Goal: Task Accomplishment & Management: Manage account settings

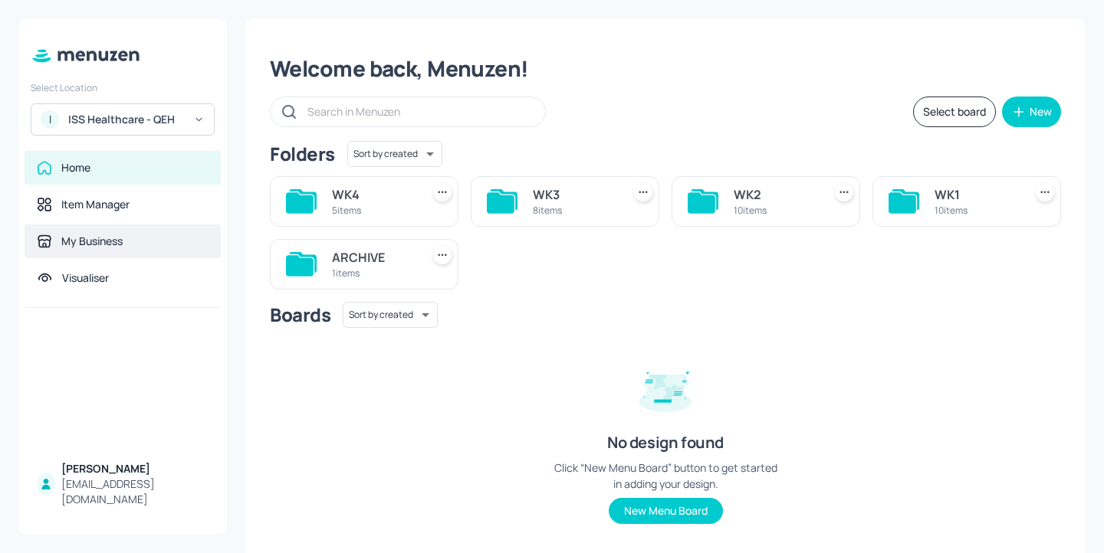
click at [118, 235] on div "My Business" at bounding box center [91, 241] width 61 height 15
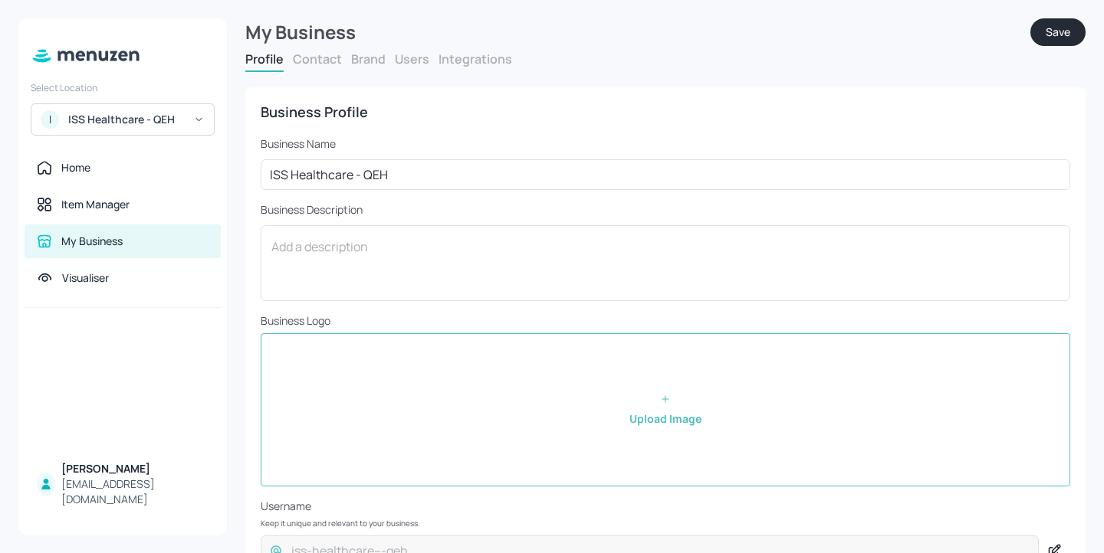
click at [418, 64] on button "Users" at bounding box center [412, 59] width 34 height 17
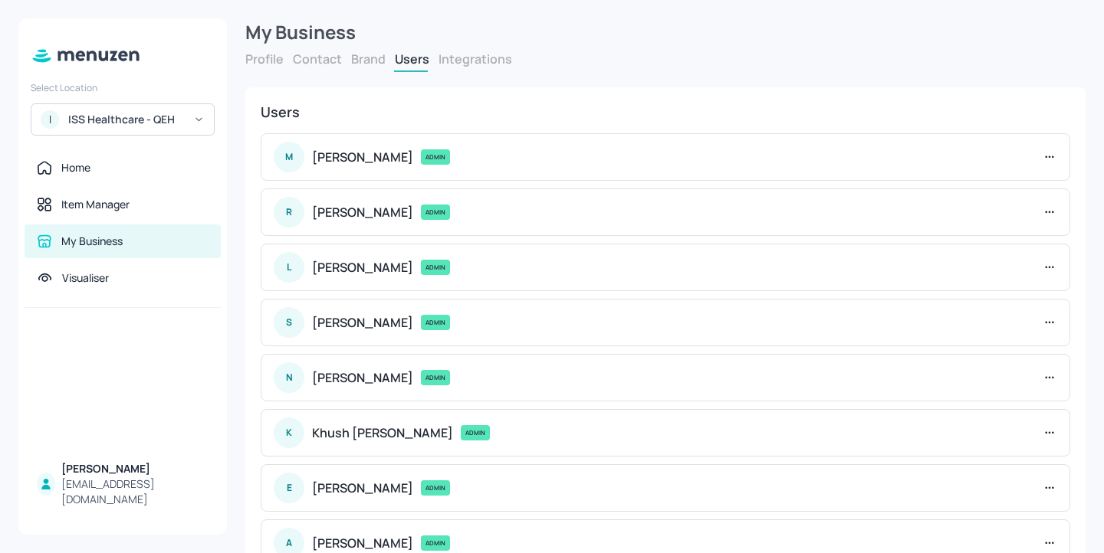
click at [137, 126] on div "ISS Healthcare - QEH" at bounding box center [126, 119] width 116 height 15
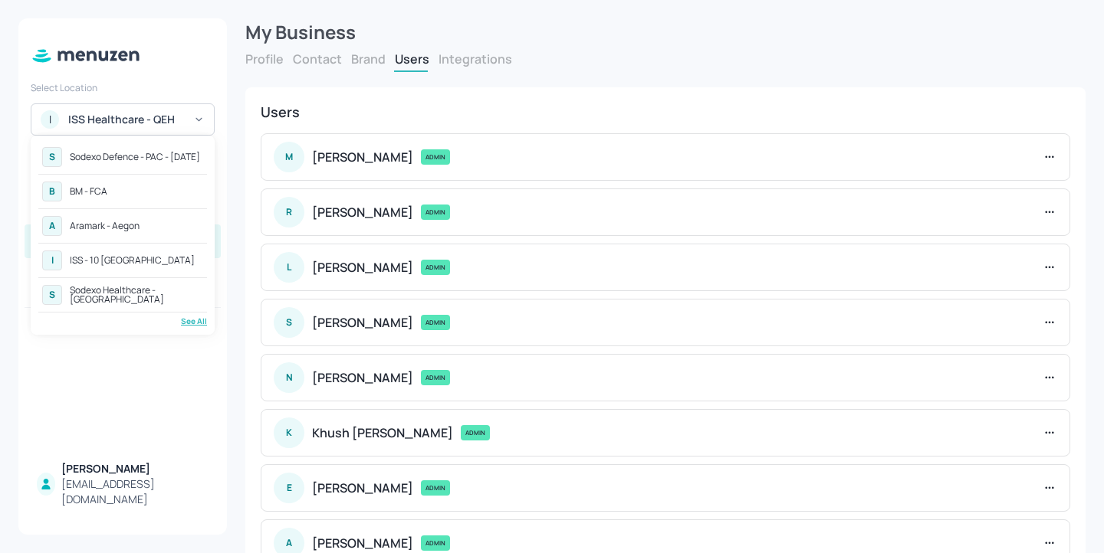
click at [179, 301] on div "Sodexo Healthcare - [GEOGRAPHIC_DATA]" at bounding box center [136, 295] width 133 height 18
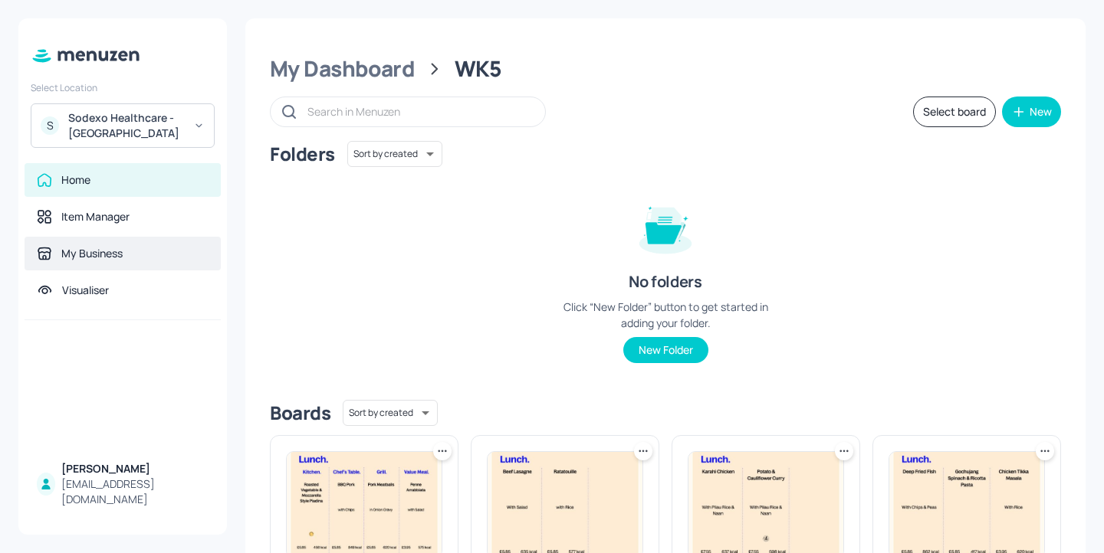
click at [145, 266] on div "My Business" at bounding box center [123, 254] width 196 height 34
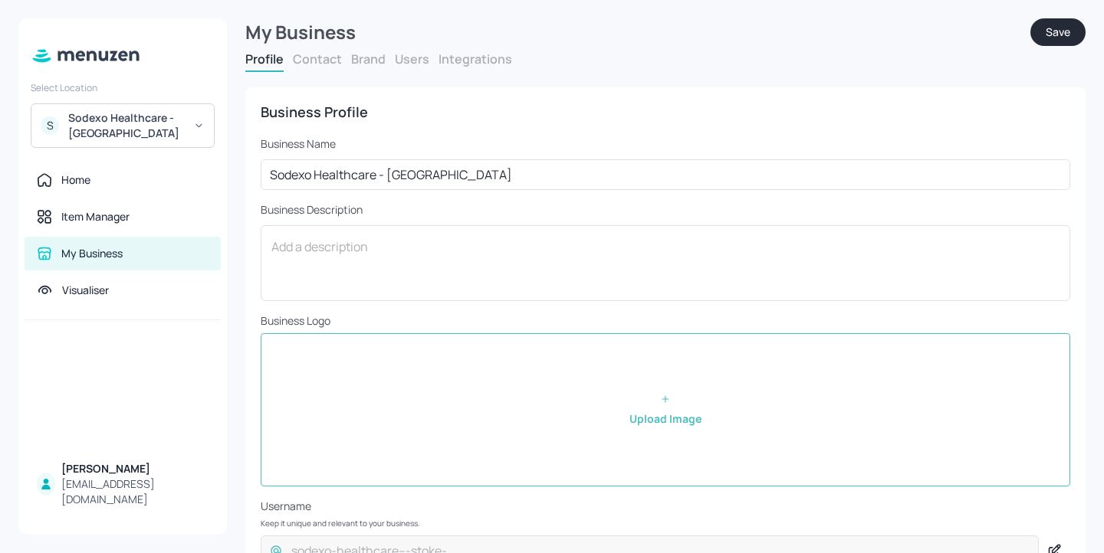
click at [397, 57] on button "Users" at bounding box center [412, 59] width 34 height 17
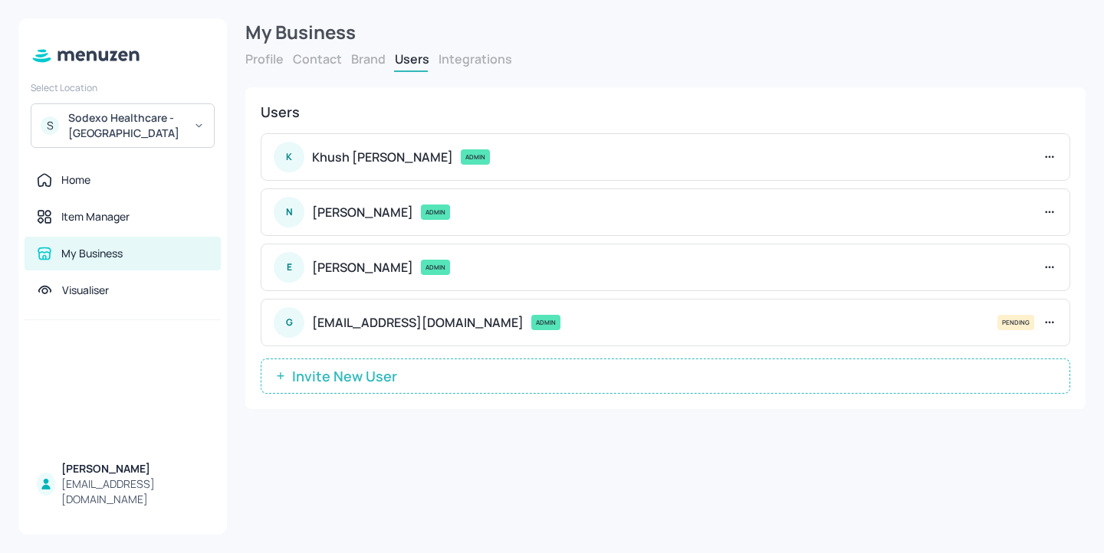
click at [381, 375] on span "Invite New User" at bounding box center [344, 376] width 120 height 15
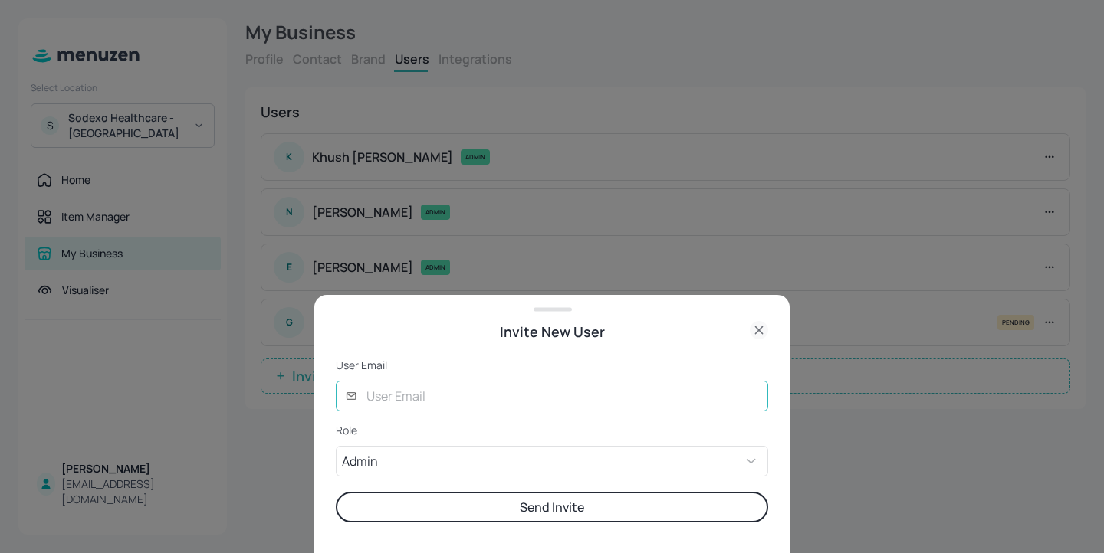
click at [438, 400] on input "text" at bounding box center [562, 396] width 411 height 31
type input "[EMAIL_ADDRESS][DOMAIN_NAME]"
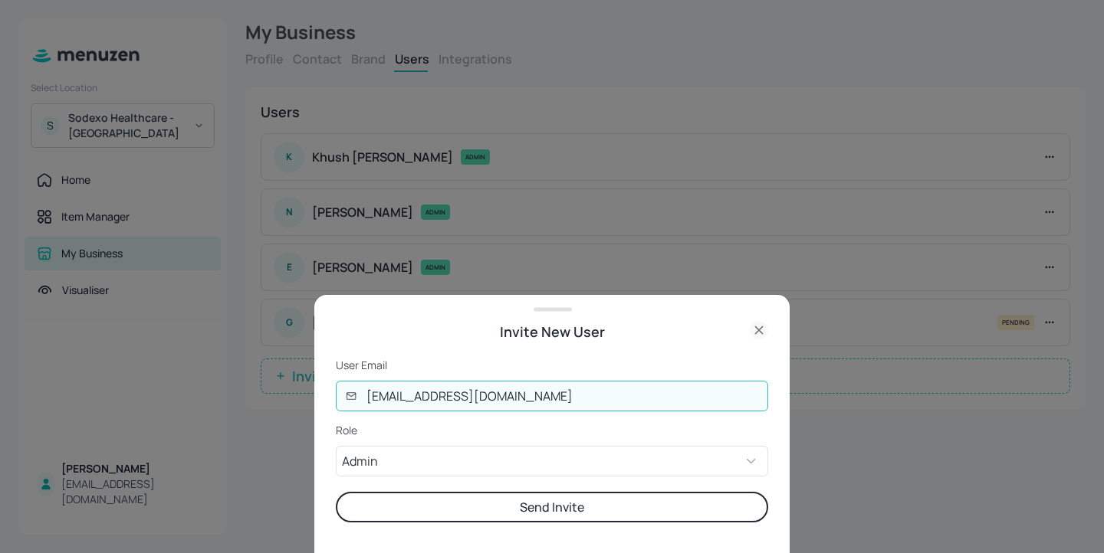
click at [565, 497] on button "Send Invite" at bounding box center [552, 507] width 432 height 31
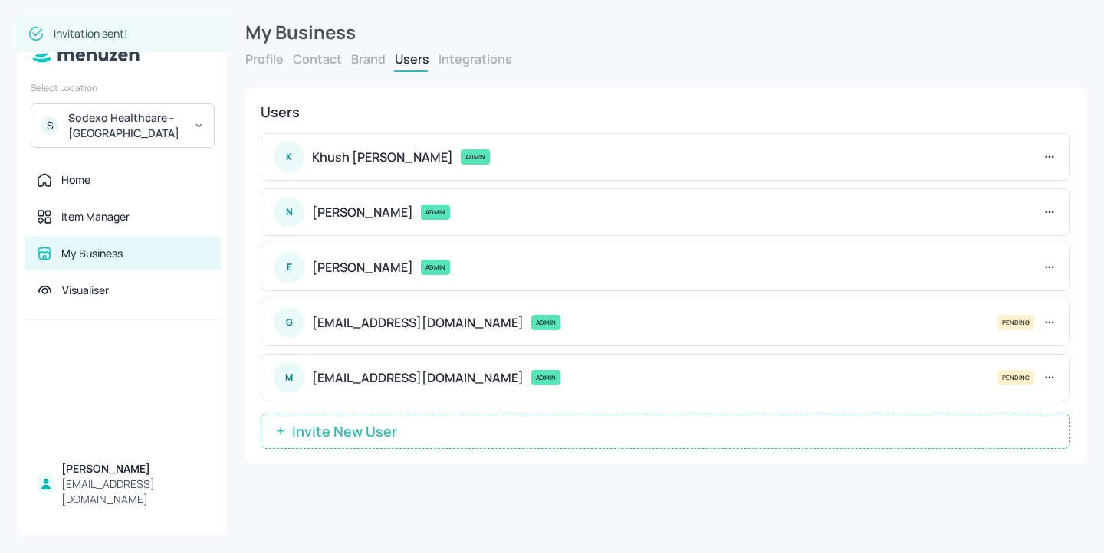
click at [346, 435] on span "Invite New User" at bounding box center [344, 431] width 120 height 15
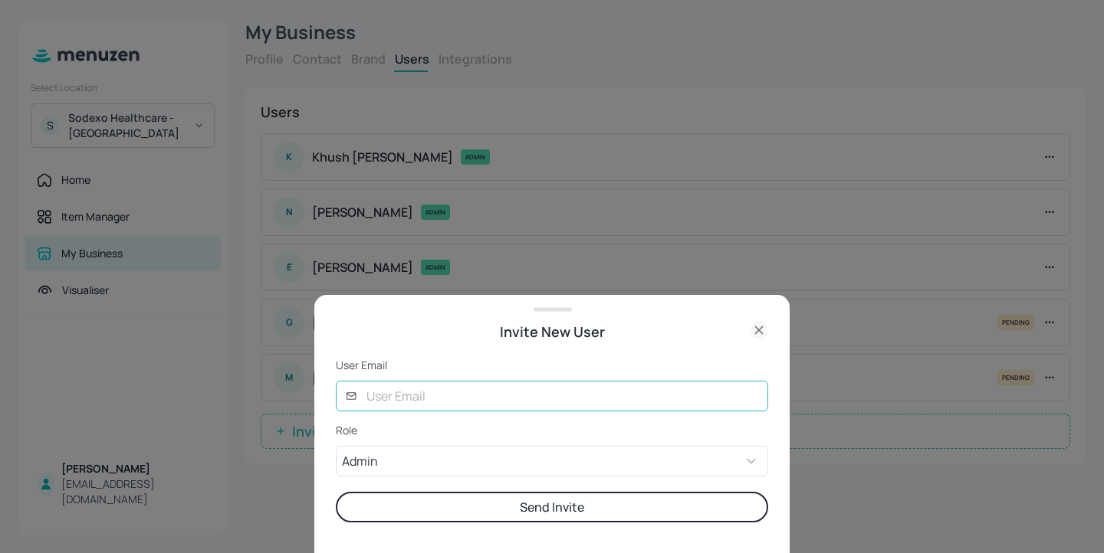
click at [451, 381] on input "text" at bounding box center [562, 396] width 411 height 31
type input "lucy@digital-messaging.co.uk"
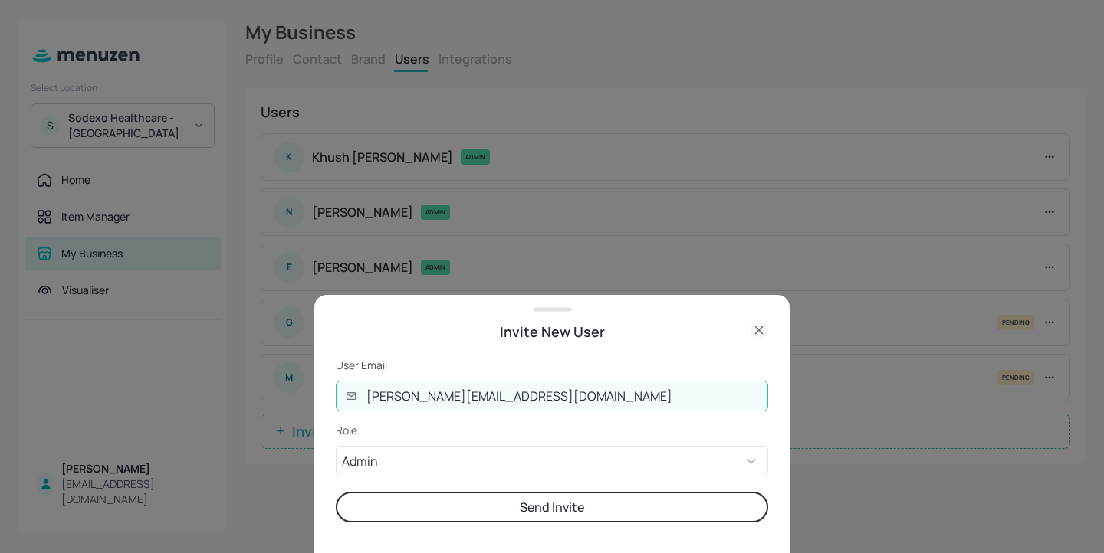
click at [336, 492] on button "Send Invite" at bounding box center [552, 507] width 432 height 31
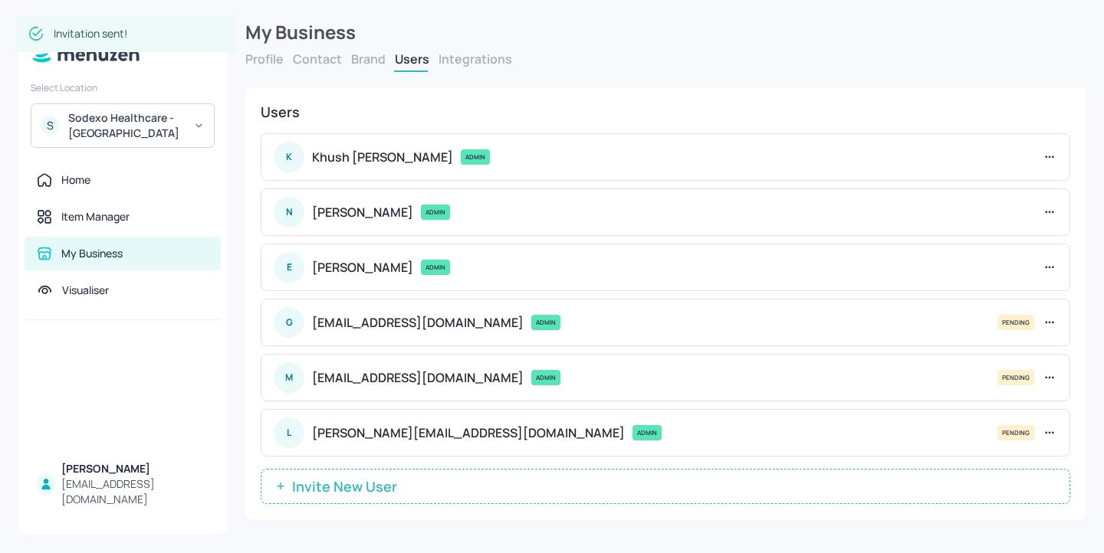
click at [386, 486] on span "Invite New User" at bounding box center [344, 486] width 120 height 15
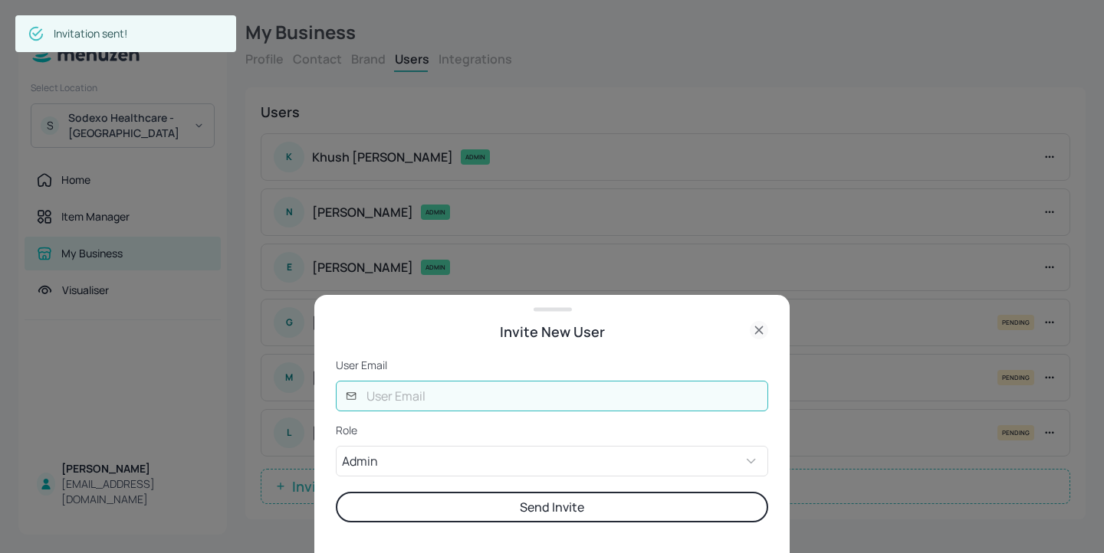
click at [446, 407] on input "text" at bounding box center [562, 396] width 411 height 31
type input "joe@digital-messaging.com"
click at [336, 492] on button "Send Invite" at bounding box center [552, 507] width 432 height 31
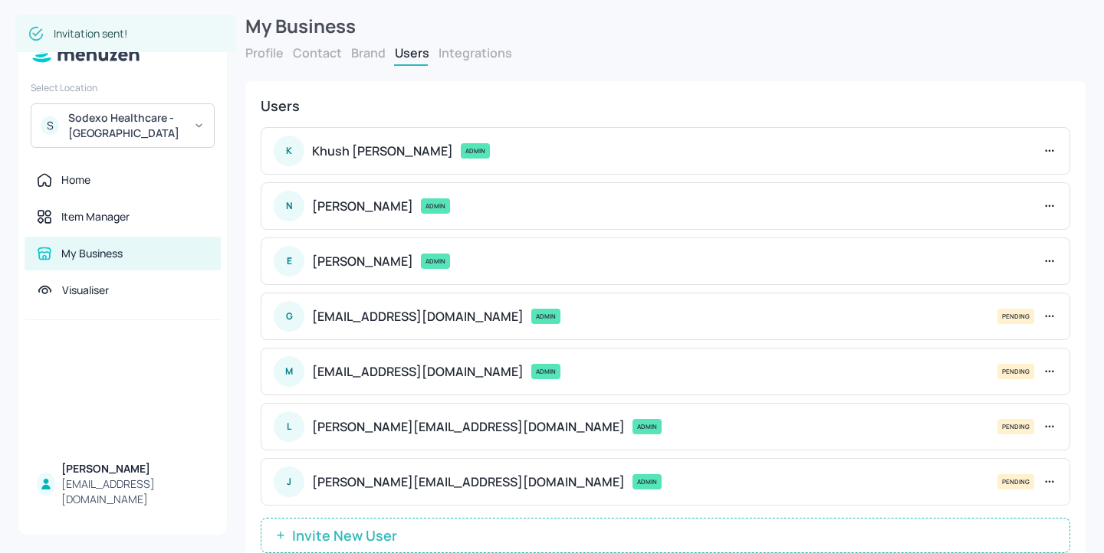
scroll to position [55, 0]
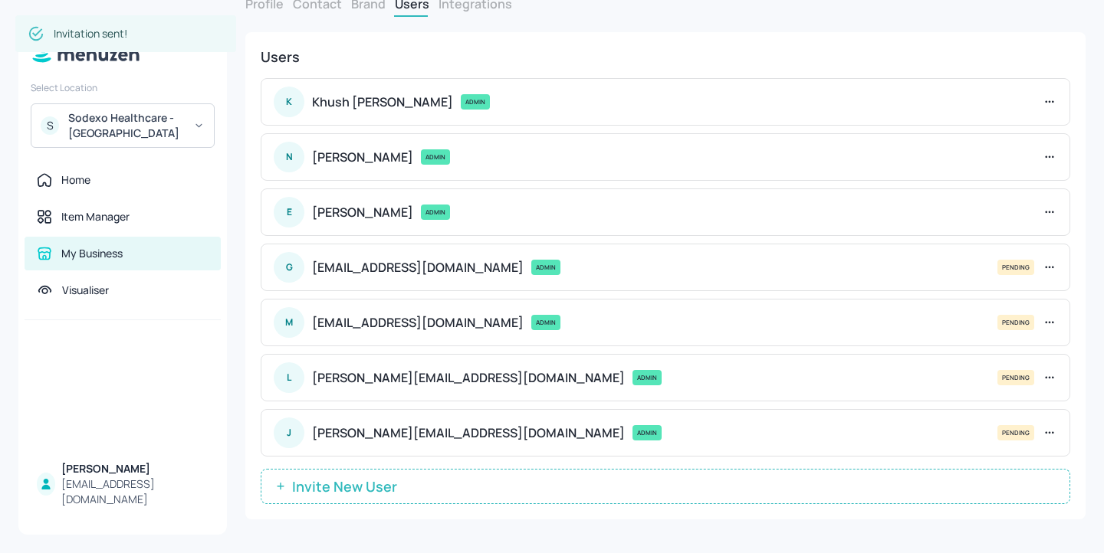
click at [382, 483] on span "Invite New User" at bounding box center [344, 486] width 120 height 15
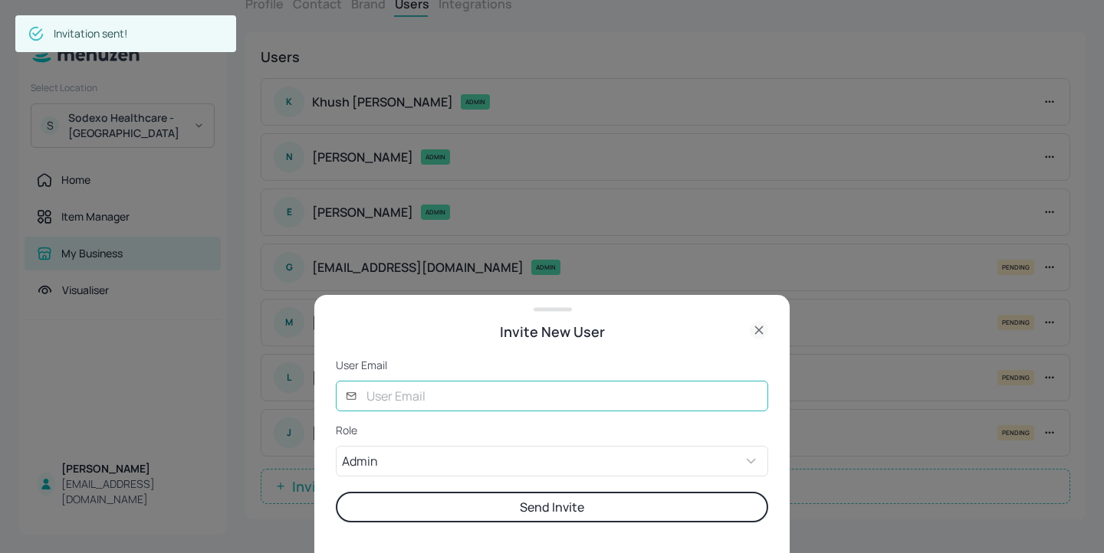
click at [511, 388] on input "text" at bounding box center [562, 396] width 411 height 31
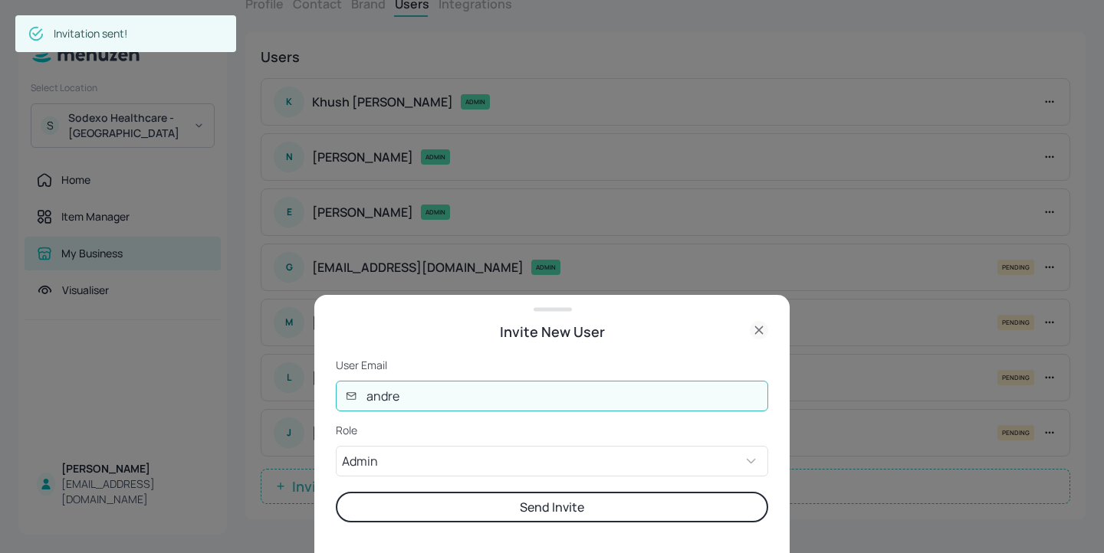
type input "andre@digital-messaging.co.uk"
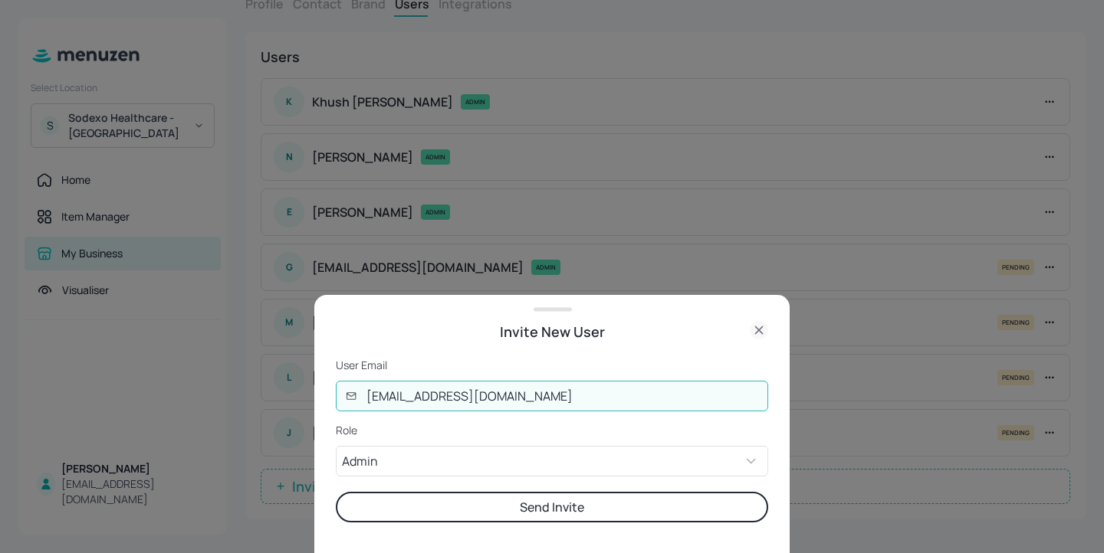
click at [533, 520] on button "Send Invite" at bounding box center [552, 507] width 432 height 31
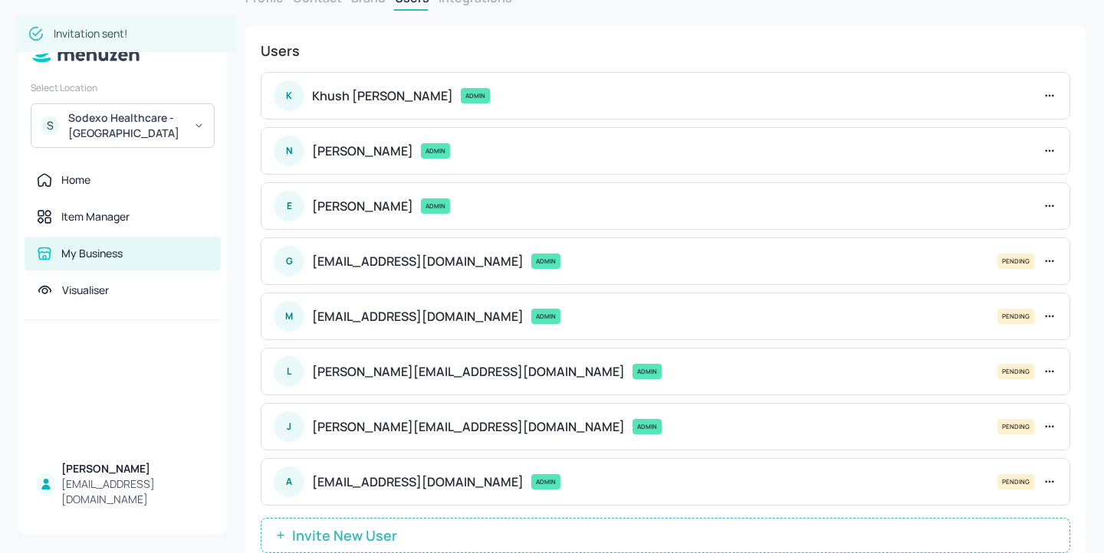
scroll to position [110, 0]
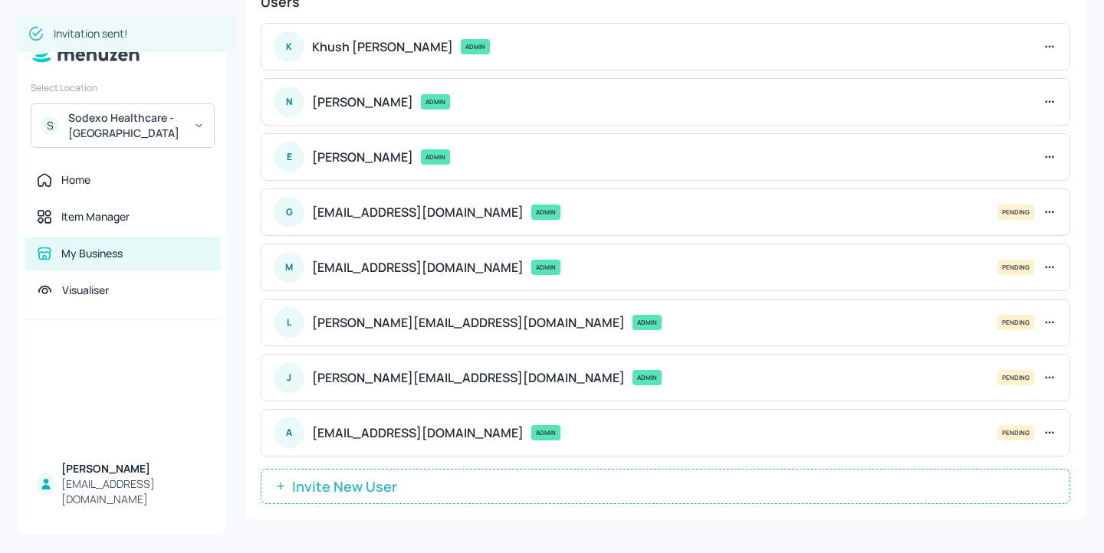
click at [320, 491] on span "Invite New User" at bounding box center [344, 486] width 120 height 15
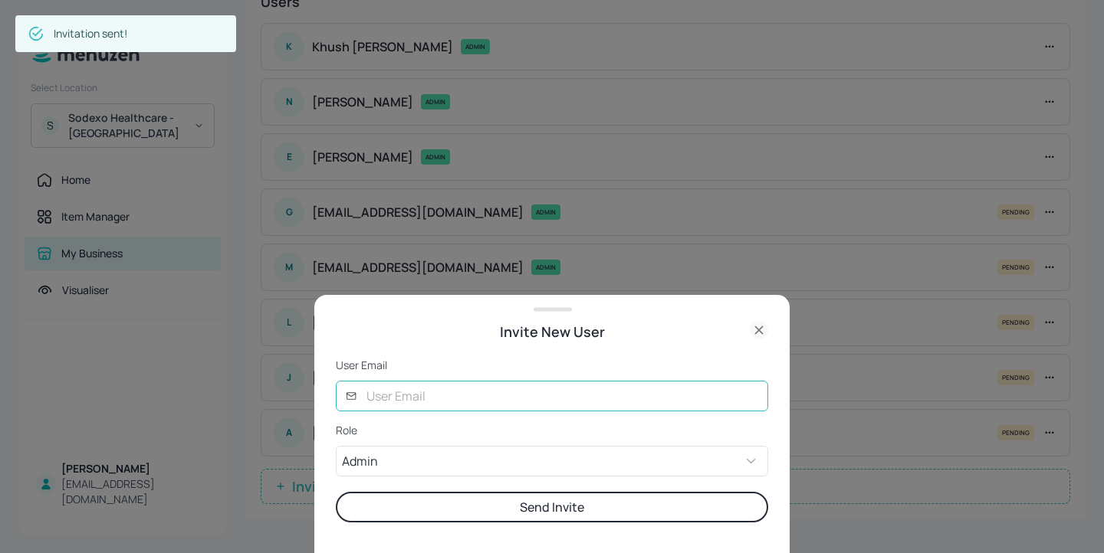
click at [514, 389] on input "text" at bounding box center [562, 396] width 411 height 31
type input "sharon@digital-messaging.co.uk"
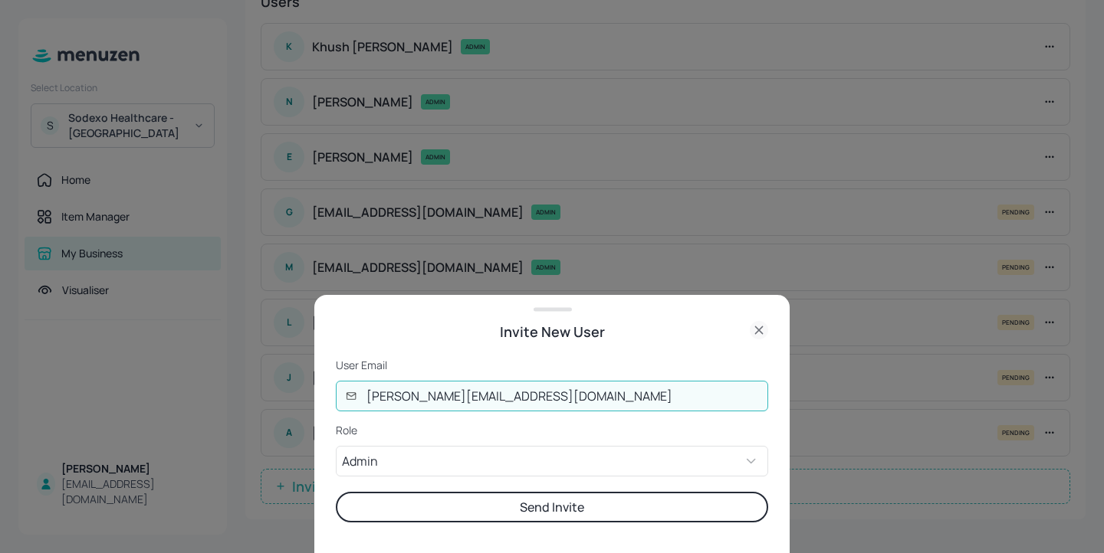
click at [552, 510] on button "Send Invite" at bounding box center [552, 507] width 432 height 31
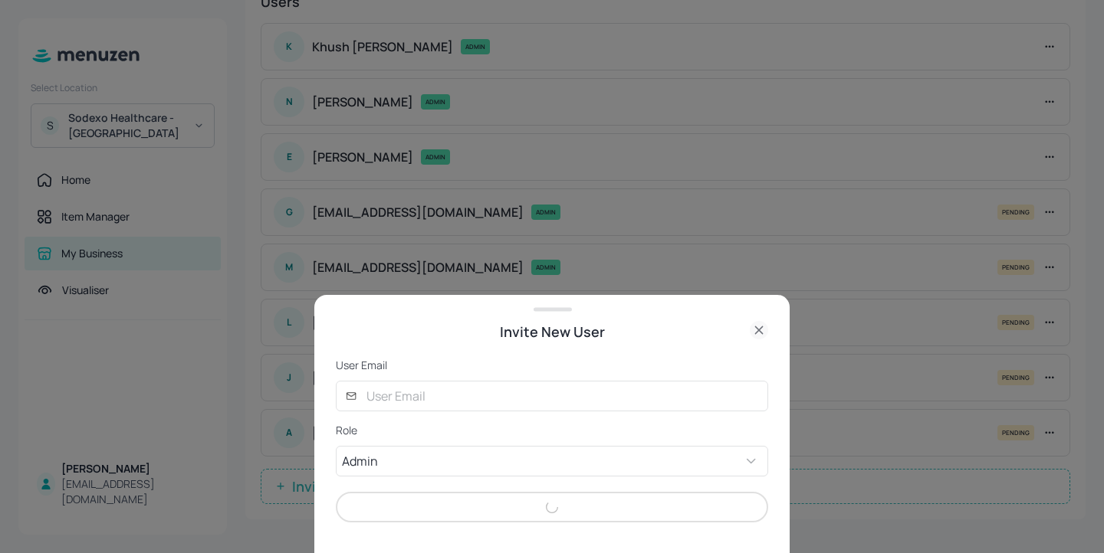
scroll to position [116, 0]
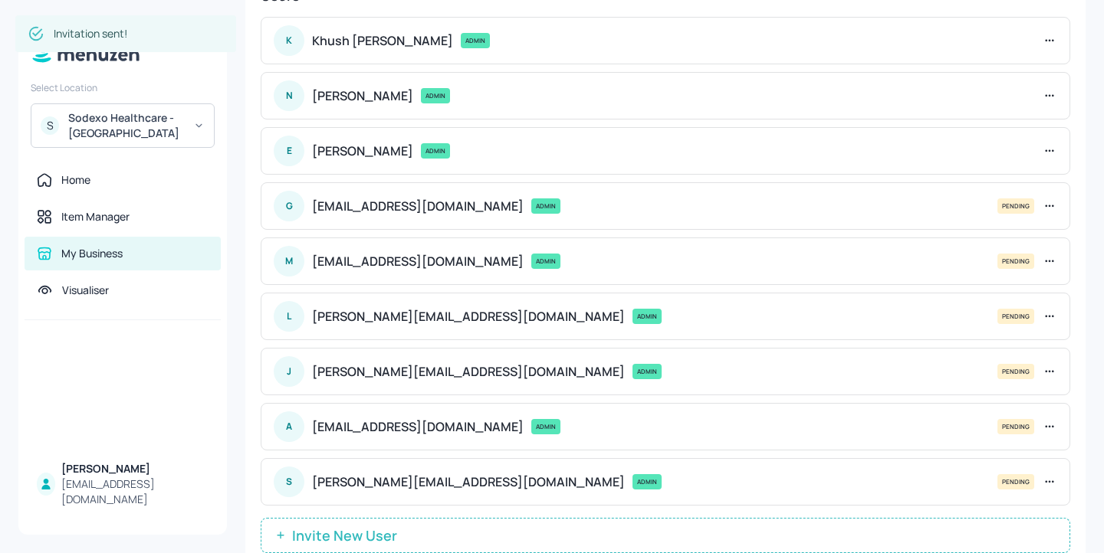
click at [339, 530] on span "Invite New User" at bounding box center [344, 535] width 120 height 15
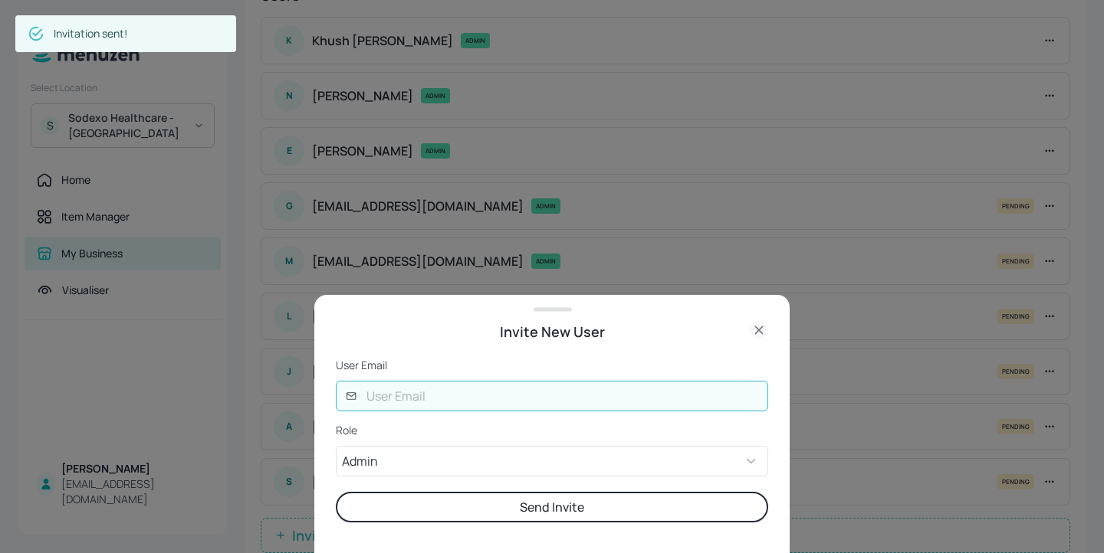
click at [475, 399] on input "text" at bounding box center [562, 396] width 411 height 31
type input "[EMAIL_ADDRESS][DOMAIN_NAME]"
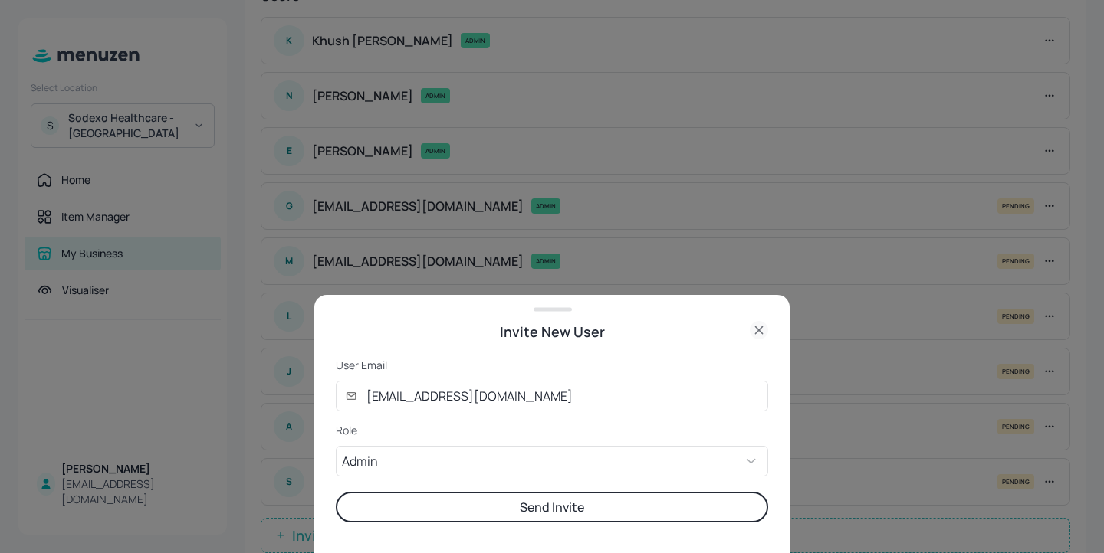
click at [537, 510] on button "Send Invite" at bounding box center [552, 507] width 432 height 31
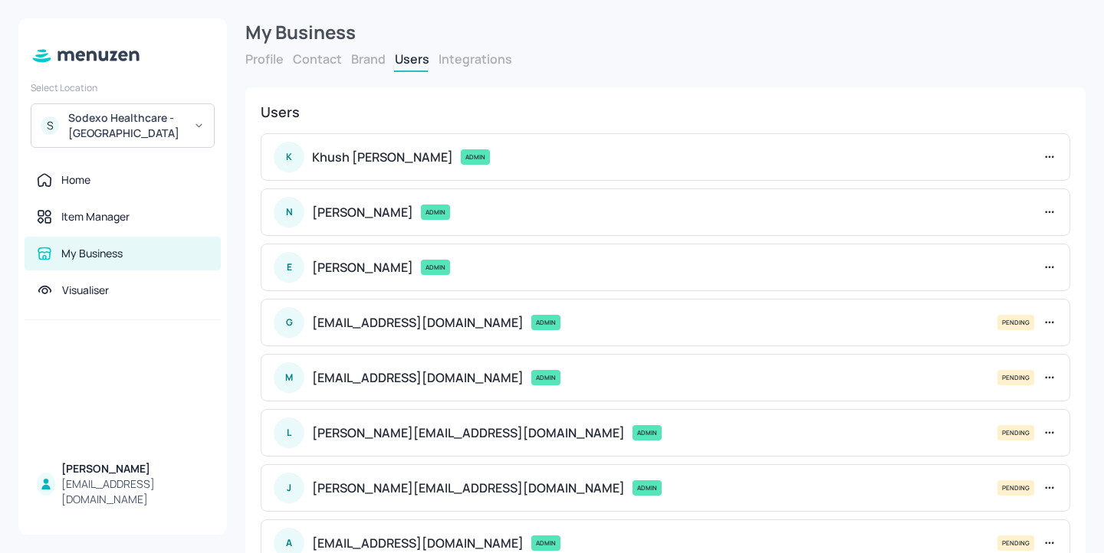
click at [160, 113] on div "Sodexo Healthcare - [GEOGRAPHIC_DATA]" at bounding box center [126, 125] width 116 height 31
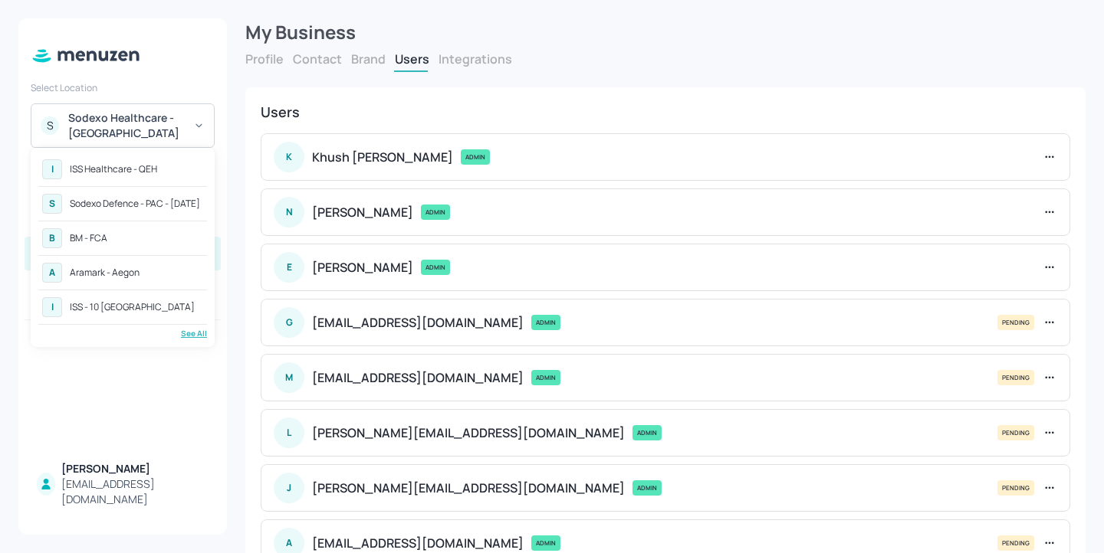
click at [198, 334] on div "See All" at bounding box center [122, 333] width 169 height 11
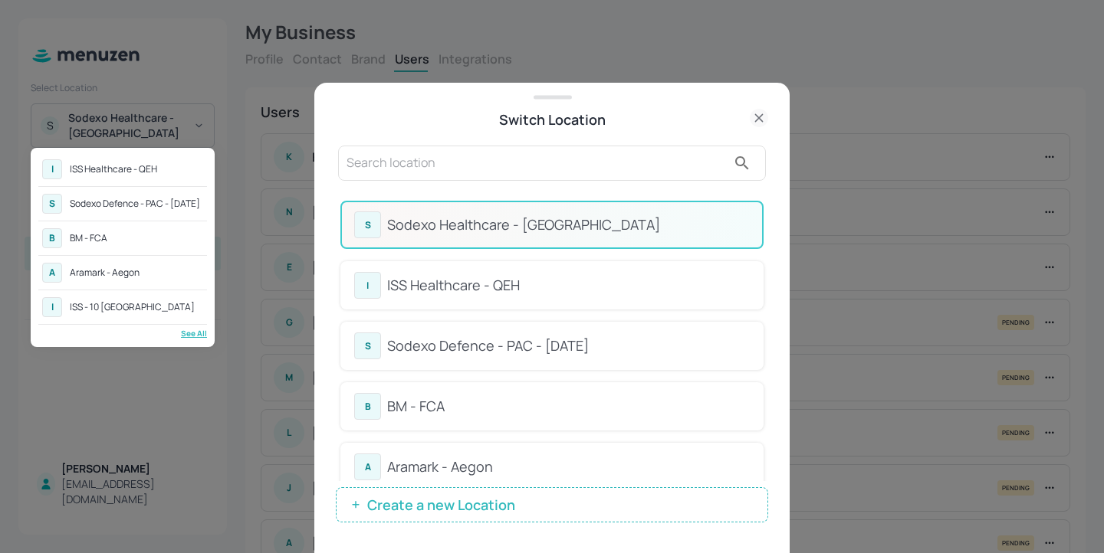
click at [766, 212] on div at bounding box center [552, 276] width 1104 height 553
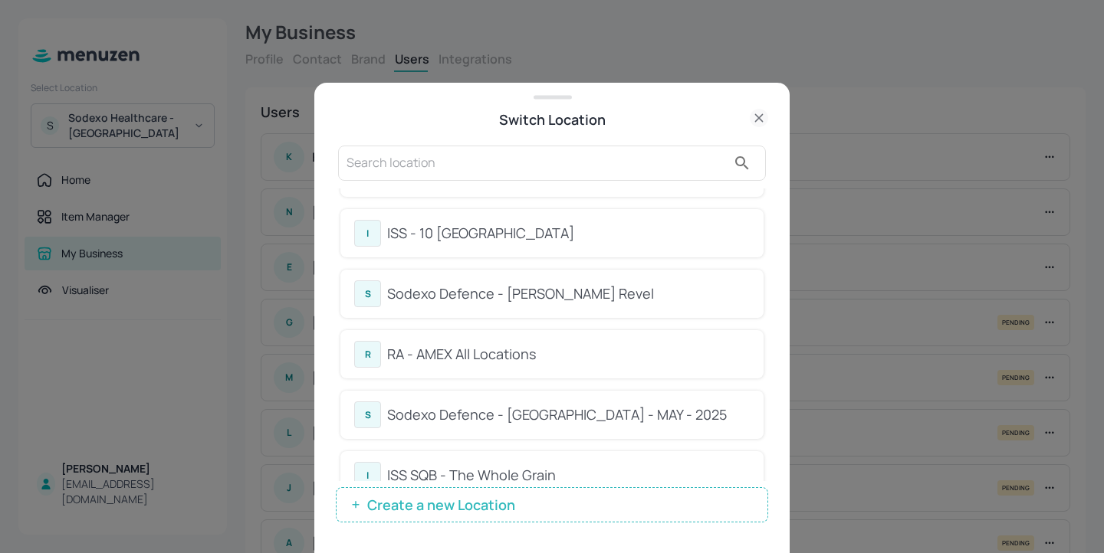
scroll to position [305, 0]
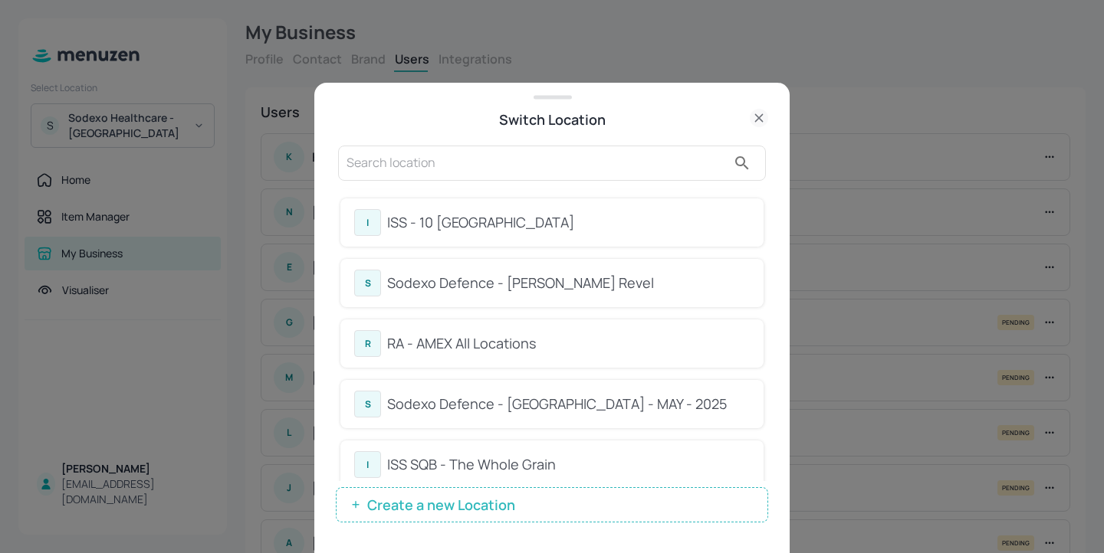
click at [586, 277] on div "Sodexo Defence - Newbold Revel" at bounding box center [568, 283] width 363 height 21
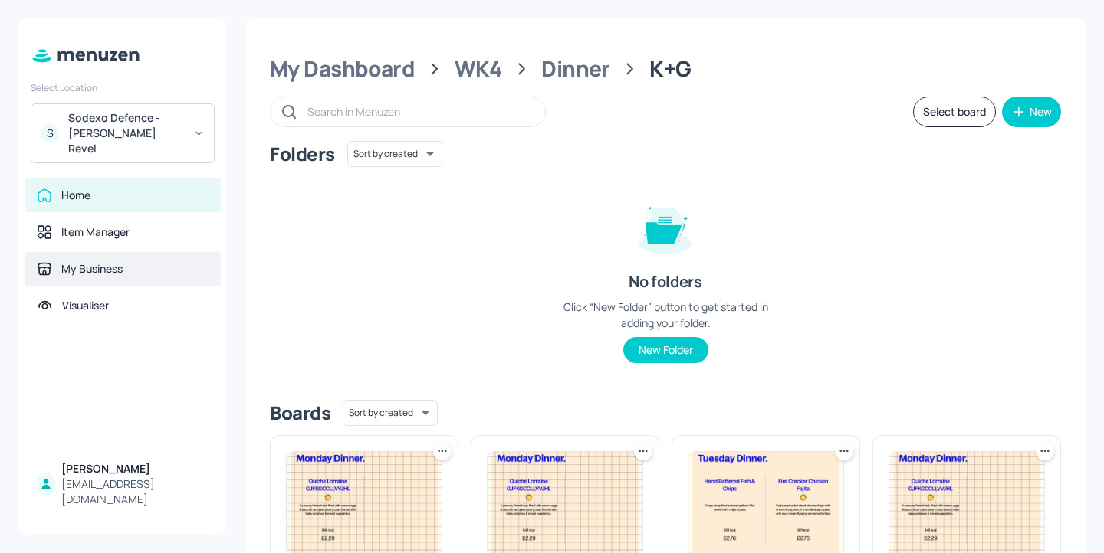
click at [127, 263] on div "My Business" at bounding box center [123, 269] width 196 height 34
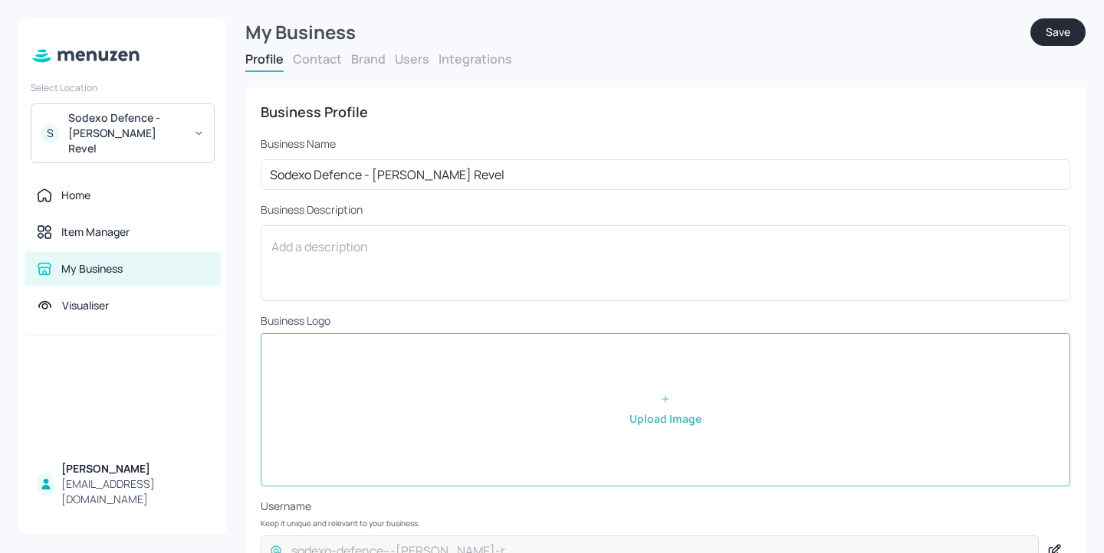
click at [422, 58] on button "Users" at bounding box center [412, 59] width 34 height 17
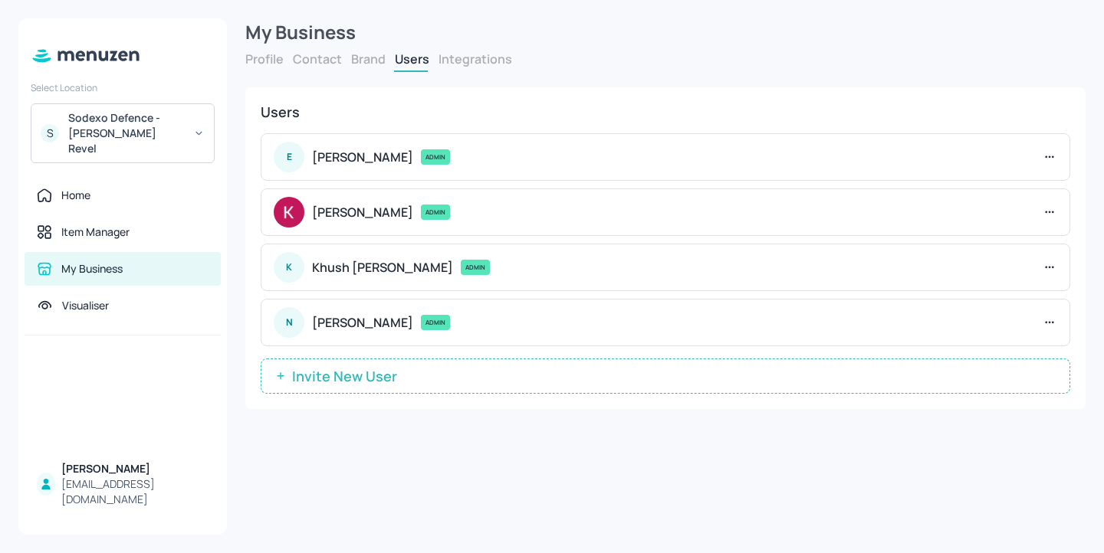
click at [340, 376] on span "Invite New User" at bounding box center [344, 376] width 120 height 15
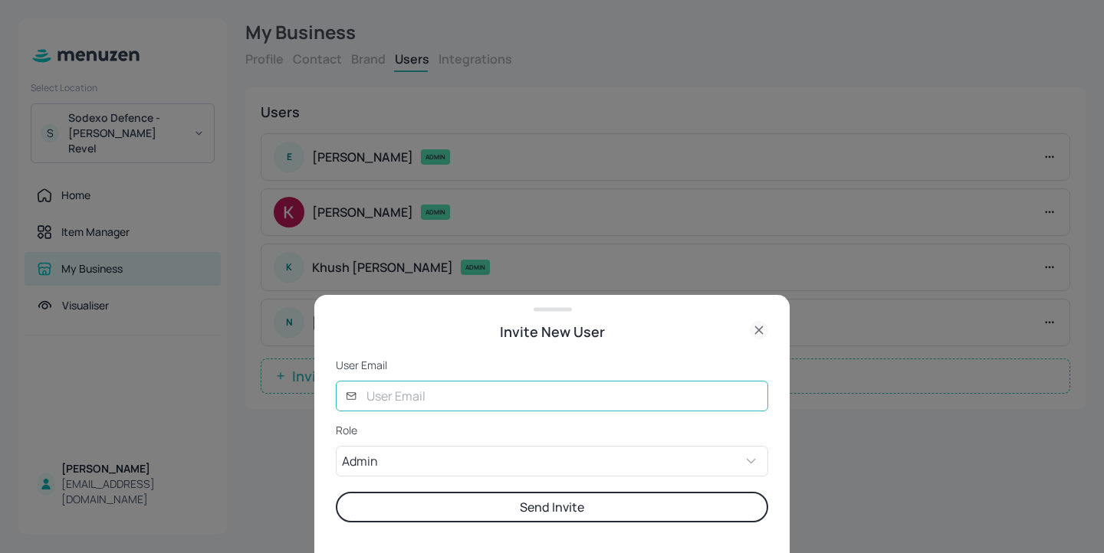
click at [382, 385] on input "text" at bounding box center [562, 396] width 411 height 31
type input "[EMAIL_ADDRESS][DOMAIN_NAME]"
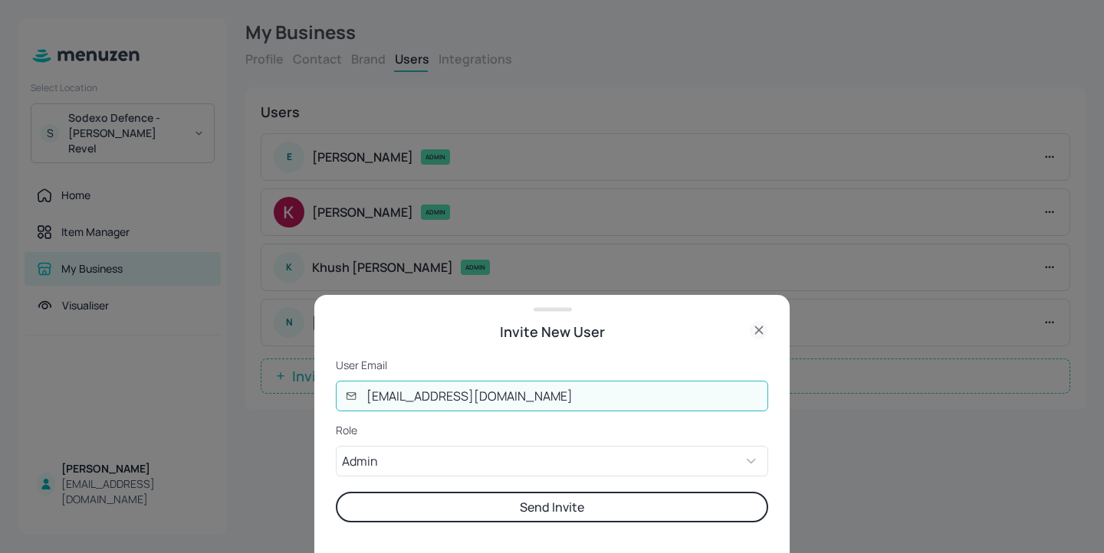
click at [336, 492] on button "Send Invite" at bounding box center [552, 507] width 432 height 31
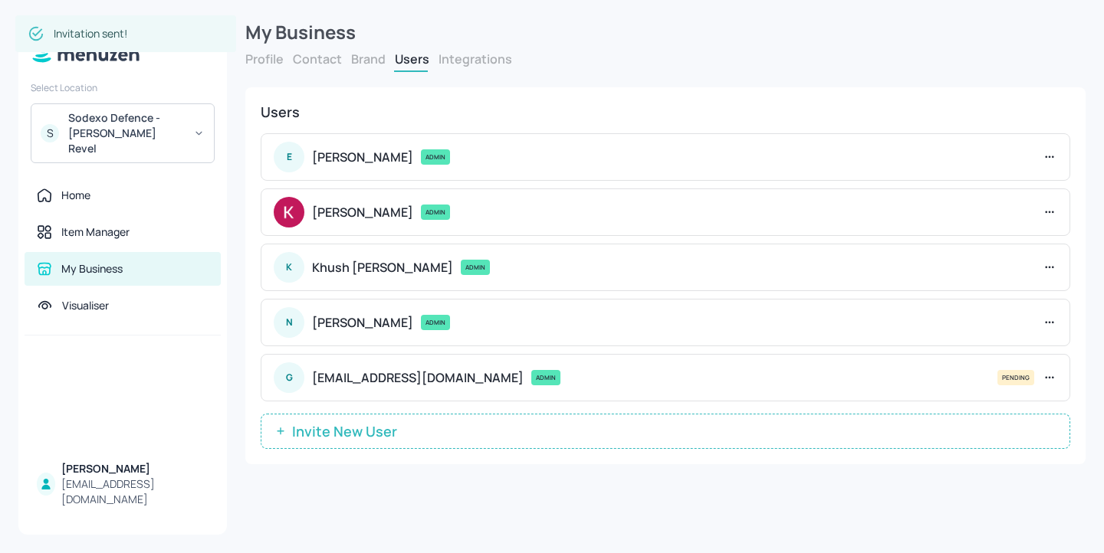
click at [356, 431] on span "Invite New User" at bounding box center [344, 431] width 120 height 15
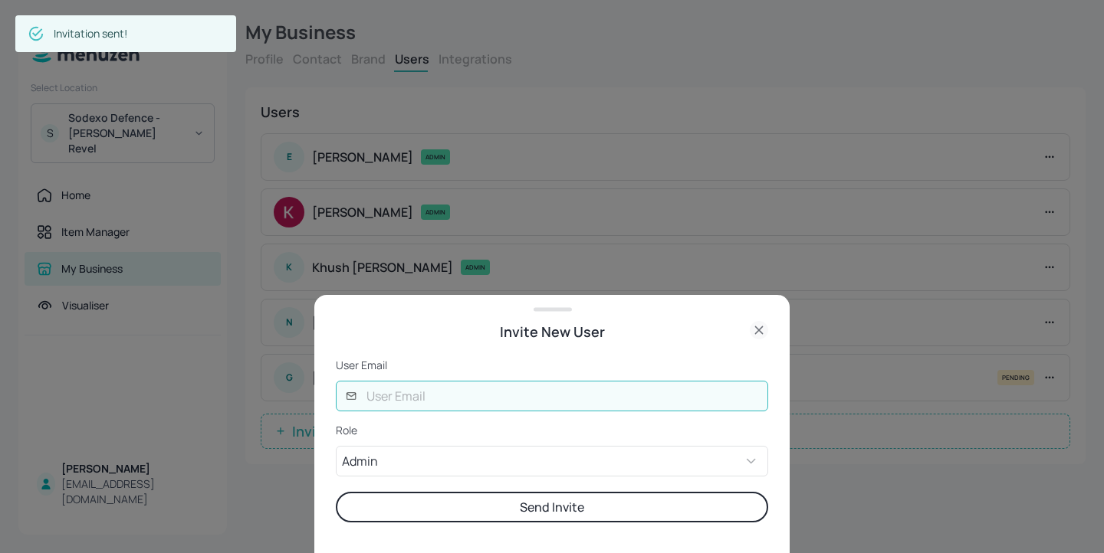
click at [430, 396] on input "text" at bounding box center [562, 396] width 411 height 31
type input "[EMAIL_ADDRESS][DOMAIN_NAME]"
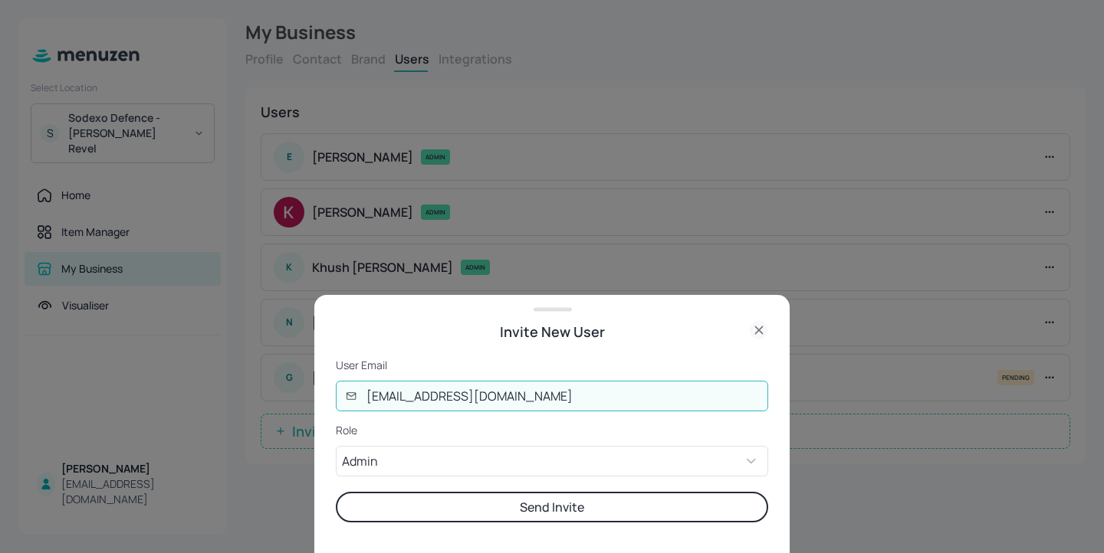
click at [336, 492] on button "Send Invite" at bounding box center [552, 507] width 432 height 31
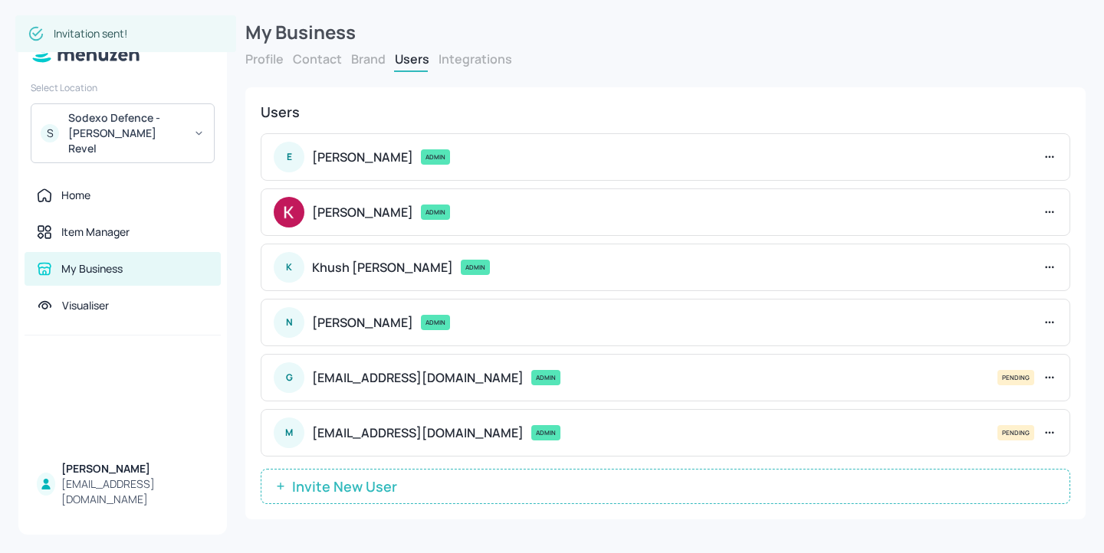
click at [358, 479] on span "Invite New User" at bounding box center [344, 486] width 120 height 15
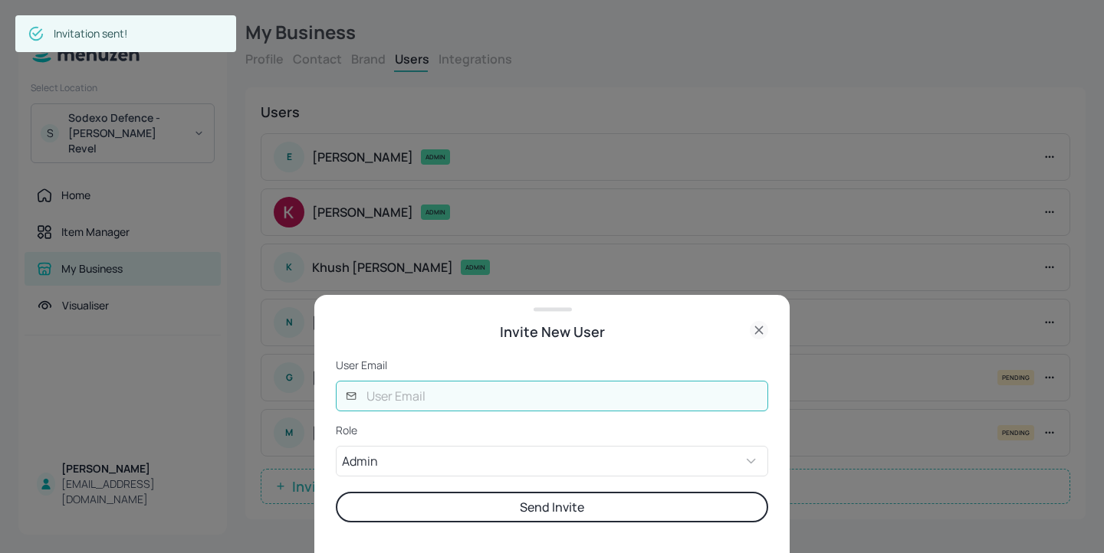
click at [424, 405] on input "text" at bounding box center [562, 396] width 411 height 31
type input "[PERSON_NAME][EMAIL_ADDRESS][DOMAIN_NAME]"
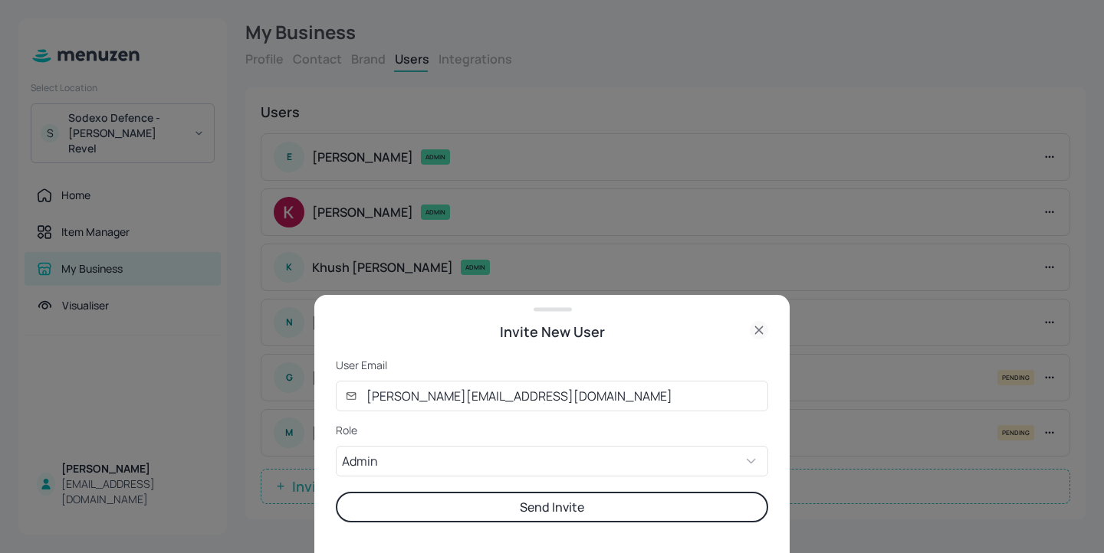
click at [518, 511] on button "Send Invite" at bounding box center [552, 507] width 432 height 31
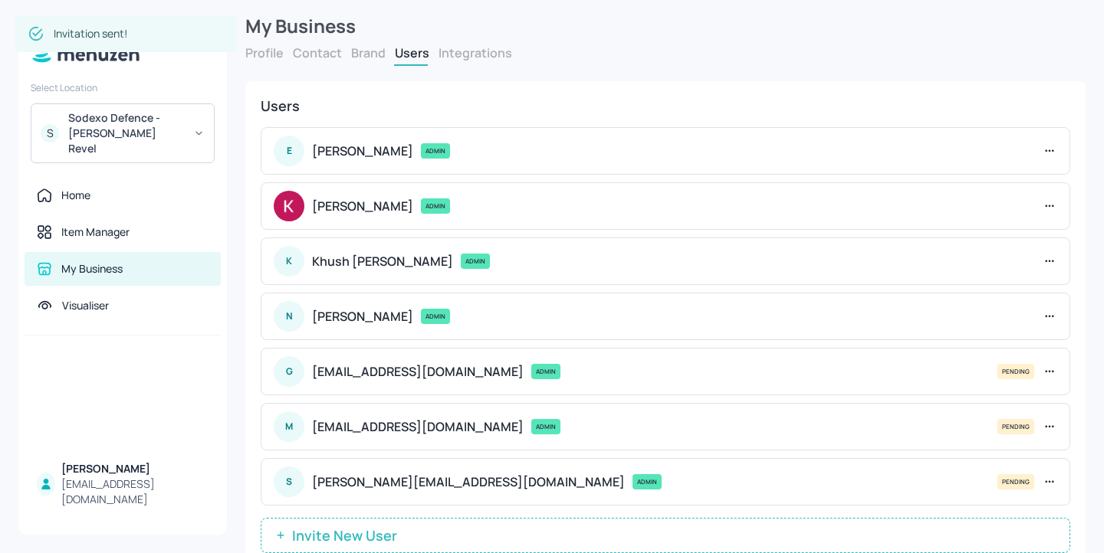
scroll to position [55, 0]
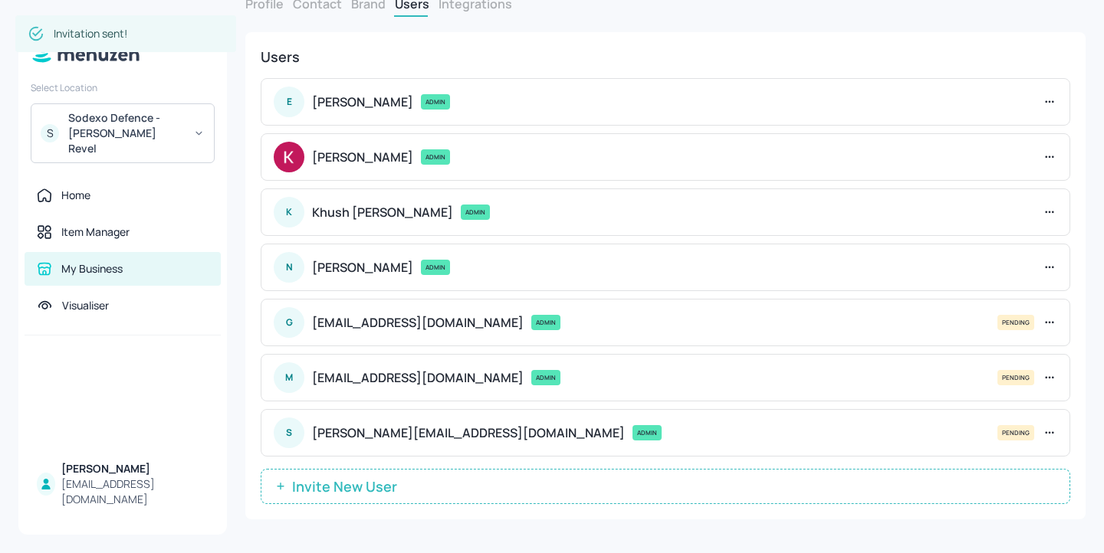
click at [361, 494] on span "Invite New User" at bounding box center [344, 486] width 120 height 15
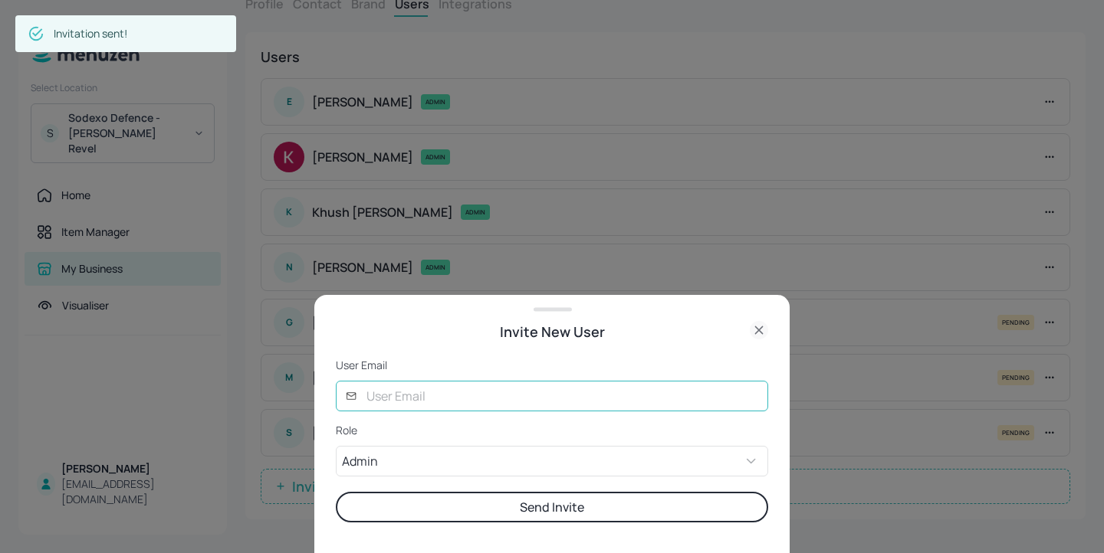
click at [406, 403] on input "text" at bounding box center [562, 396] width 411 height 31
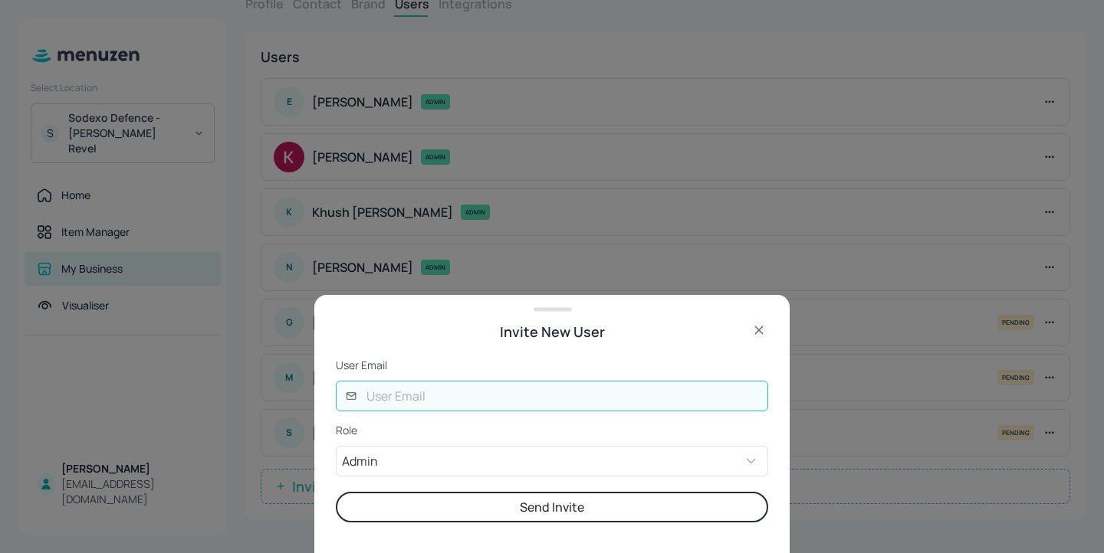
type input "rob@digital-messaging.co.uk"
click at [484, 504] on button "Send Invite" at bounding box center [552, 507] width 432 height 31
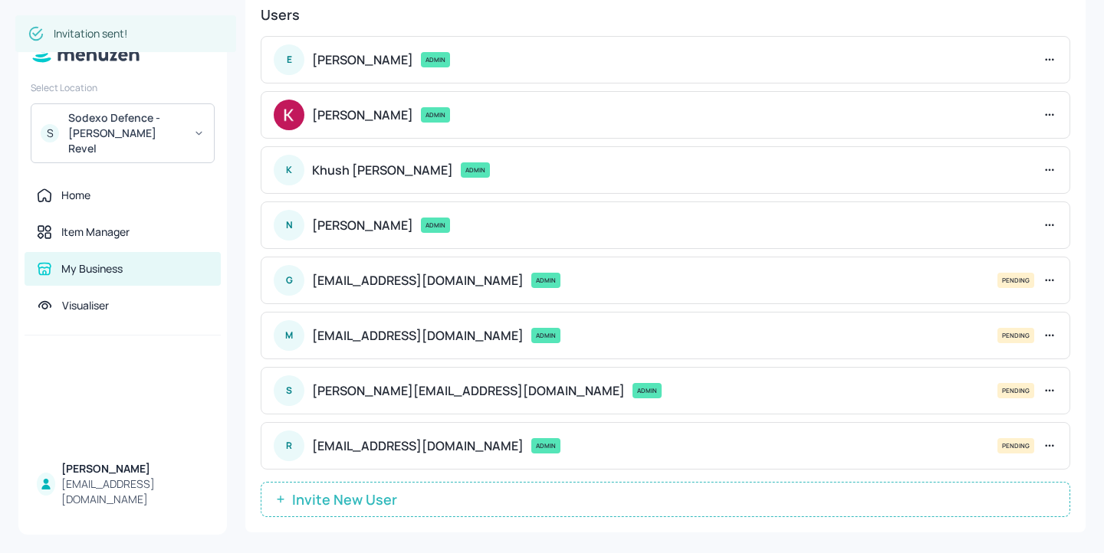
scroll to position [104, 0]
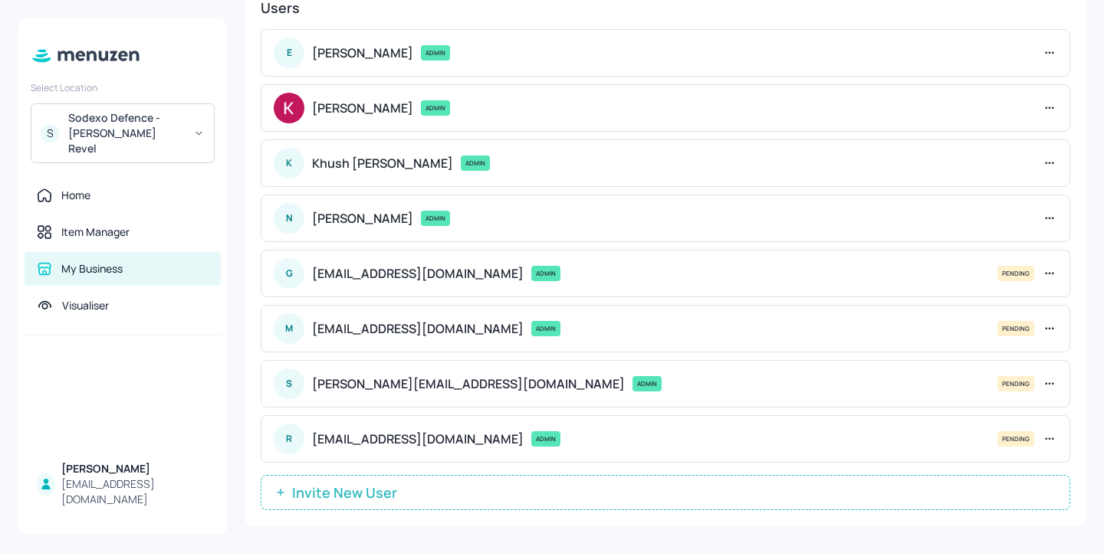
click at [378, 495] on span "Invite New User" at bounding box center [344, 492] width 120 height 15
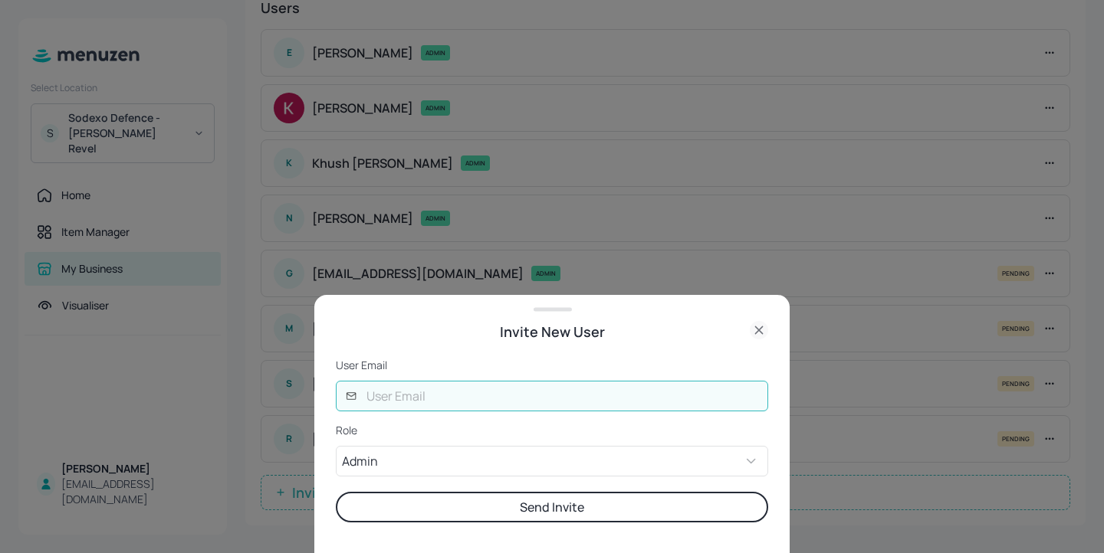
click at [445, 399] on input "text" at bounding box center [562, 396] width 411 height 31
type input "joe@digital-messaging.com"
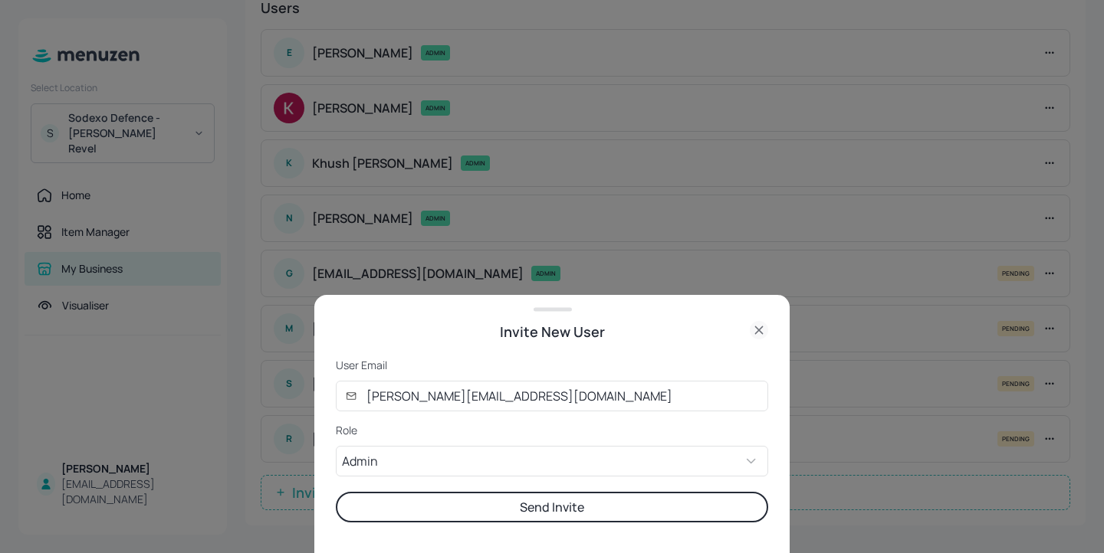
click at [427, 503] on button "Send Invite" at bounding box center [552, 507] width 432 height 31
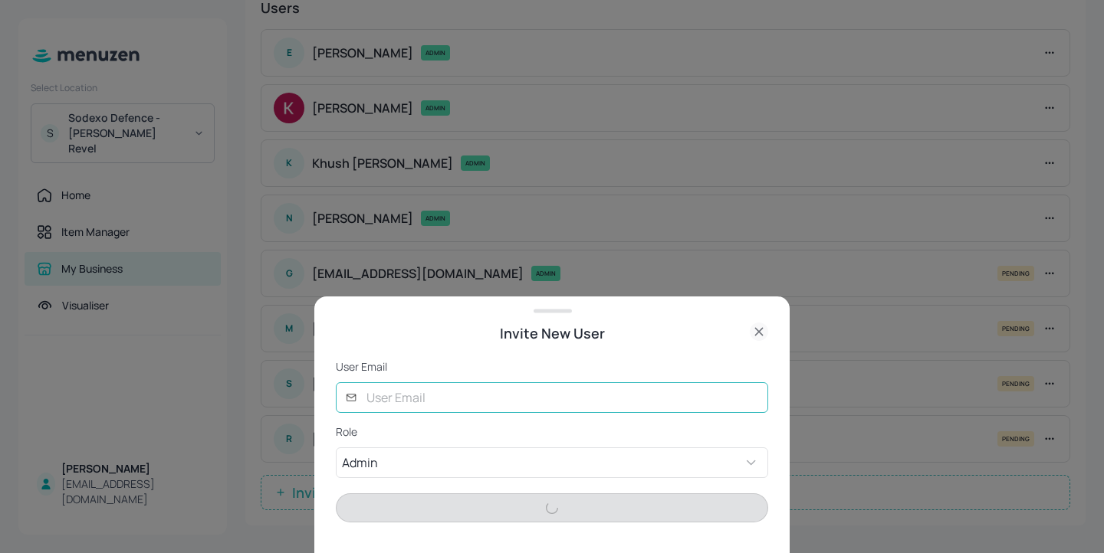
scroll to position [116, 0]
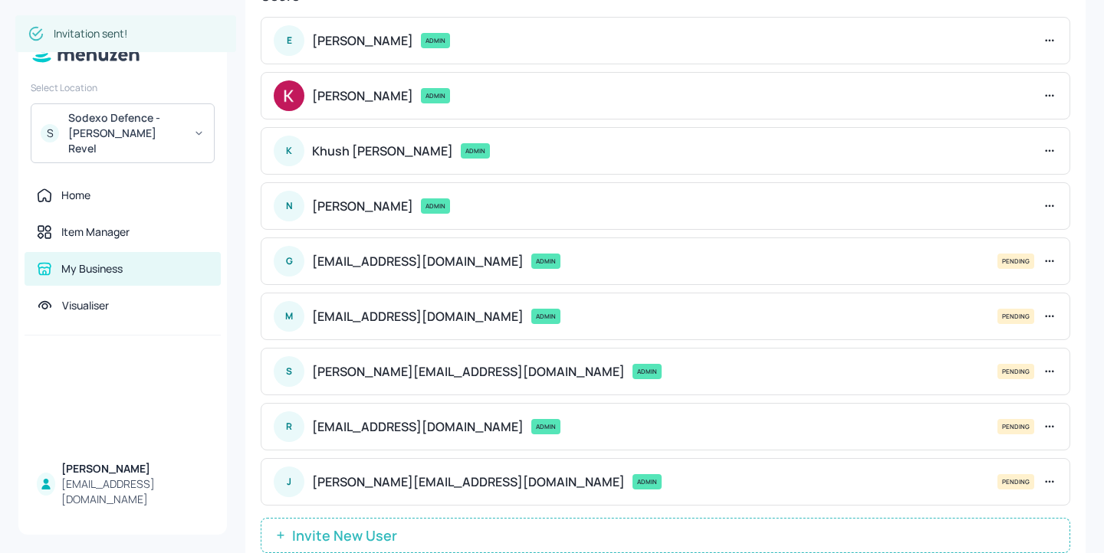
click at [375, 532] on span "Invite New User" at bounding box center [344, 535] width 120 height 15
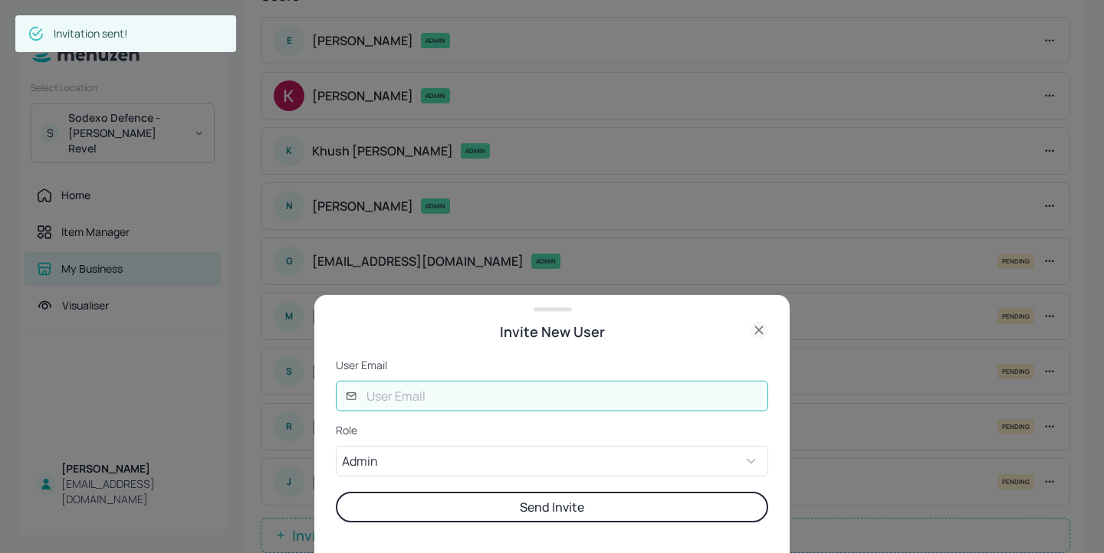
click at [452, 396] on input "text" at bounding box center [562, 396] width 411 height 31
type input "andre@digital-messaging.co.uk"
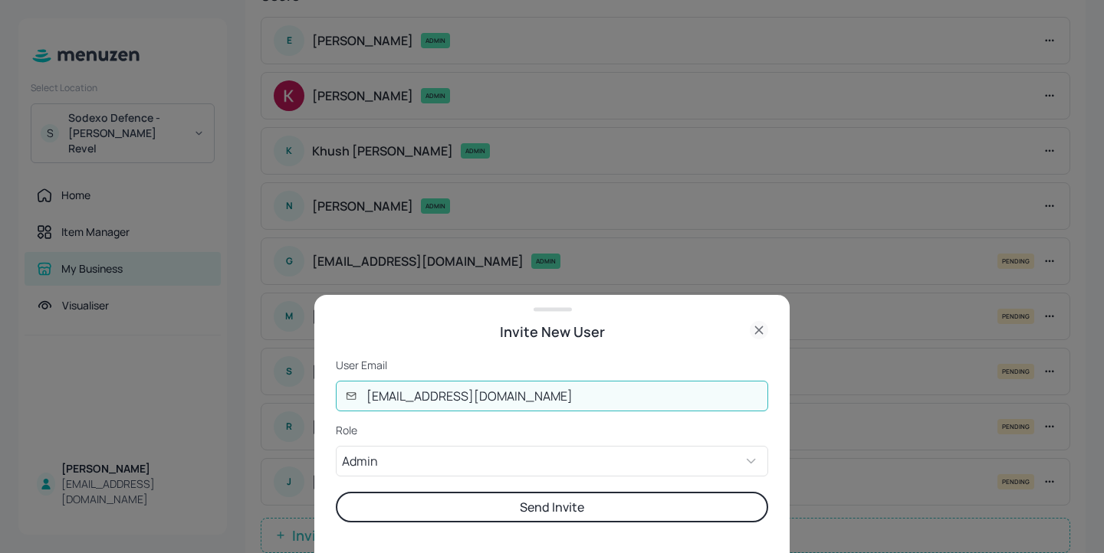
click at [497, 510] on button "Send Invite" at bounding box center [552, 507] width 432 height 31
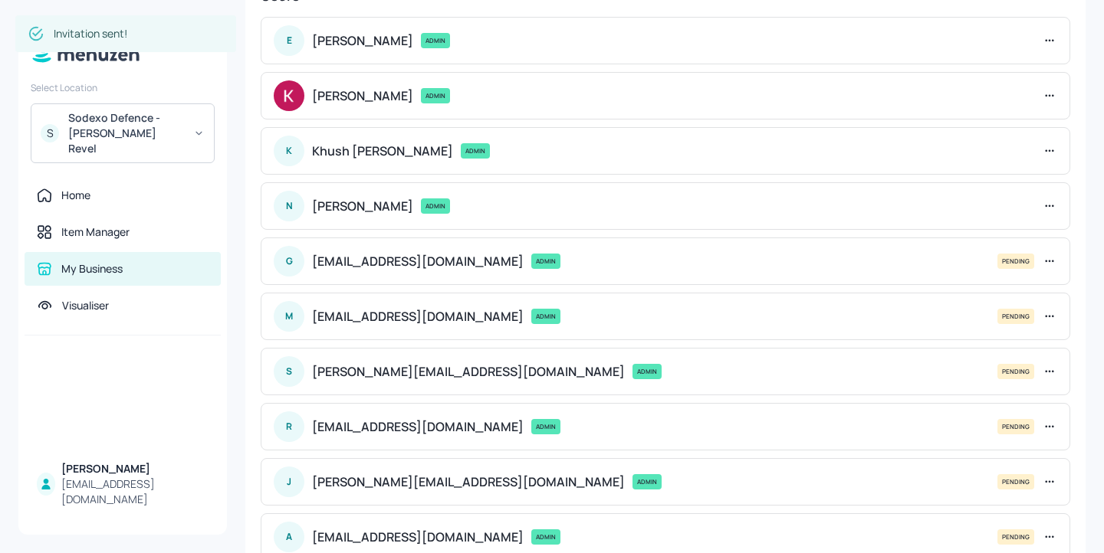
scroll to position [221, 0]
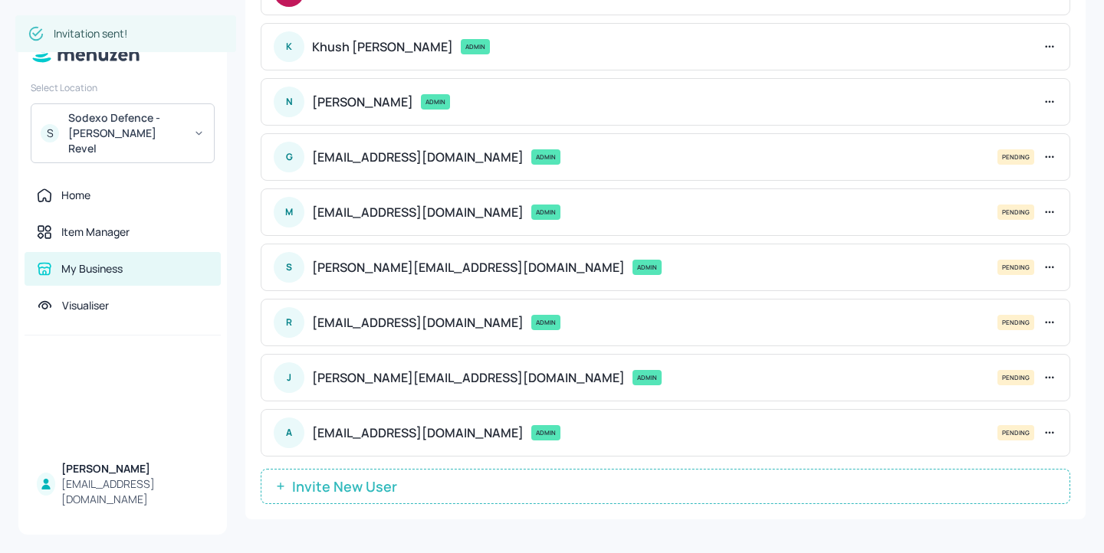
click at [395, 493] on span "Invite New User" at bounding box center [344, 486] width 120 height 15
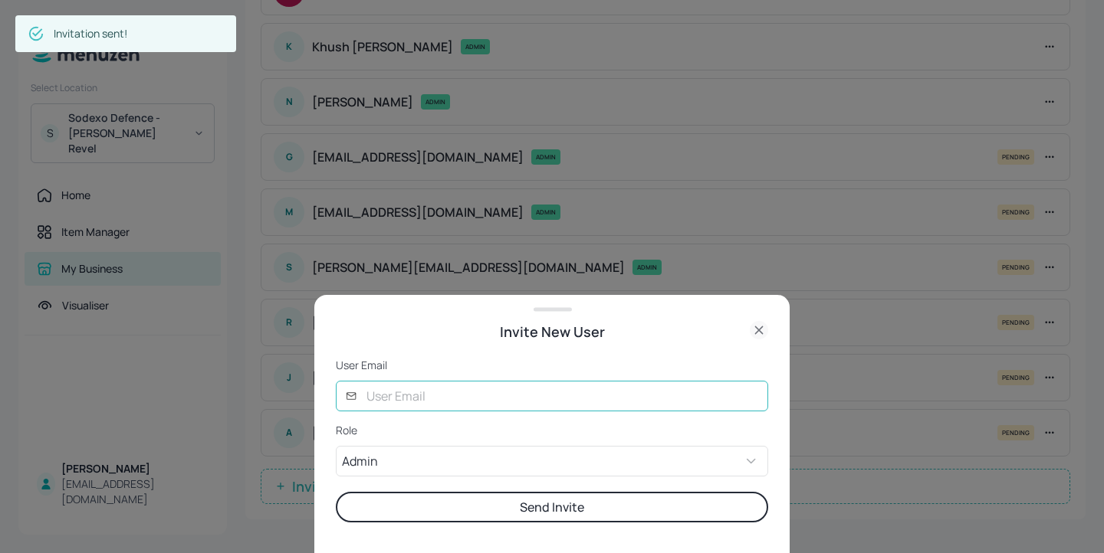
click at [535, 400] on input "text" at bounding box center [562, 396] width 411 height 31
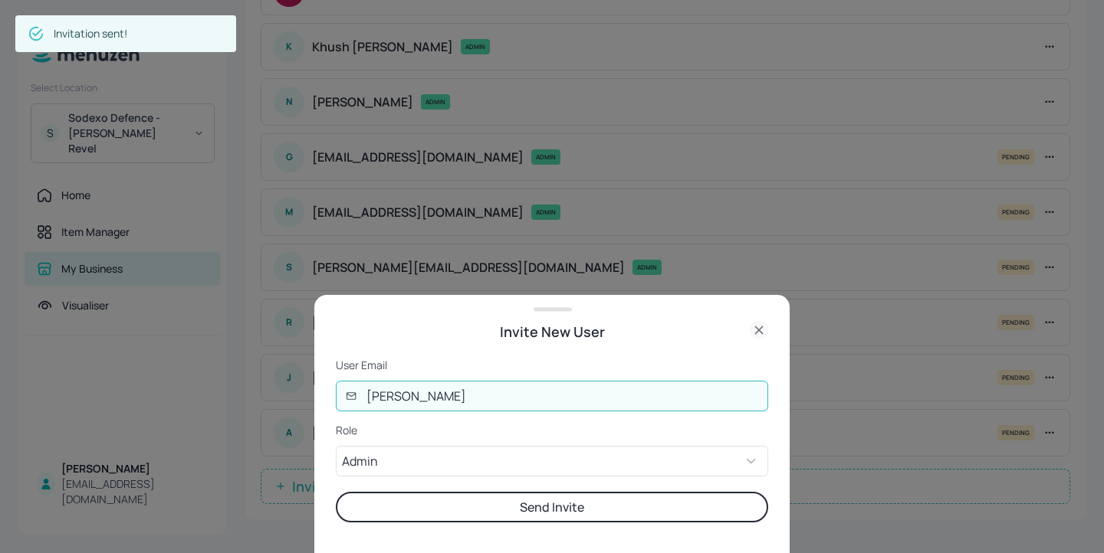
type input "lucy@digital-messaging.co.uk"
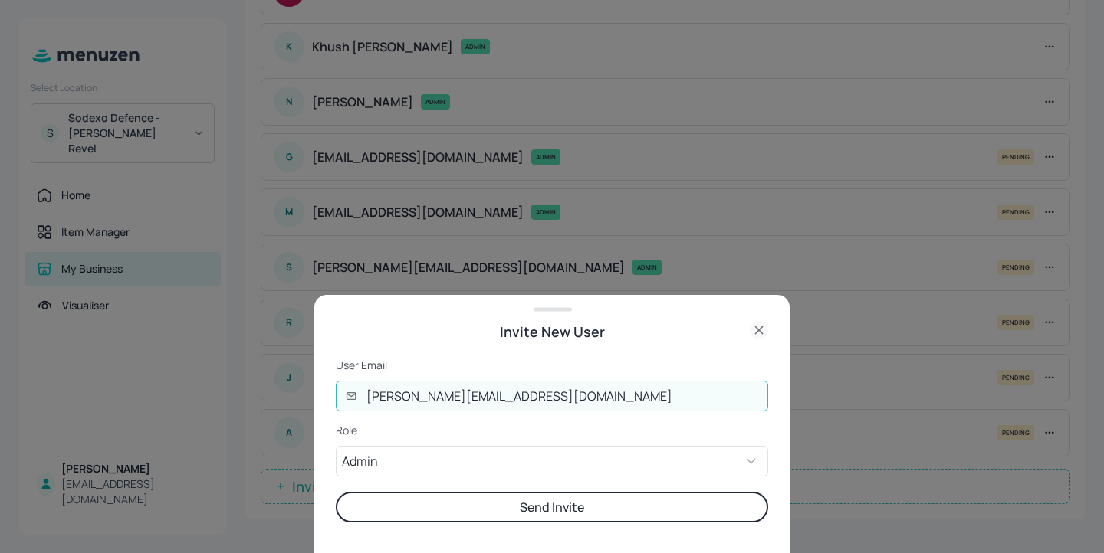
click at [548, 502] on button "Send Invite" at bounding box center [552, 507] width 432 height 31
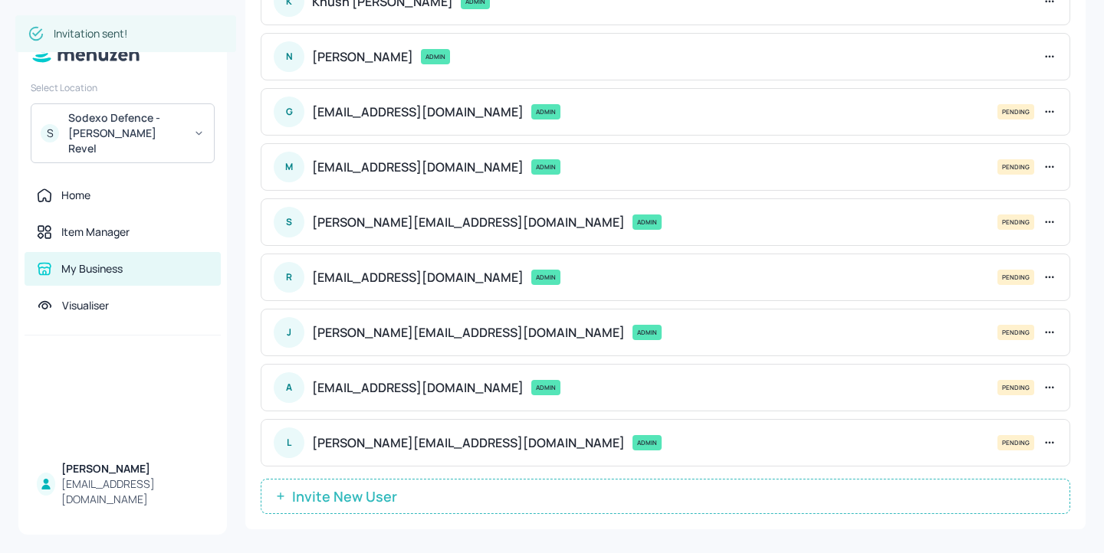
scroll to position [267, 0]
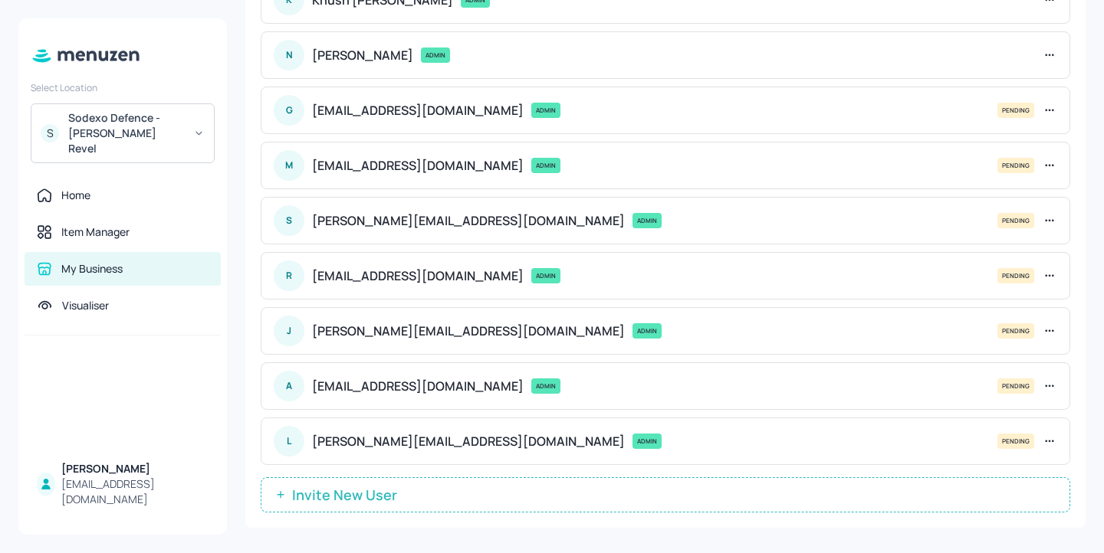
click at [198, 130] on icon at bounding box center [198, 133] width 11 height 11
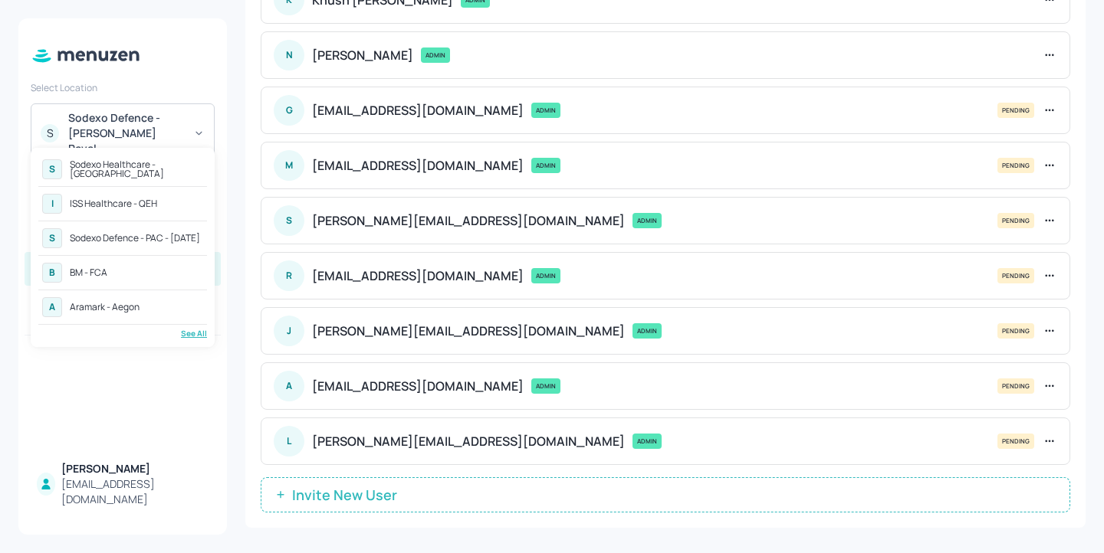
click at [166, 317] on div "A Aramark - Aegon" at bounding box center [122, 308] width 169 height 28
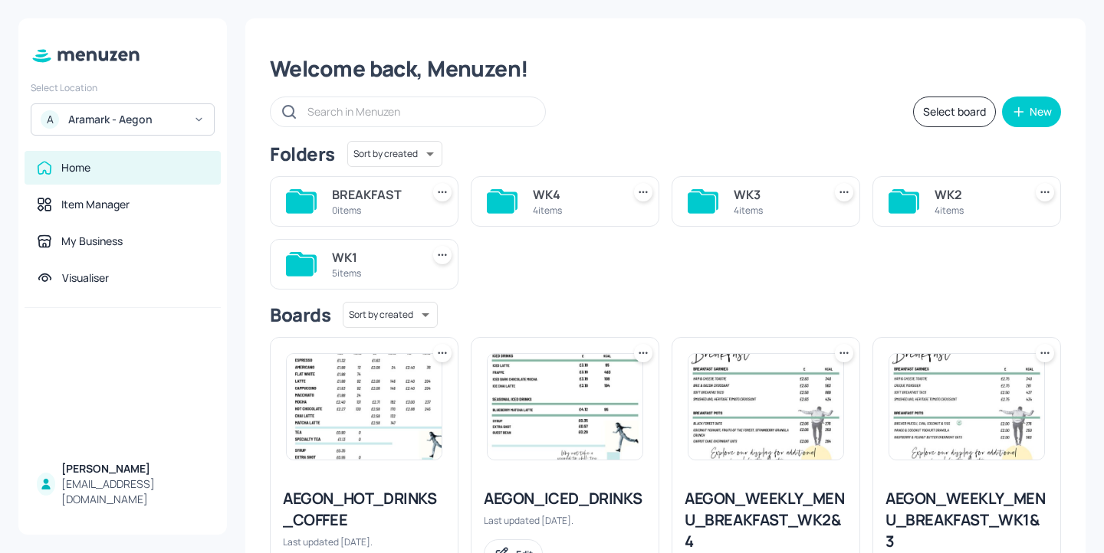
click at [202, 122] on icon at bounding box center [198, 119] width 11 height 11
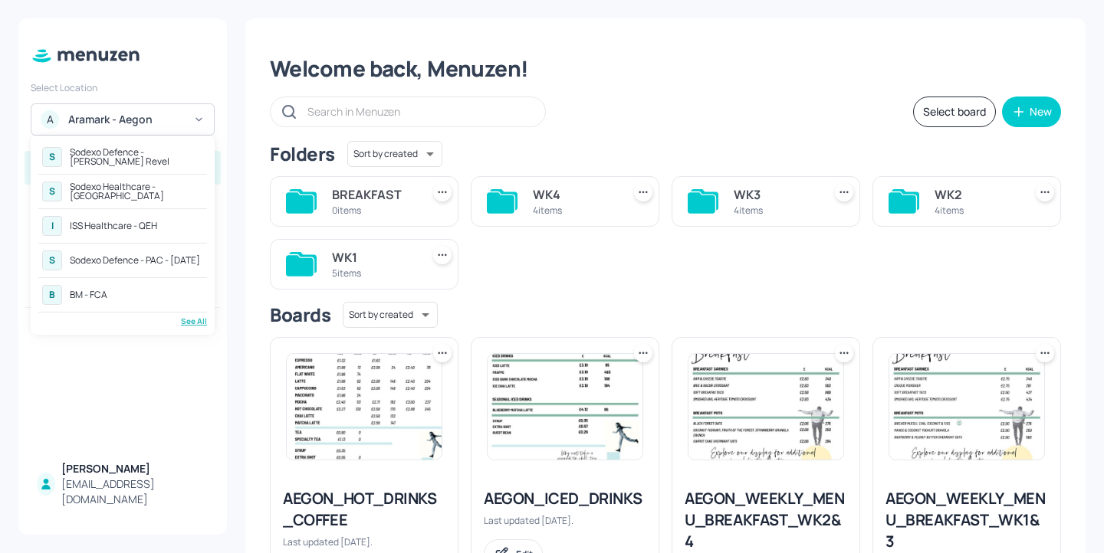
click at [190, 326] on div "See All" at bounding box center [122, 321] width 169 height 11
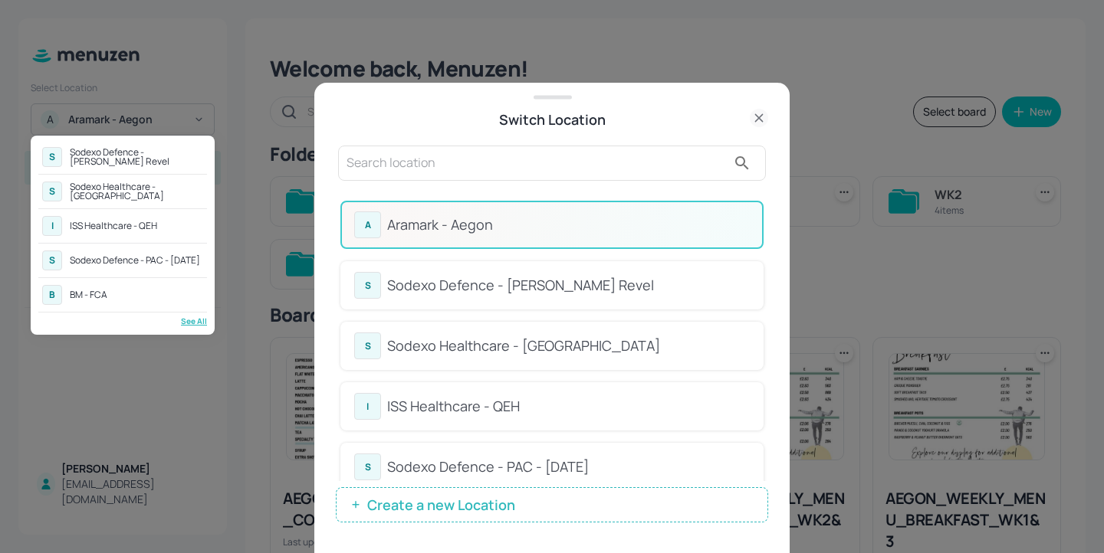
click at [458, 163] on div at bounding box center [552, 276] width 1104 height 553
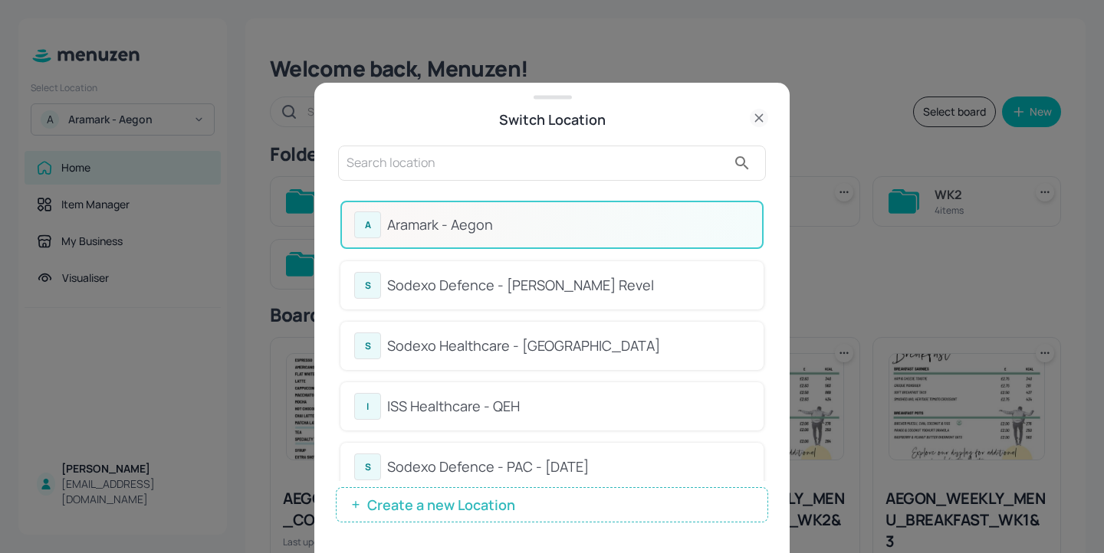
click at [418, 163] on div "S Sodexo Defence - Newbold Revel S Sodexo Healthcare - Stoke Mandeville I ISS H…" at bounding box center [552, 276] width 1104 height 553
click at [404, 163] on input "text" at bounding box center [536, 163] width 380 height 25
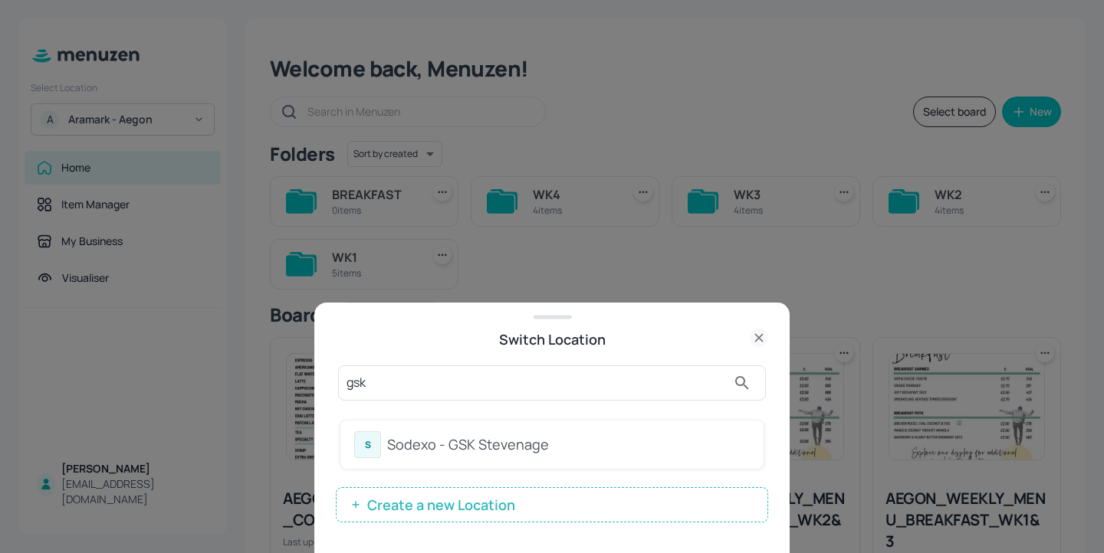
type input "gsk"
click at [579, 444] on div "Sodexo - GSK Stevenage" at bounding box center [568, 445] width 363 height 21
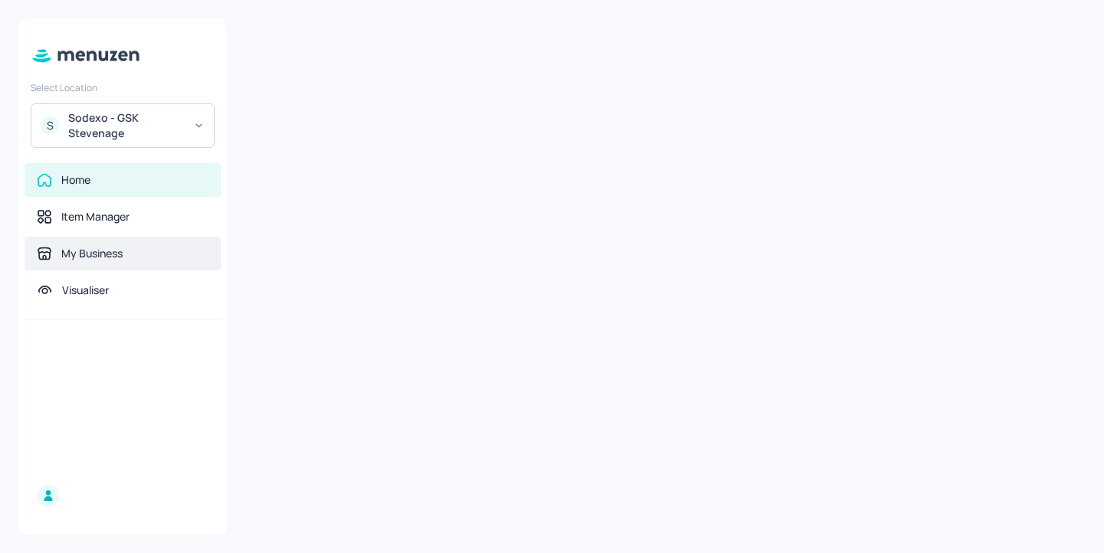
click at [136, 259] on div "My Business" at bounding box center [123, 253] width 172 height 15
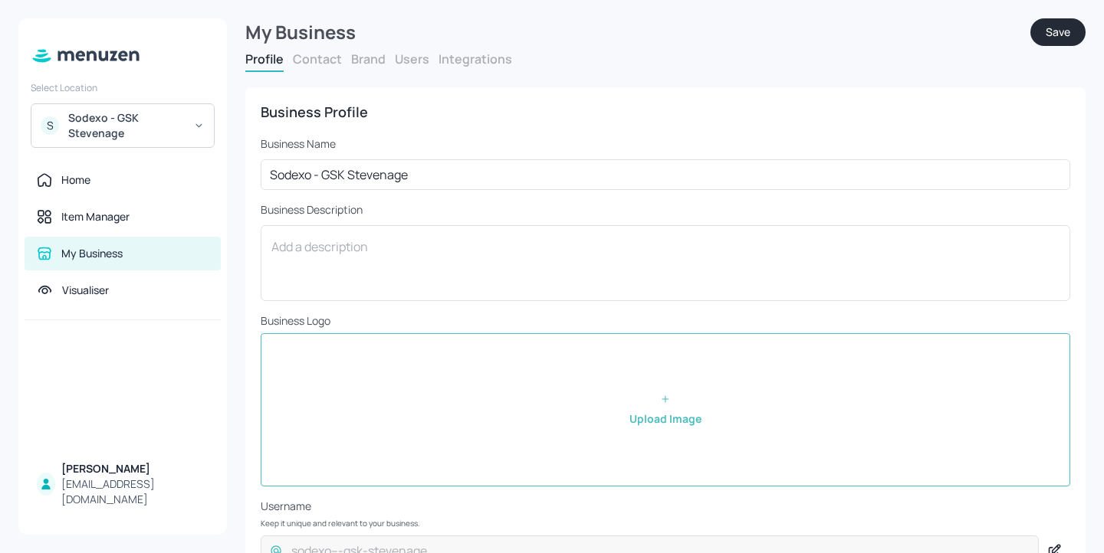
click at [423, 51] on button "Users" at bounding box center [412, 59] width 34 height 17
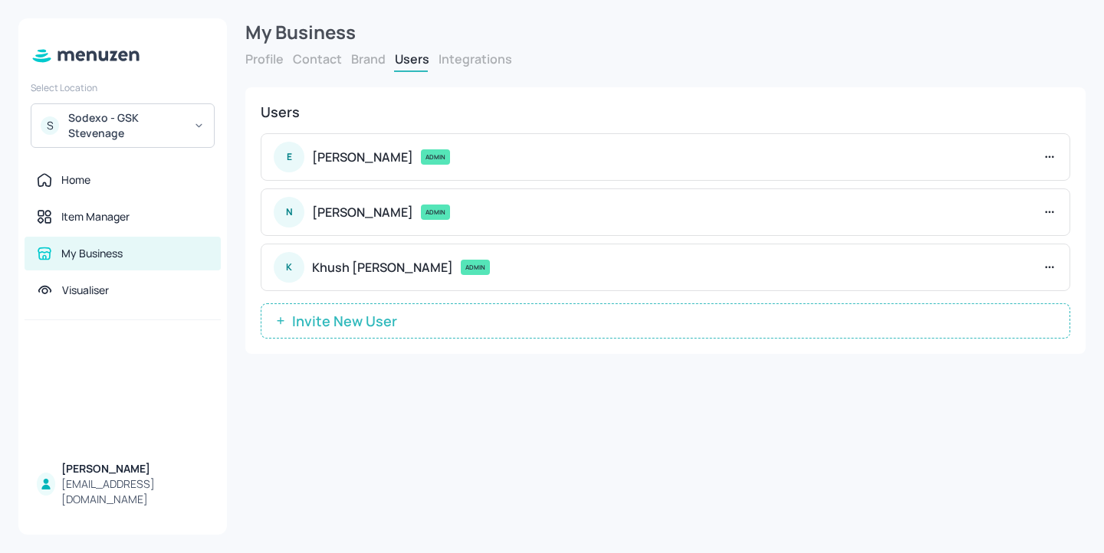
click at [352, 326] on span "Invite New User" at bounding box center [344, 320] width 120 height 15
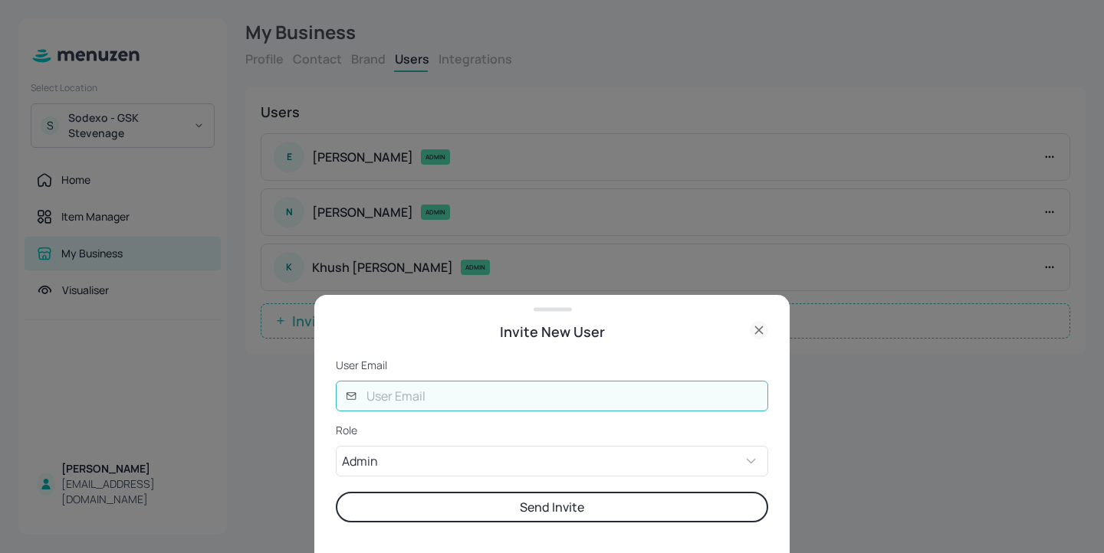
click at [358, 392] on input "text" at bounding box center [562, 396] width 411 height 31
type input "g"
type input "[EMAIL_ADDRESS][DOMAIN_NAME]"
click at [336, 492] on button "Send Invite" at bounding box center [552, 507] width 432 height 31
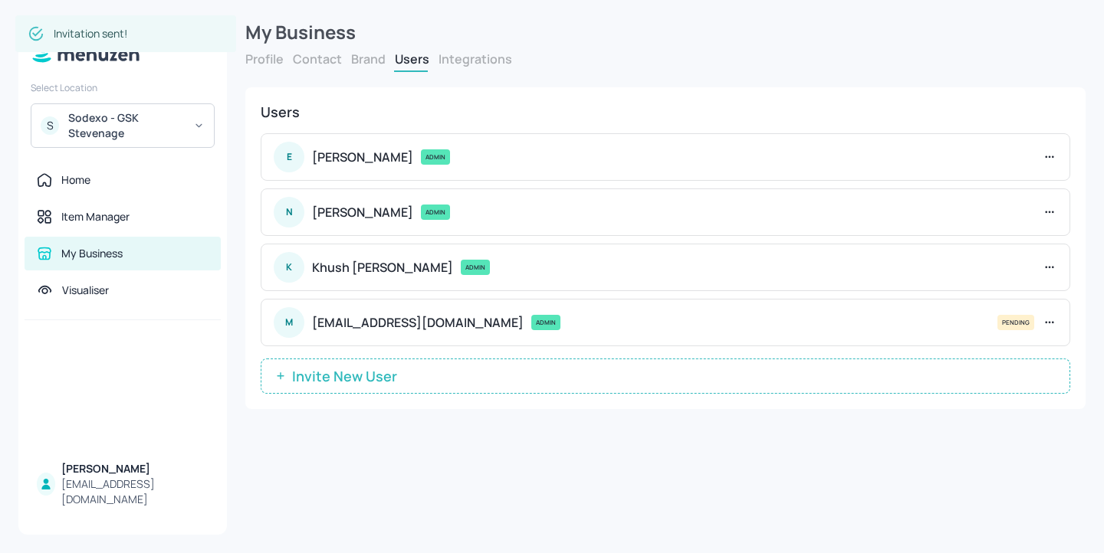
click at [368, 383] on span "Invite New User" at bounding box center [344, 376] width 120 height 15
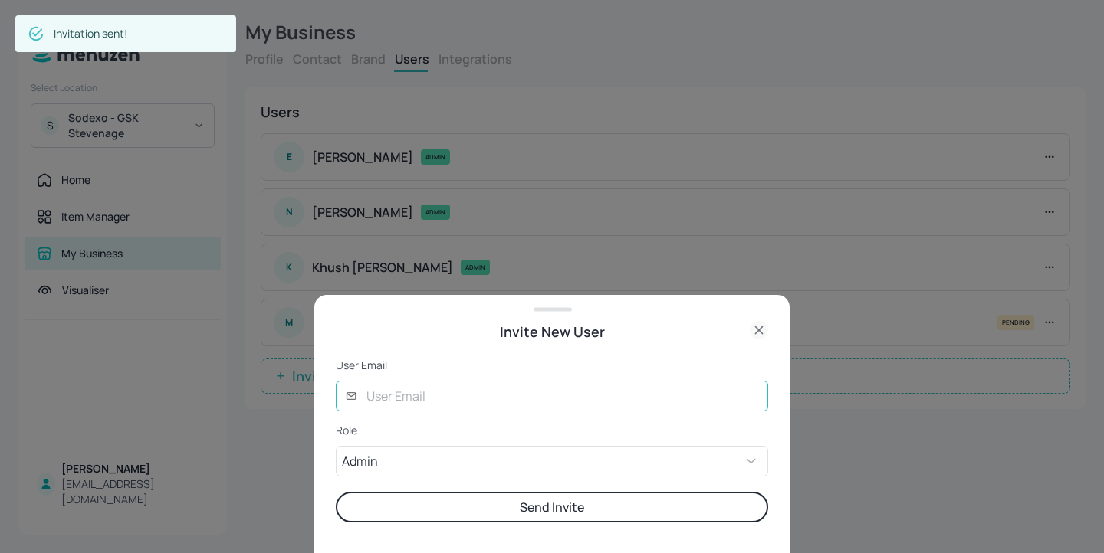
click at [429, 402] on input "text" at bounding box center [562, 396] width 411 height 31
type input "andre@digital-messaging.co.uk"
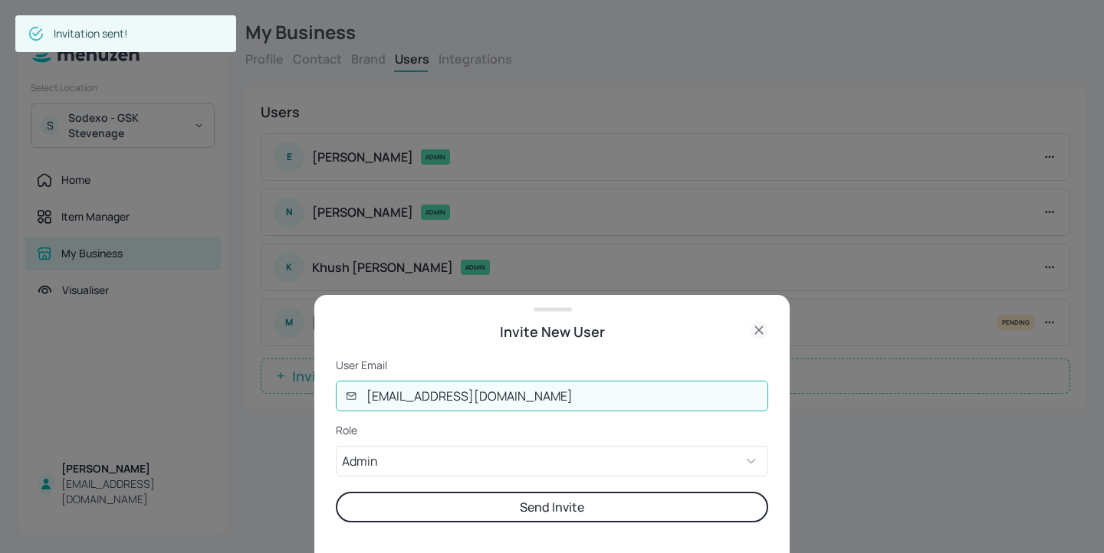
click at [336, 492] on button "Send Invite" at bounding box center [552, 507] width 432 height 31
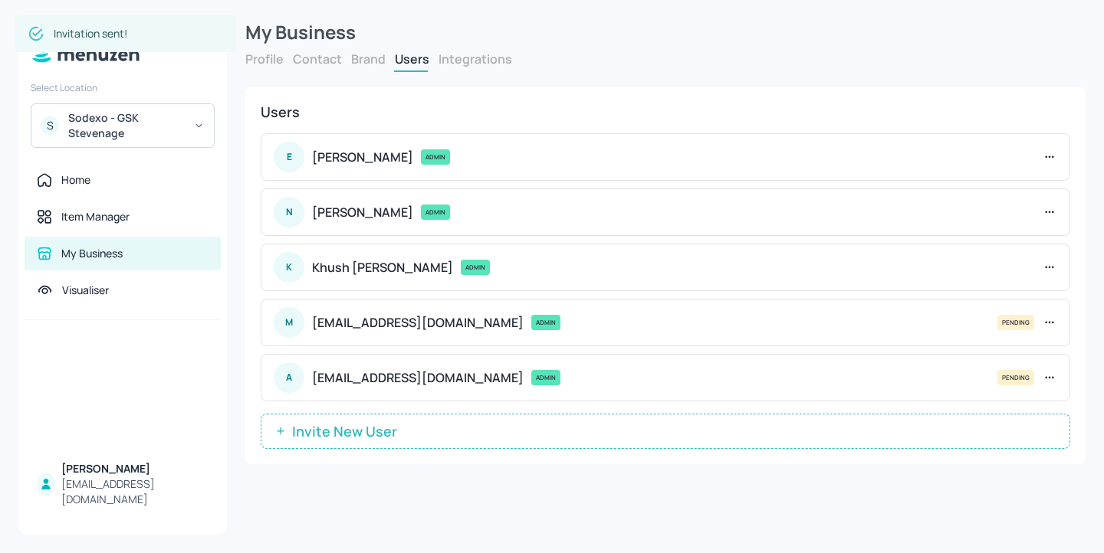
click at [361, 435] on span "Invite New User" at bounding box center [344, 431] width 120 height 15
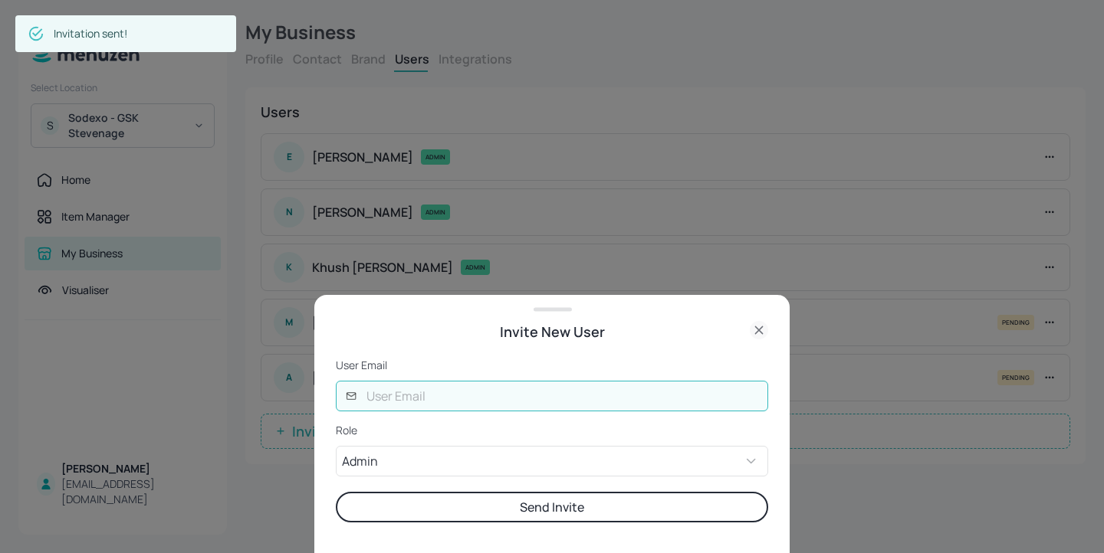
click at [431, 404] on input "text" at bounding box center [562, 396] width 411 height 31
type input "lucy@digital-messaging.co.uk"
click at [484, 513] on button "Send Invite" at bounding box center [552, 507] width 432 height 31
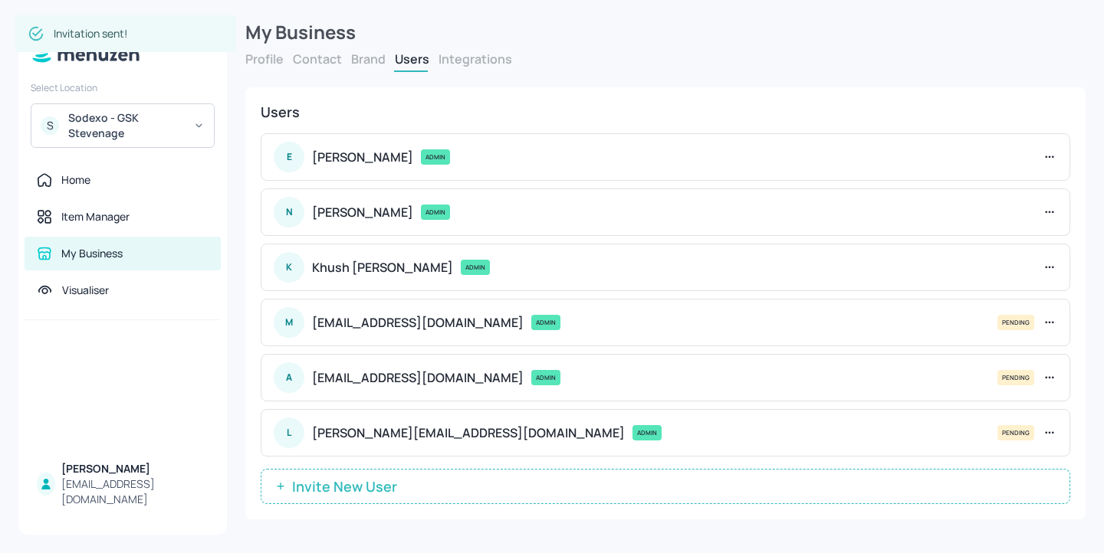
click at [372, 480] on span "Invite New User" at bounding box center [344, 486] width 120 height 15
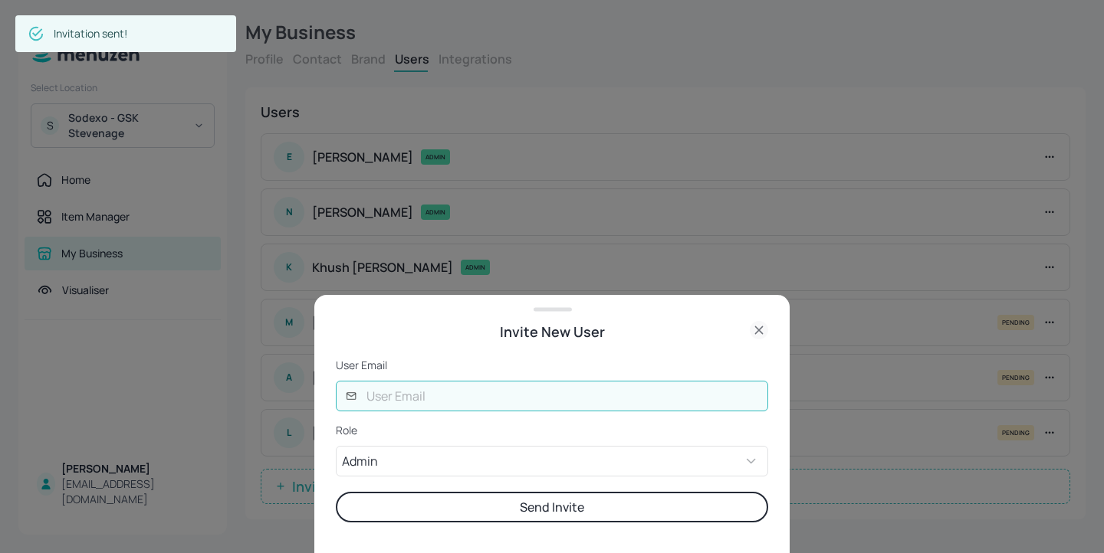
click at [477, 385] on input "text" at bounding box center [562, 396] width 411 height 31
type input "joe@digital-messaging.com"
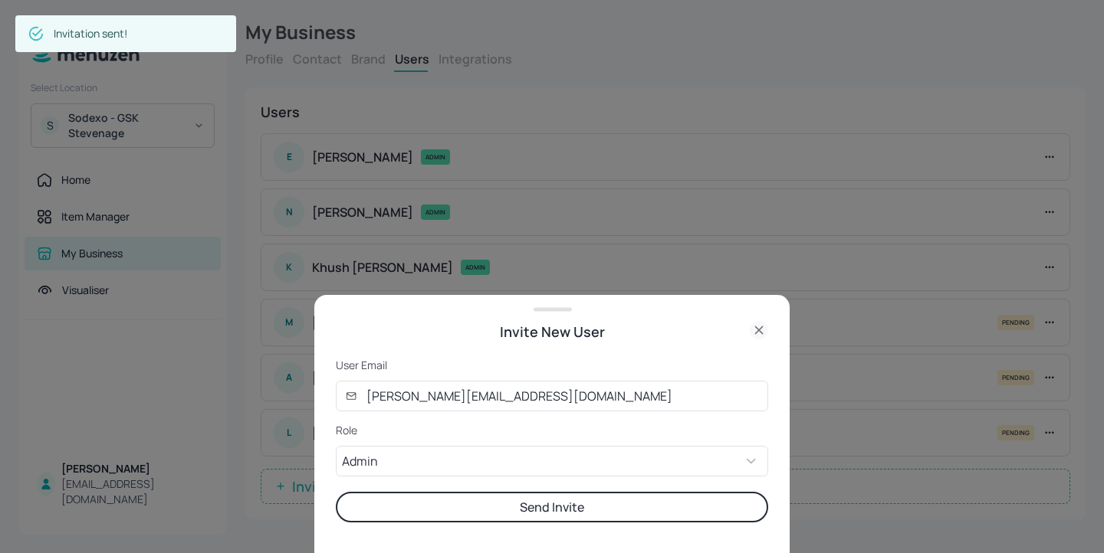
click at [513, 507] on button "Send Invite" at bounding box center [552, 507] width 432 height 31
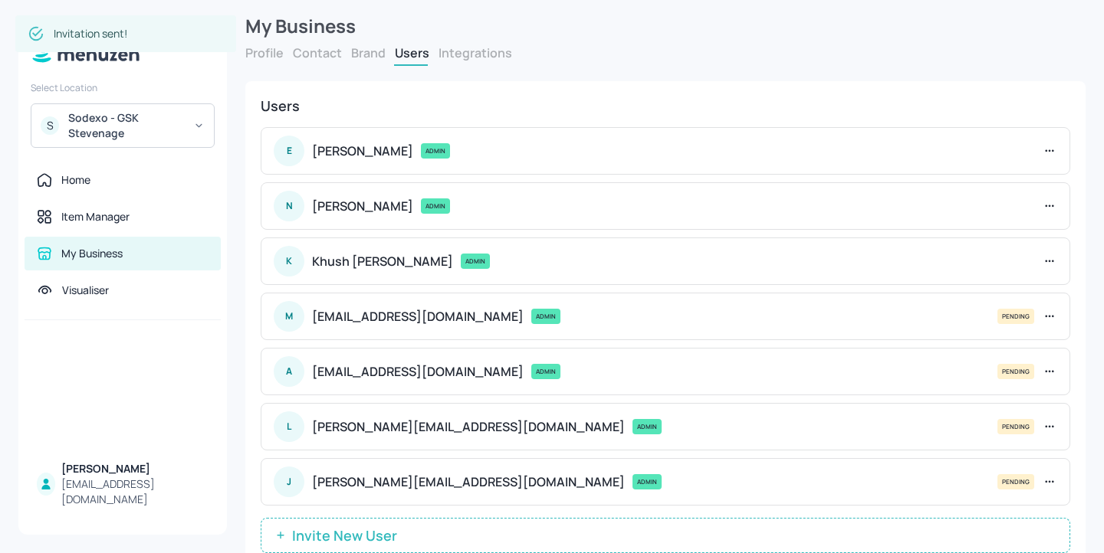
scroll to position [55, 0]
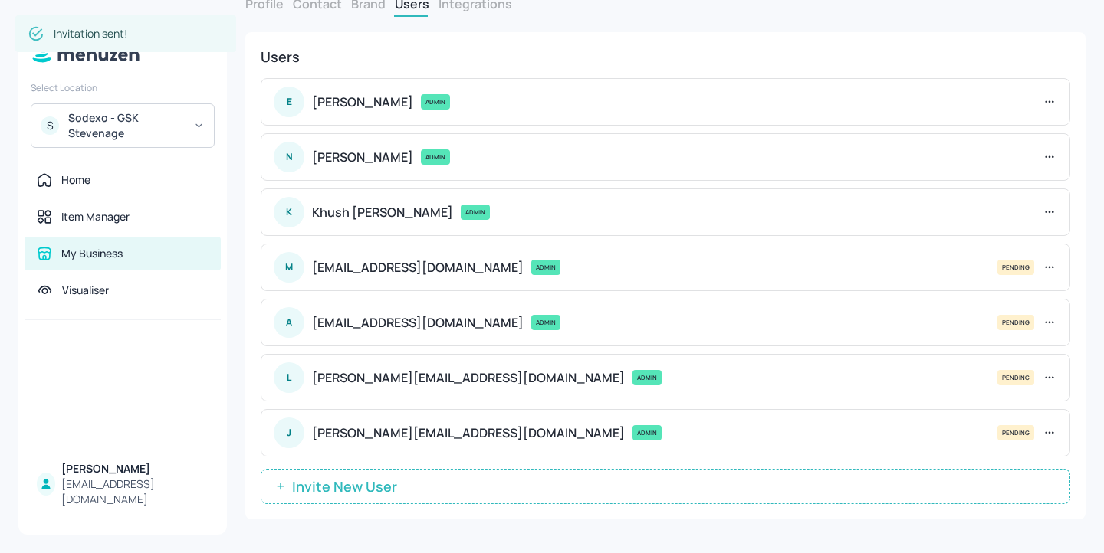
click at [369, 490] on span "Invite New User" at bounding box center [344, 486] width 120 height 15
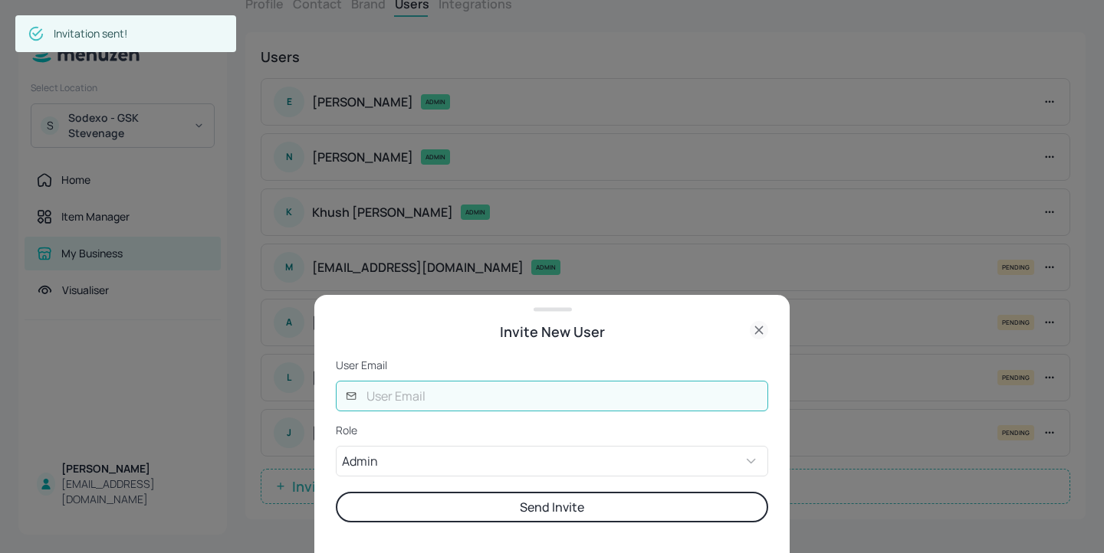
click at [523, 402] on input "text" at bounding box center [562, 396] width 411 height 31
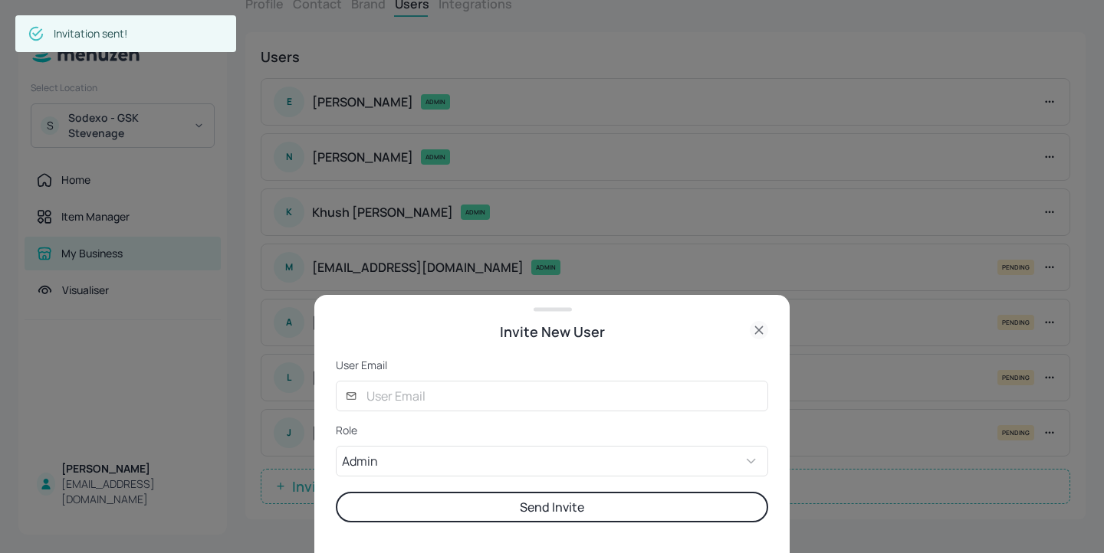
click at [281, 293] on div at bounding box center [552, 276] width 1104 height 553
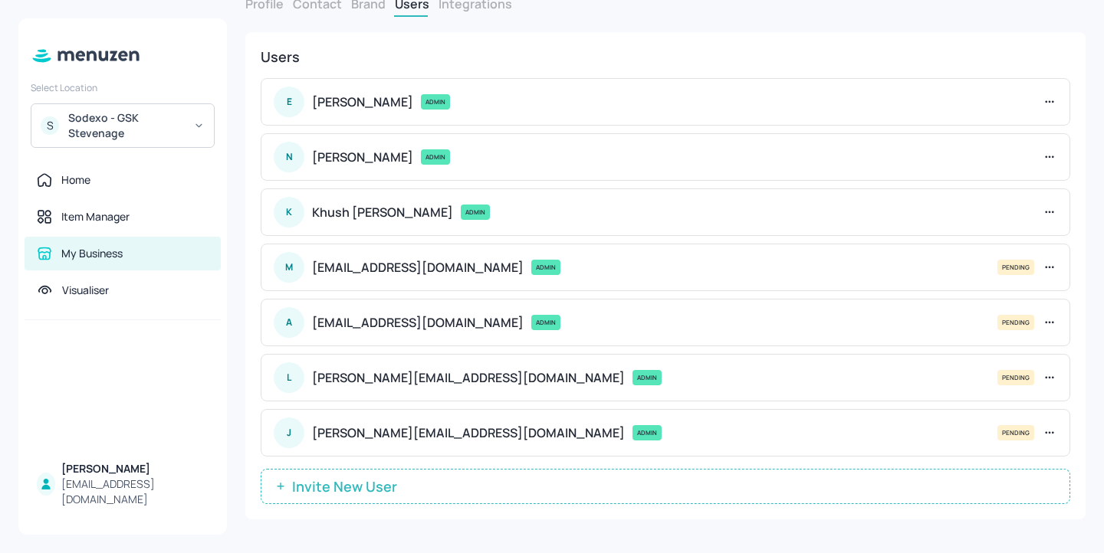
click at [360, 488] on span "Invite New User" at bounding box center [344, 486] width 120 height 15
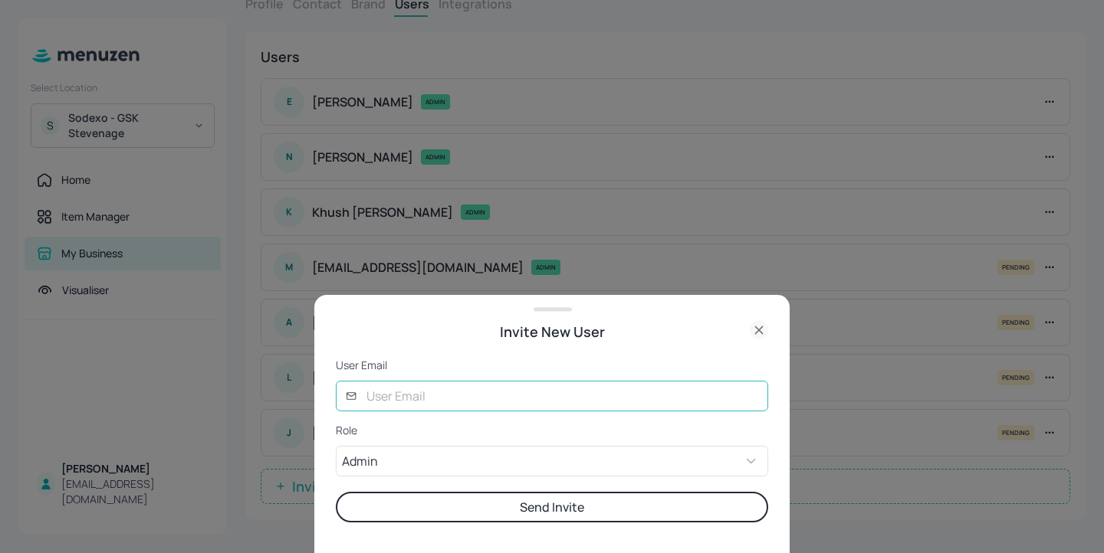
click at [429, 405] on input "text" at bounding box center [562, 396] width 411 height 31
type input "[EMAIL_ADDRESS][DOMAIN_NAME]"
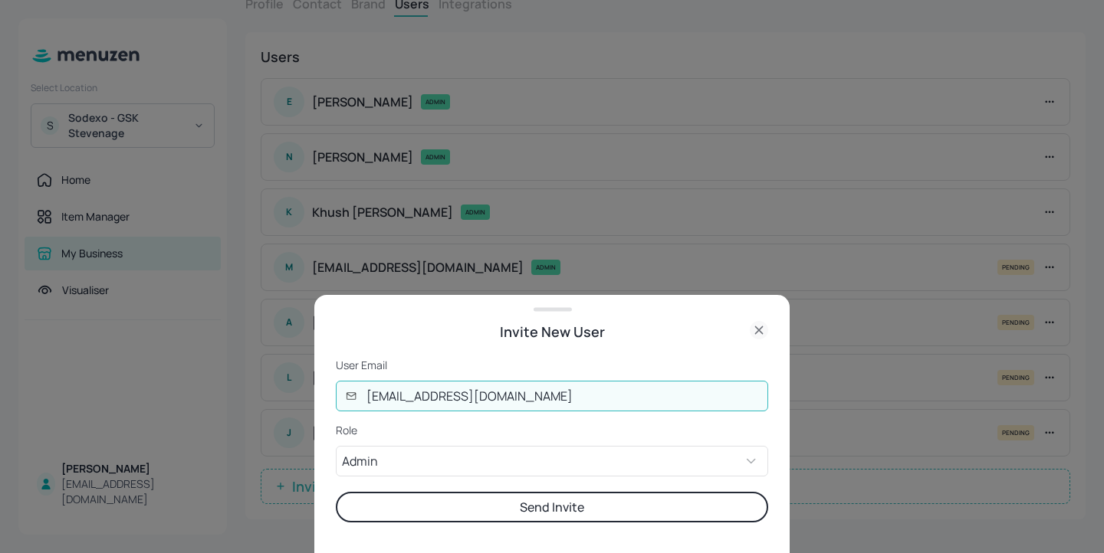
click at [534, 496] on button "Send Invite" at bounding box center [552, 507] width 432 height 31
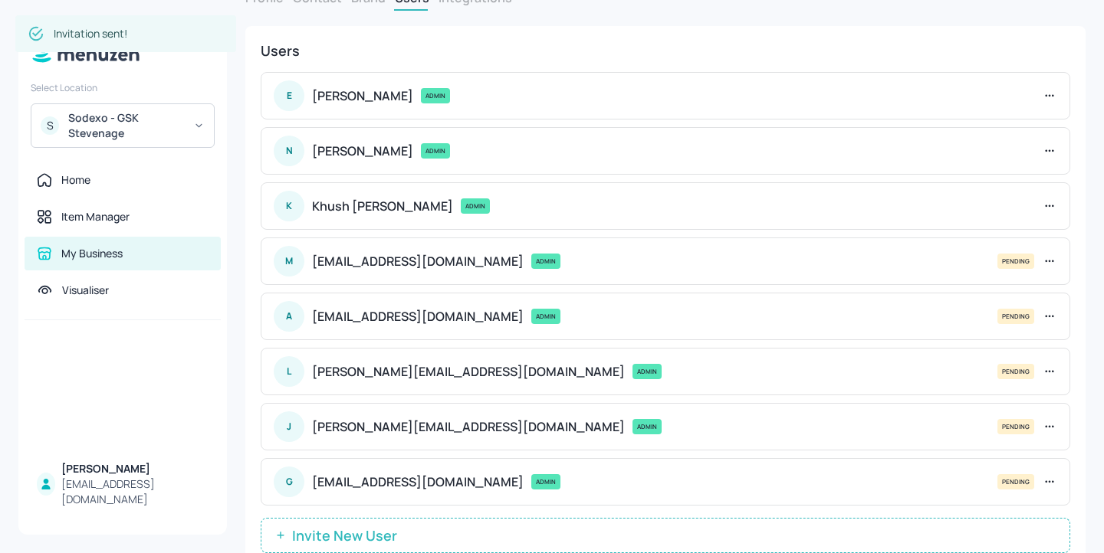
scroll to position [110, 0]
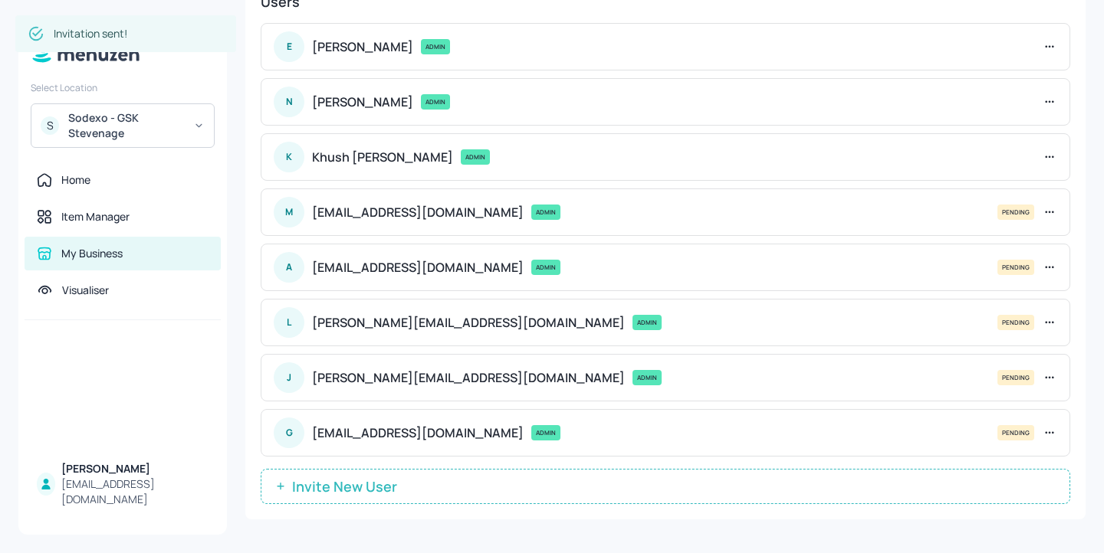
click at [347, 493] on span "Invite New User" at bounding box center [344, 486] width 120 height 15
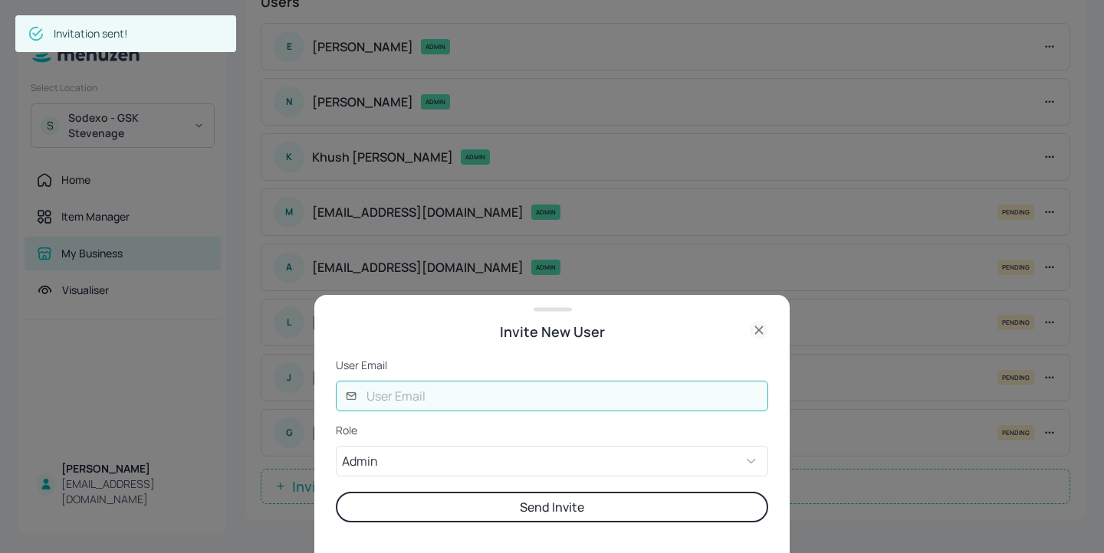
click at [490, 389] on input "text" at bounding box center [562, 396] width 411 height 31
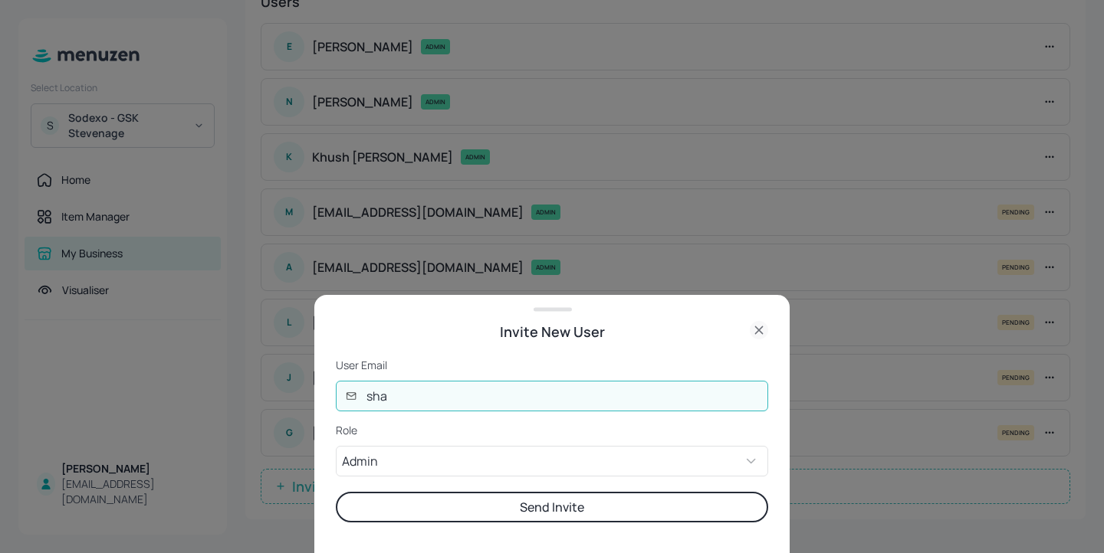
type input "sharon@digital-messaging.co.uk"
click at [507, 497] on button "Send Invite" at bounding box center [552, 507] width 432 height 31
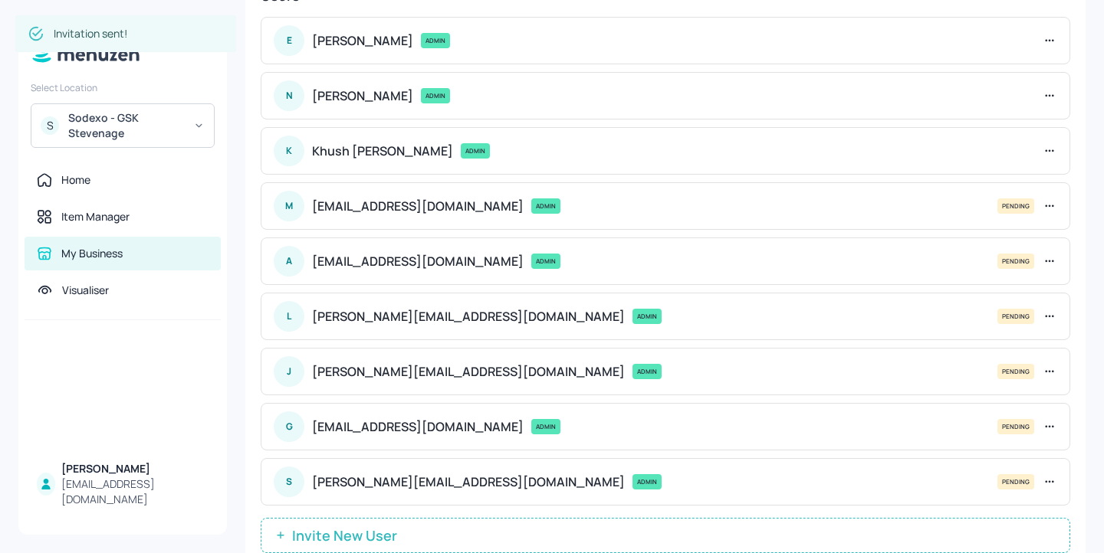
scroll to position [166, 0]
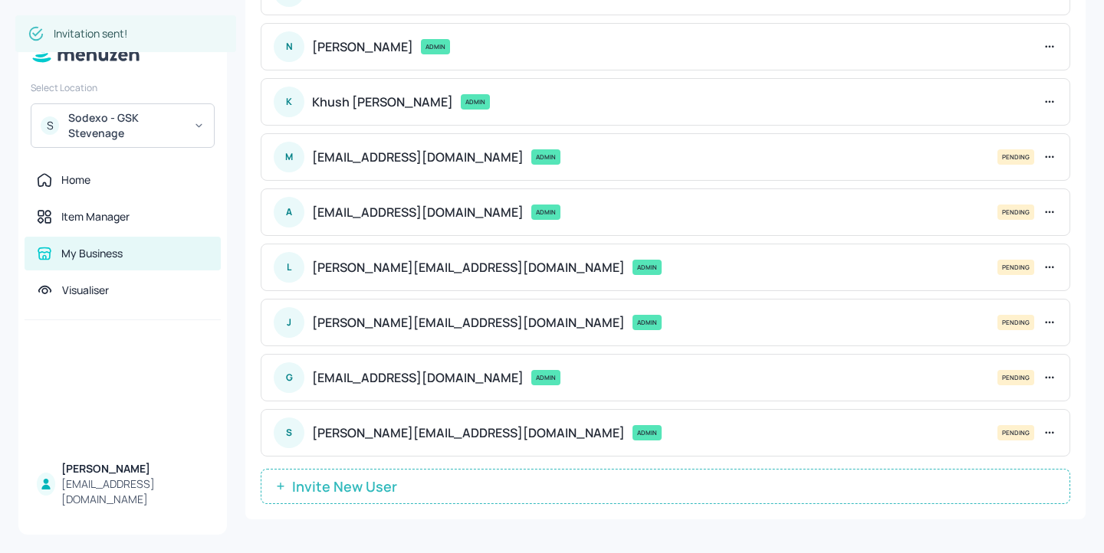
click at [388, 499] on button "Invite New User" at bounding box center [665, 486] width 809 height 35
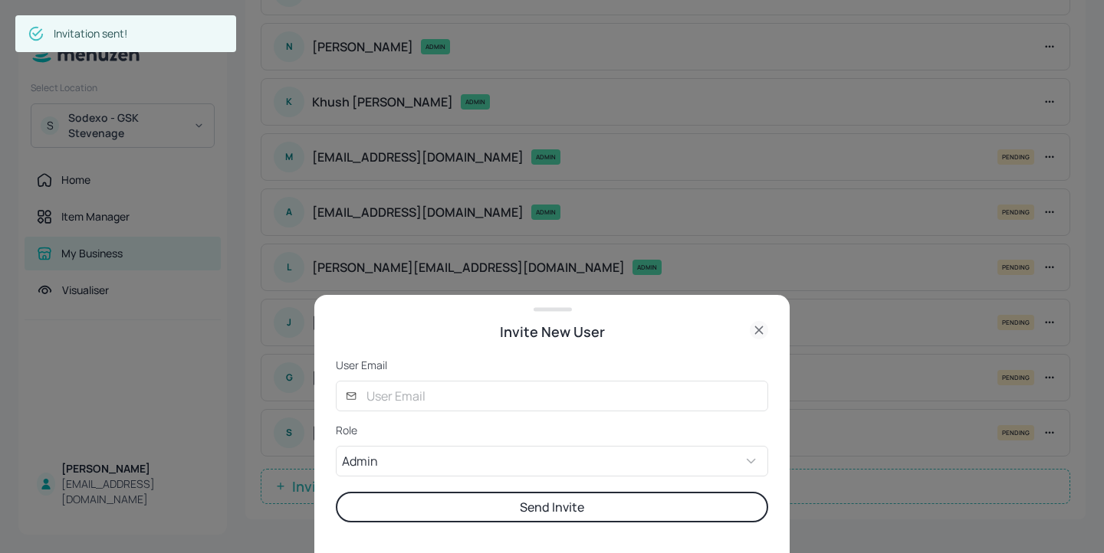
click at [488, 414] on form "User Email ​ ​ Role Admin ADMIN ​ Send Invite" at bounding box center [552, 440] width 432 height 165
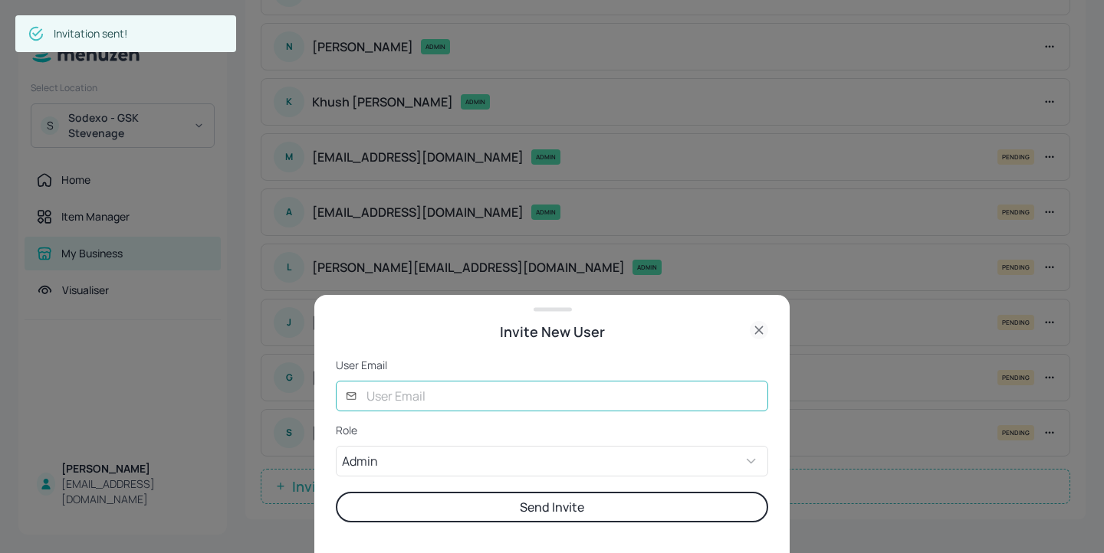
click at [487, 397] on input "text" at bounding box center [562, 396] width 411 height 31
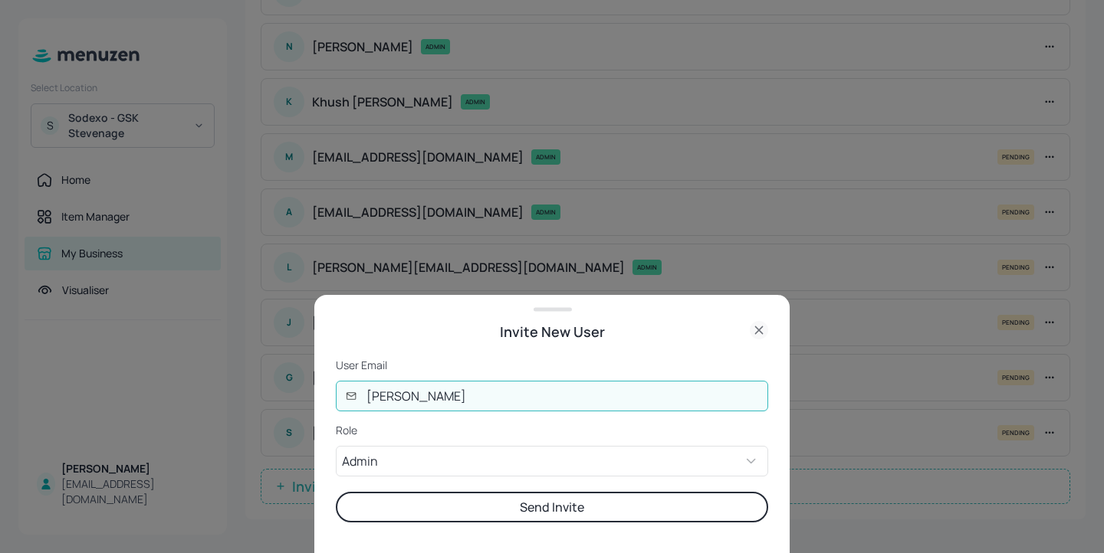
type input "joe@digital-messaging.com"
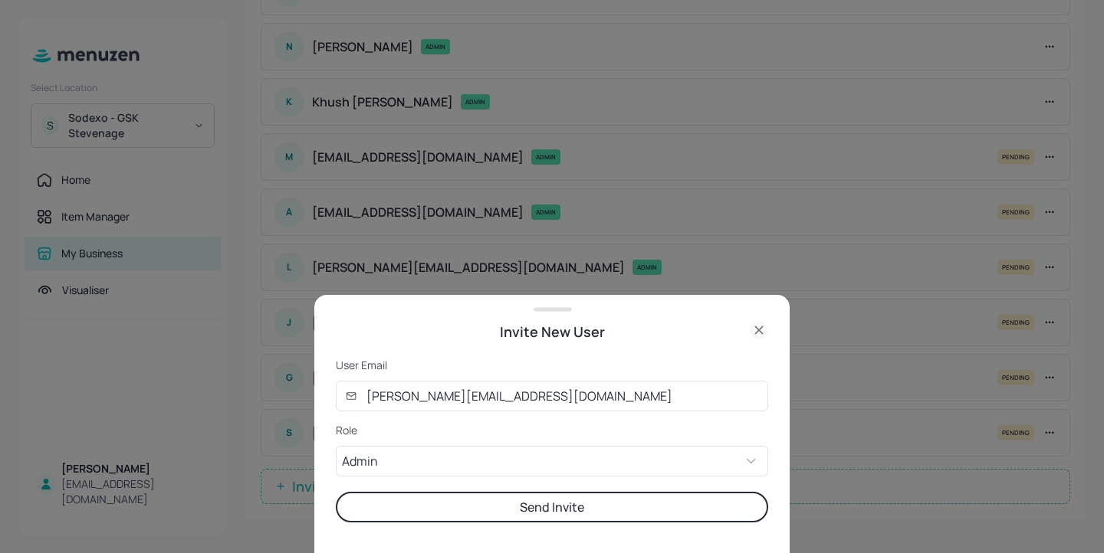
click at [549, 494] on button "Send Invite" at bounding box center [552, 507] width 432 height 31
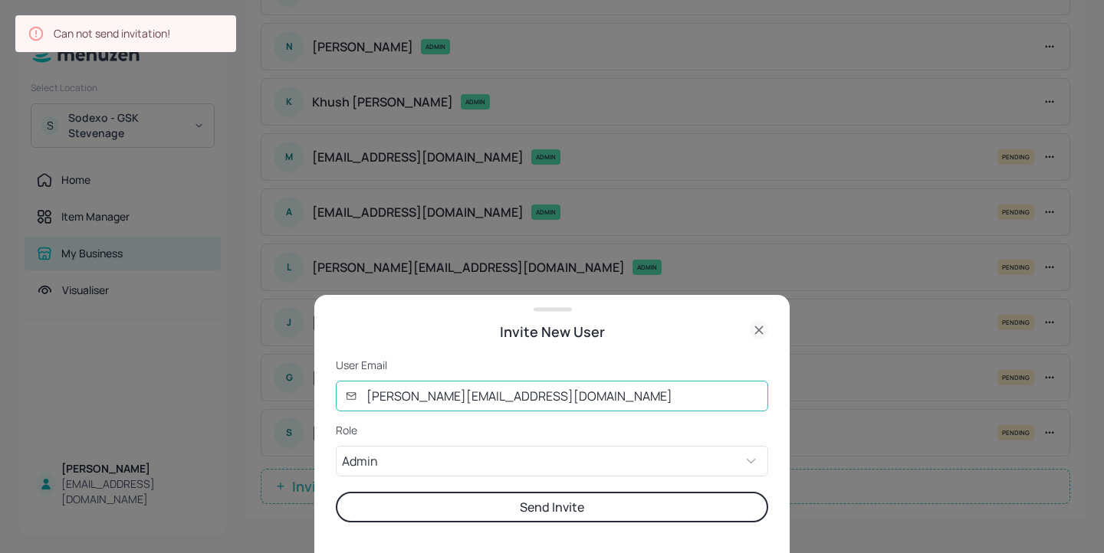
click at [607, 403] on input "joe@digital-messaging.com" at bounding box center [562, 396] width 411 height 31
click at [768, 325] on div "Invite New User" at bounding box center [551, 331] width 475 height 21
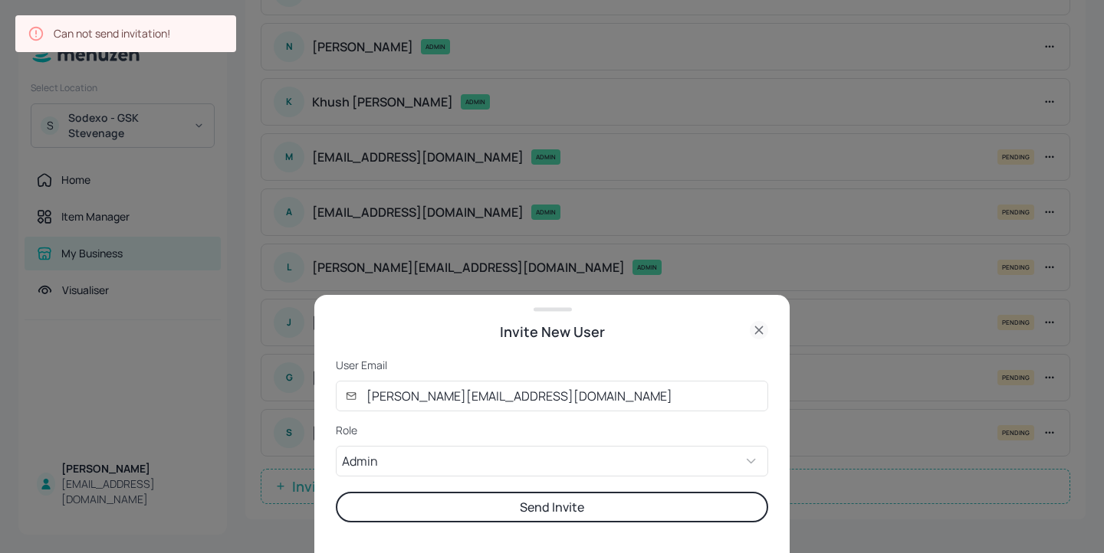
click at [763, 327] on icon at bounding box center [759, 330] width 18 height 18
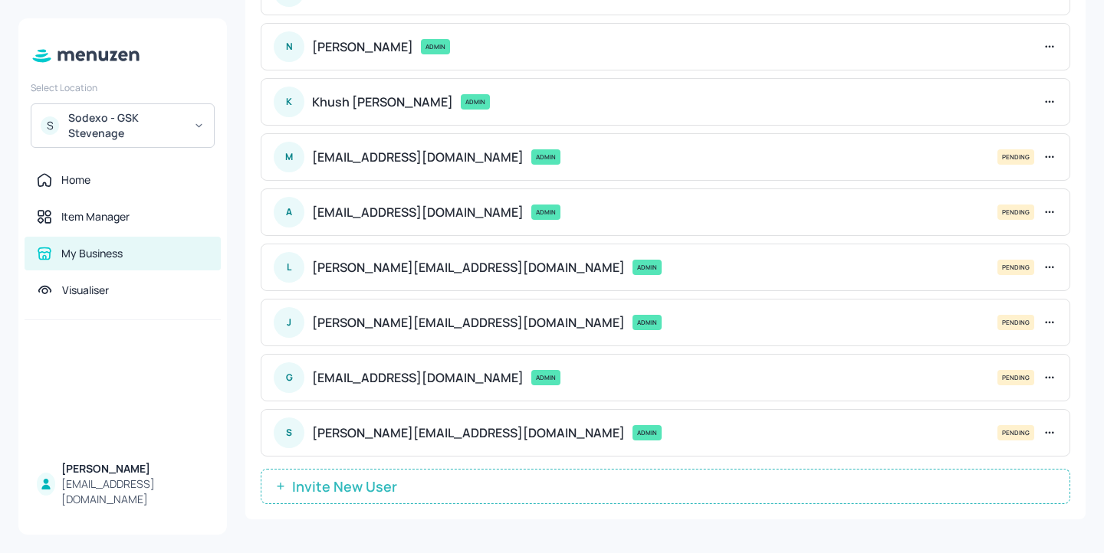
click at [361, 494] on span "Invite New User" at bounding box center [344, 486] width 120 height 15
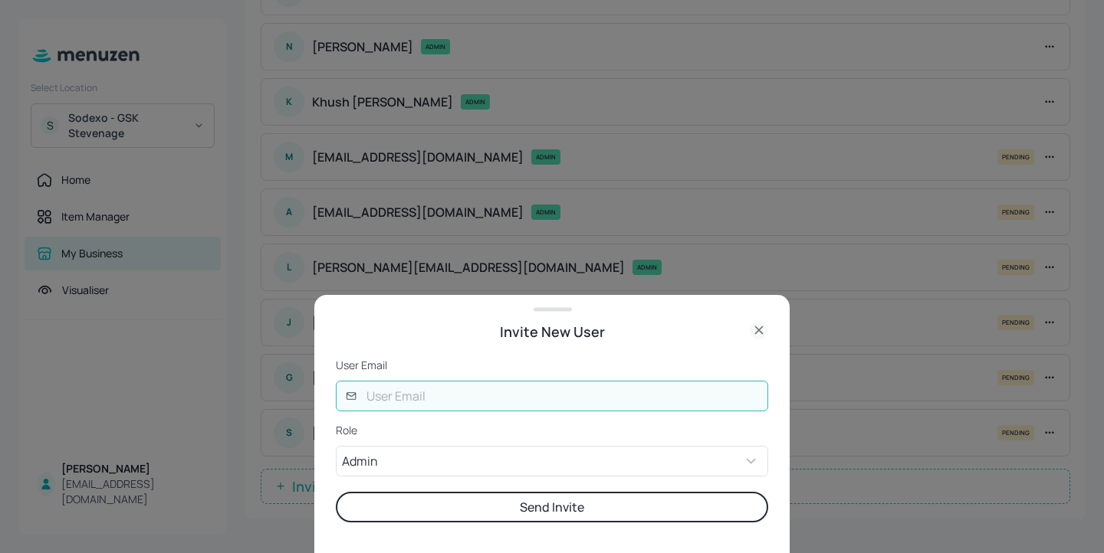
click at [449, 400] on input "text" at bounding box center [562, 396] width 411 height 31
type input "rob@digital-messaging.co.uk"
click at [474, 505] on button "Send Invite" at bounding box center [552, 507] width 432 height 31
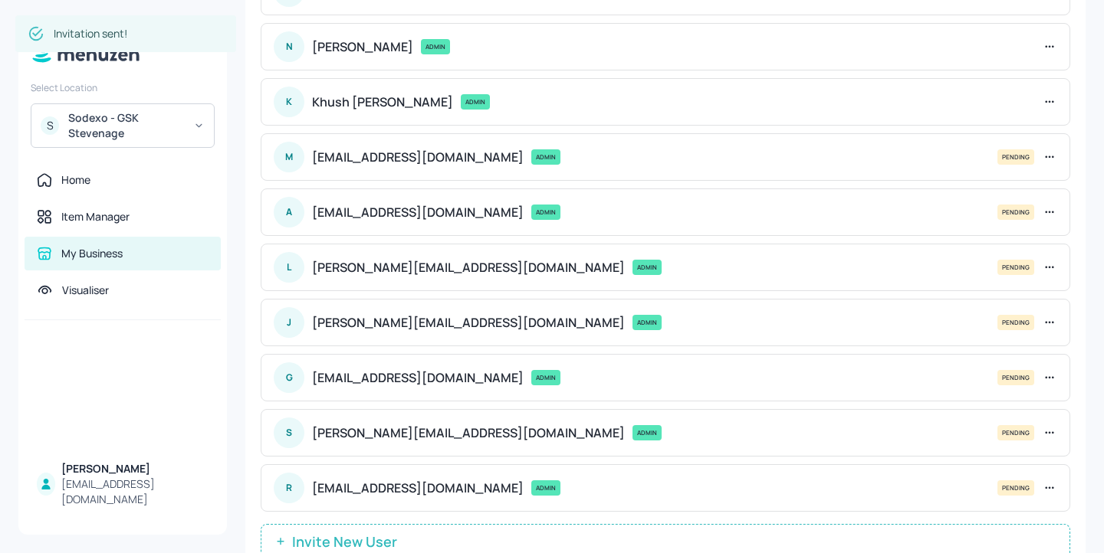
scroll to position [172, 0]
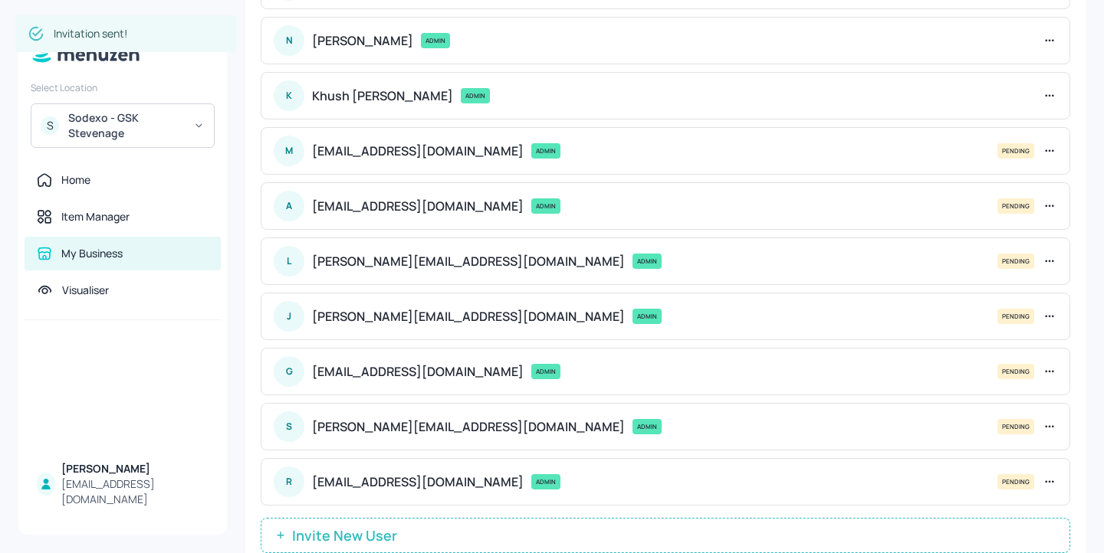
click at [154, 123] on div "Sodexo - GSK Stevenage" at bounding box center [126, 125] width 116 height 31
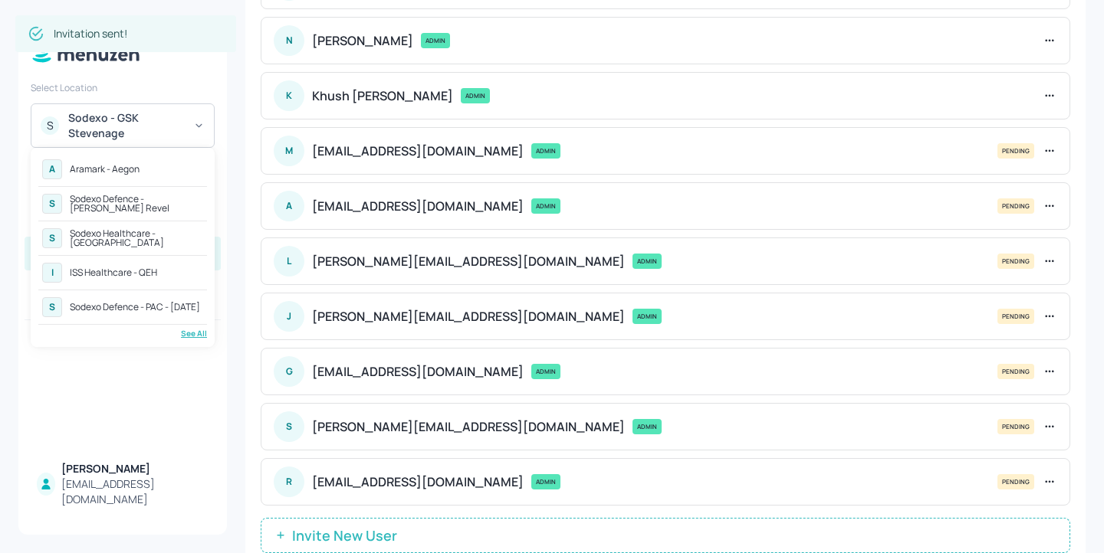
click at [157, 167] on div "A Aramark - Aegon" at bounding box center [122, 170] width 169 height 28
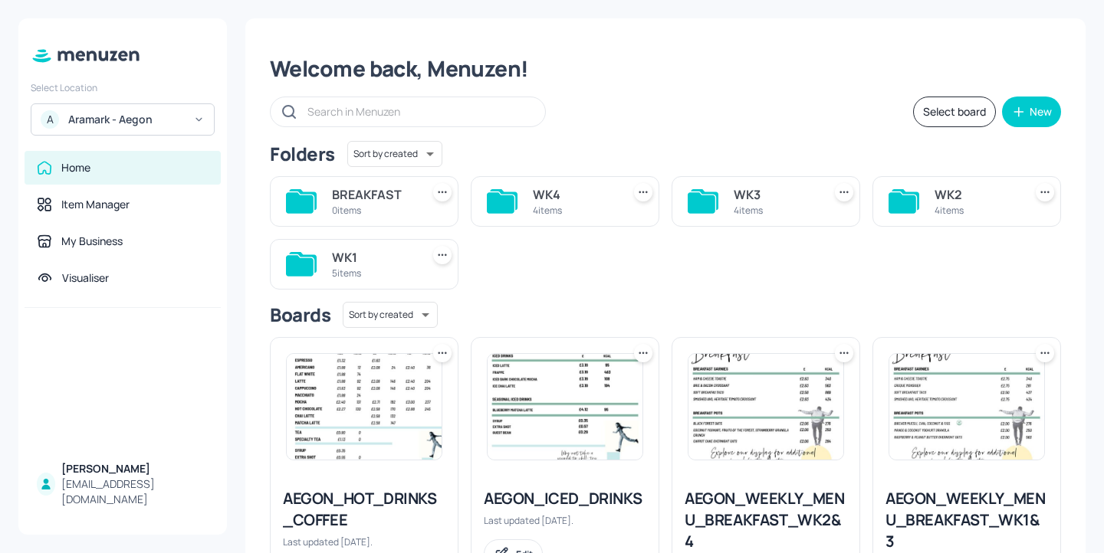
click at [178, 131] on div "A Aramark - Aegon" at bounding box center [123, 119] width 184 height 32
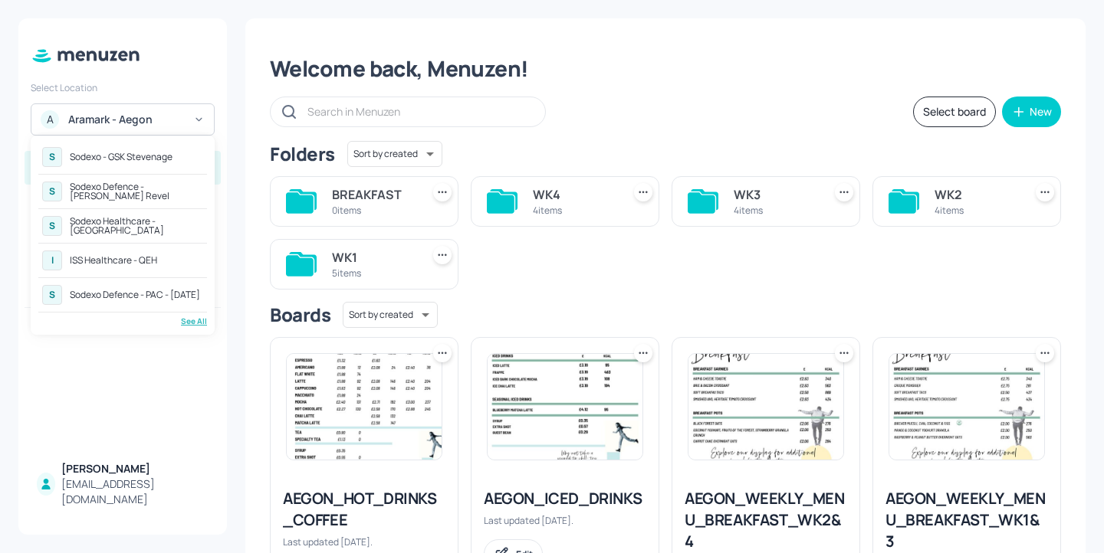
click at [195, 323] on div "See All" at bounding box center [122, 321] width 169 height 11
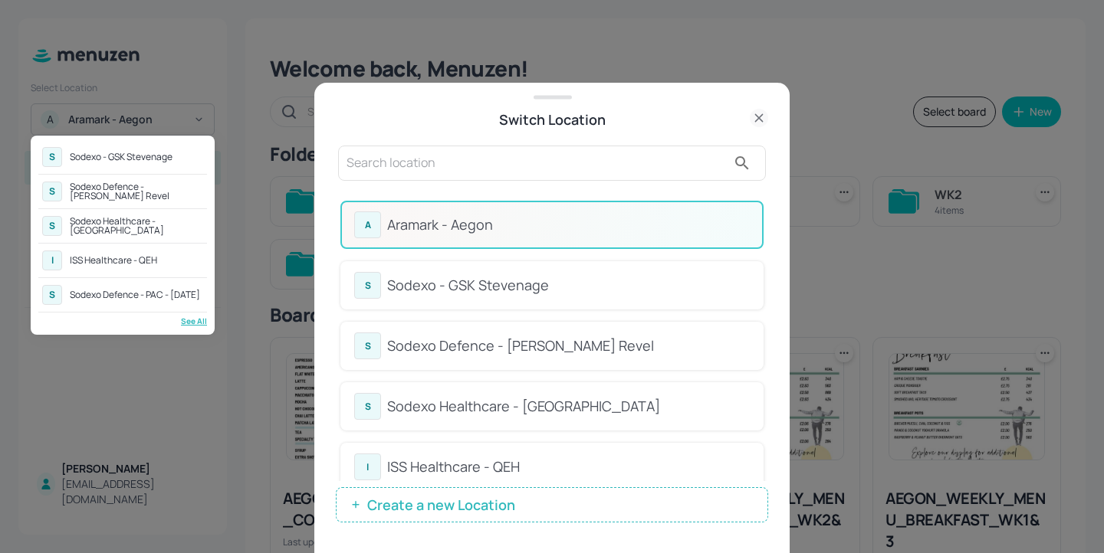
click at [766, 212] on div at bounding box center [552, 276] width 1104 height 553
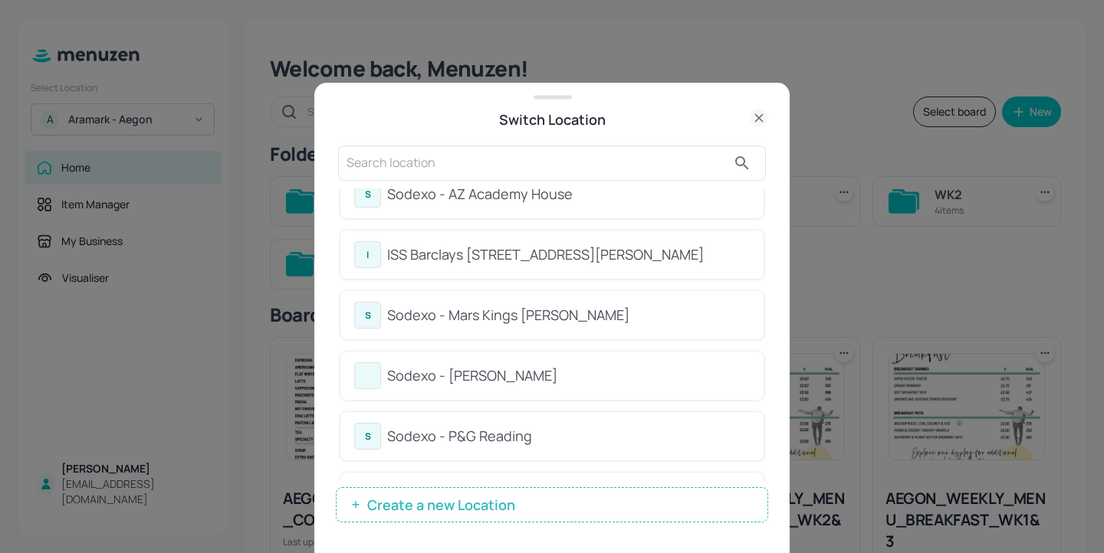
scroll to position [694, 0]
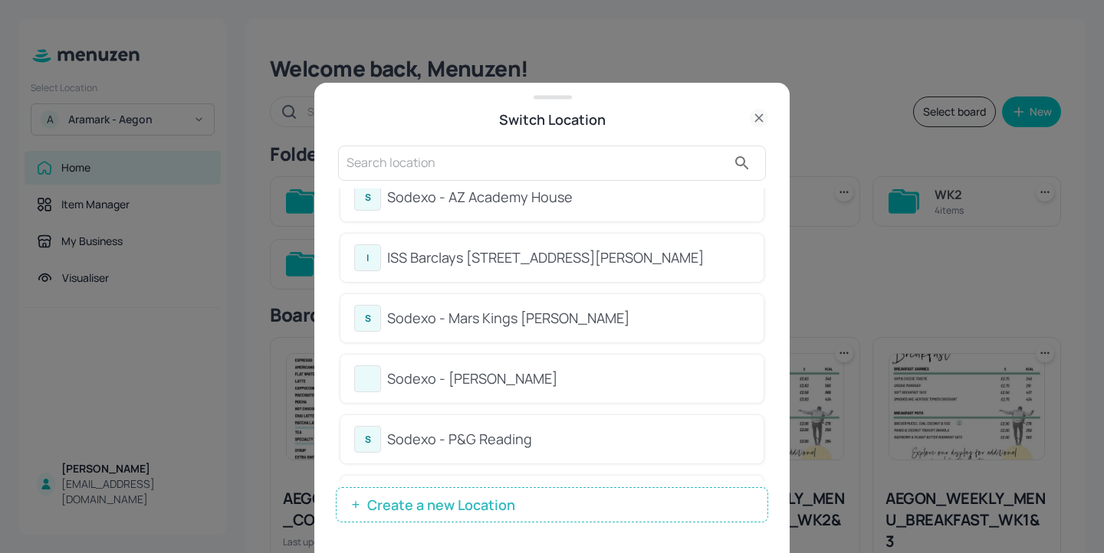
click at [523, 172] on input "text" at bounding box center [536, 163] width 380 height 25
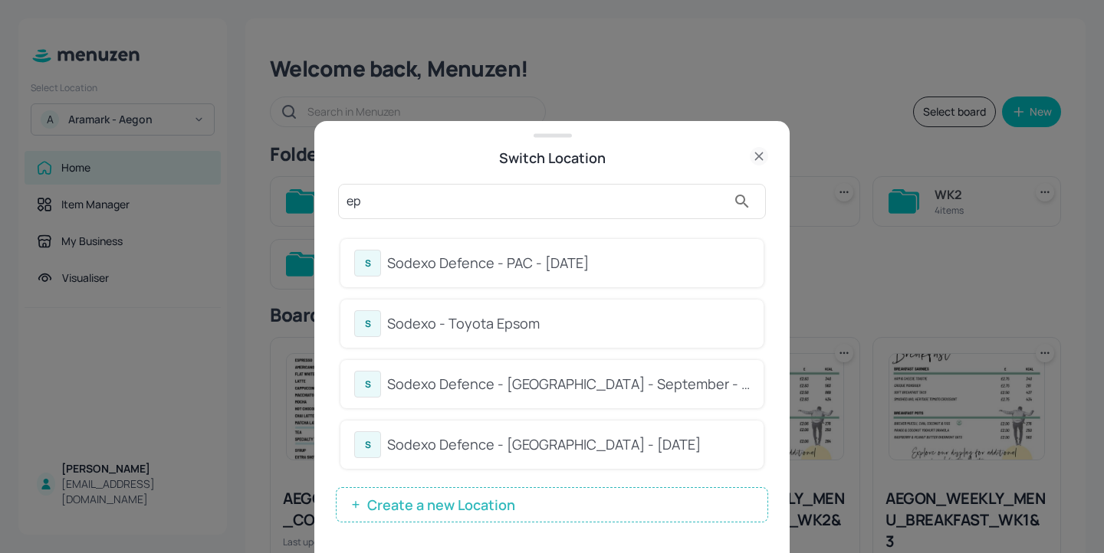
scroll to position [0, 0]
type input "ep"
click at [655, 322] on div "Sodexo - Toyota Epsom" at bounding box center [568, 323] width 363 height 21
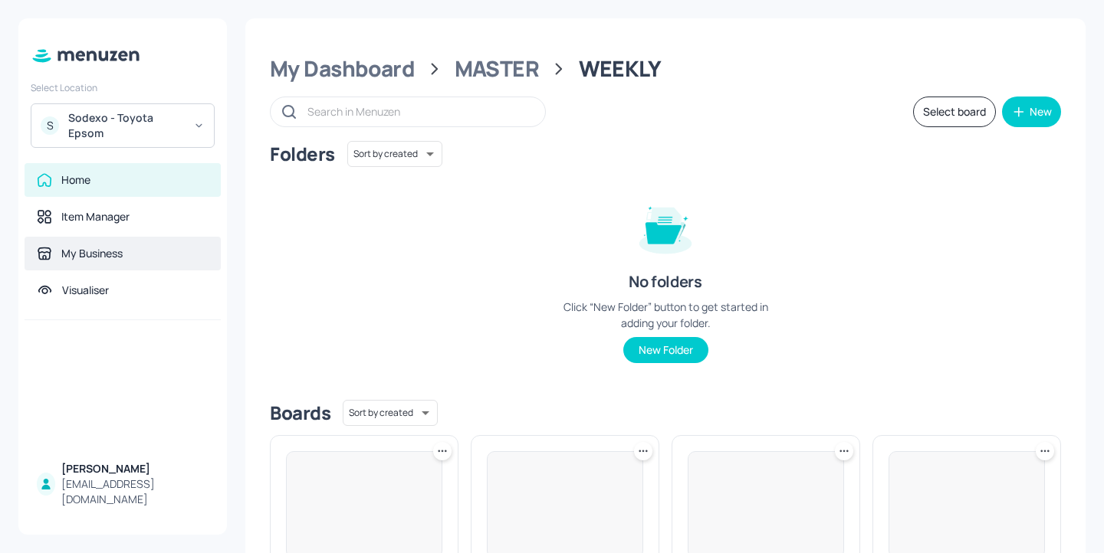
click at [126, 262] on div "My Business" at bounding box center [123, 254] width 196 height 34
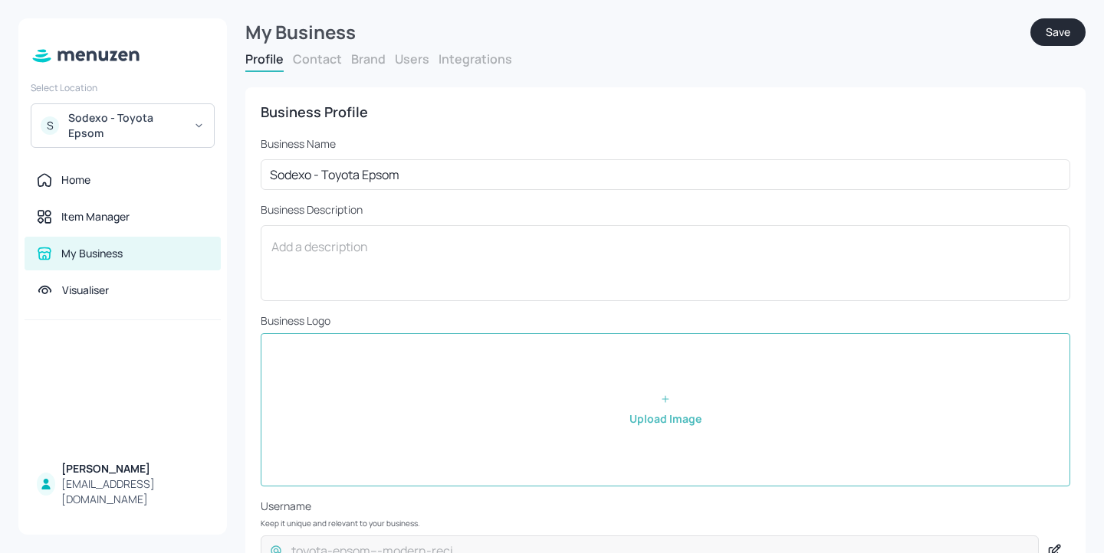
click at [416, 61] on button "Users" at bounding box center [412, 59] width 34 height 17
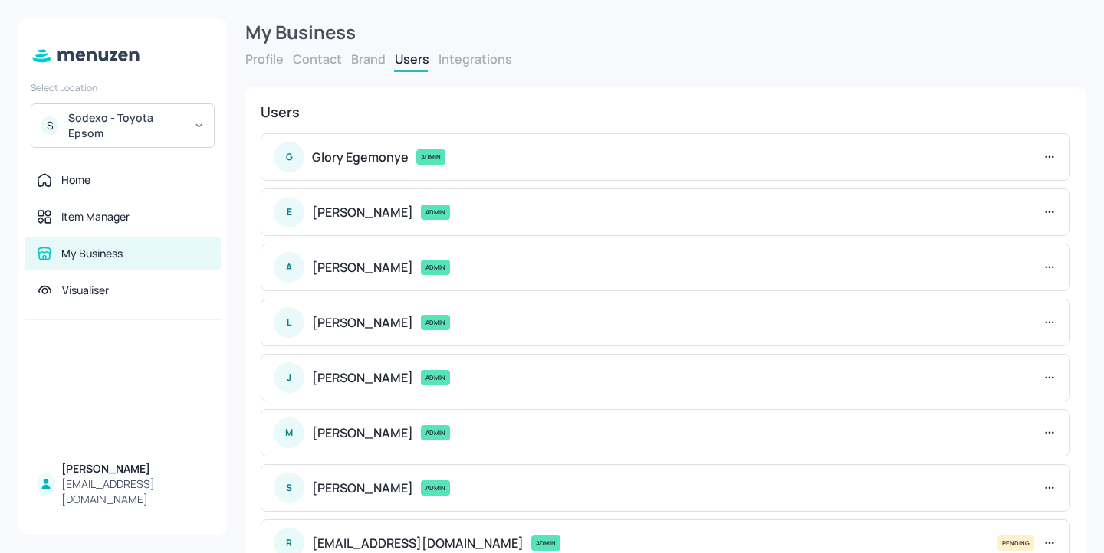
click at [267, 59] on button "Profile" at bounding box center [264, 59] width 38 height 17
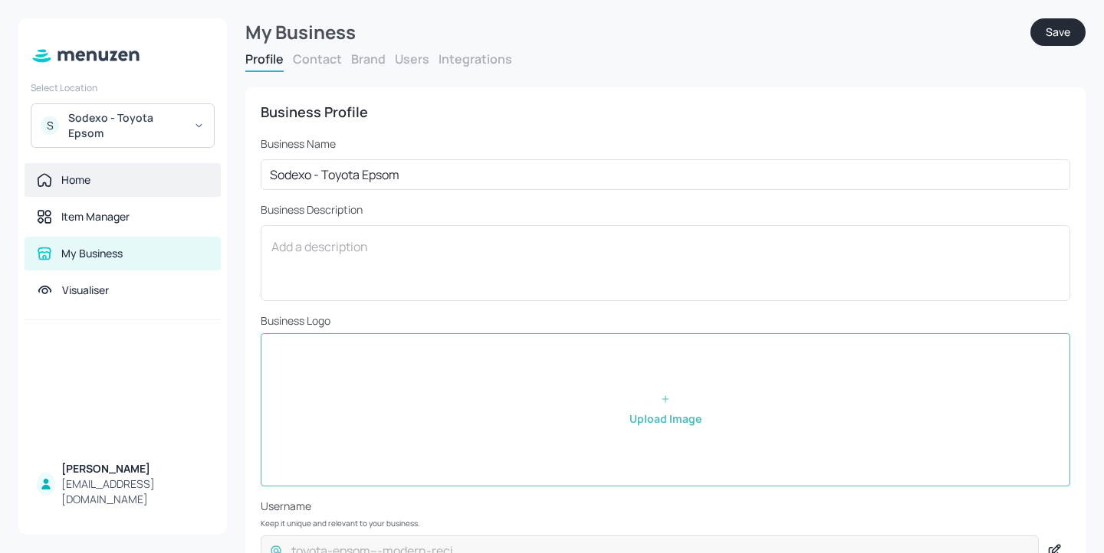
click at [149, 193] on div "Home" at bounding box center [123, 180] width 196 height 34
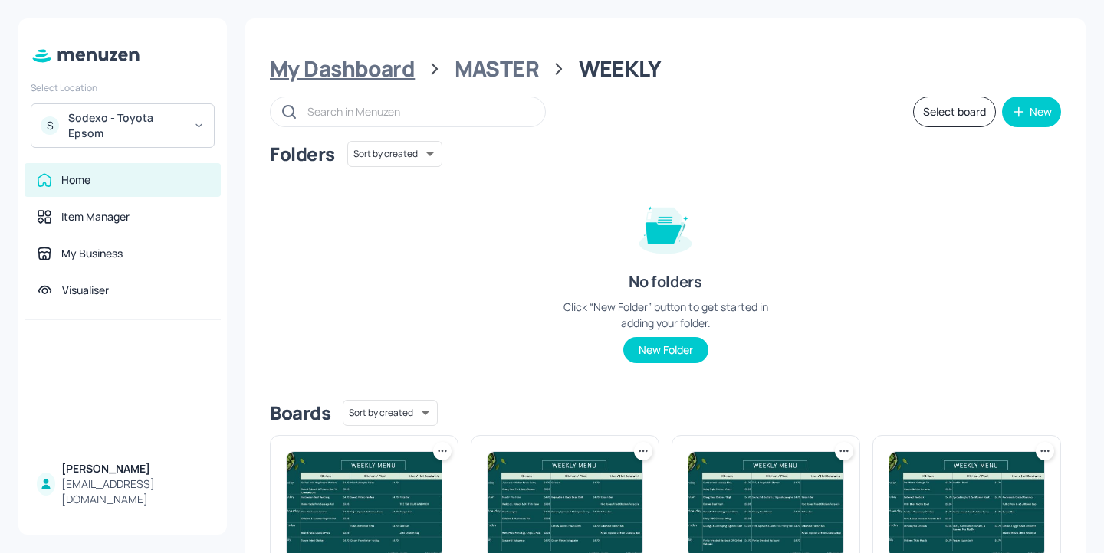
click at [324, 65] on div "My Dashboard" at bounding box center [342, 69] width 145 height 28
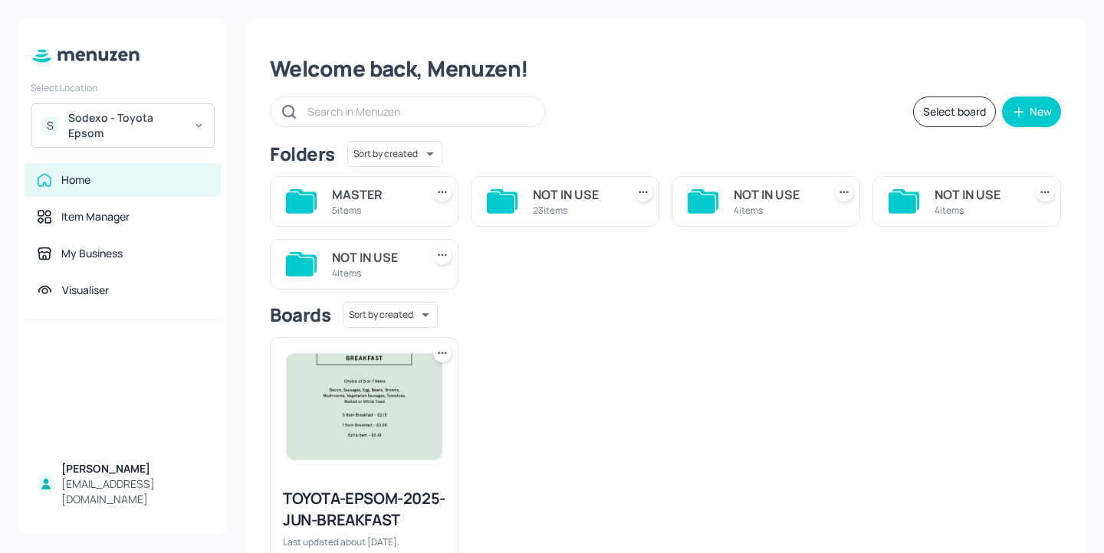
click at [201, 117] on div "S Sodexo - Toyota Epsom" at bounding box center [123, 125] width 184 height 44
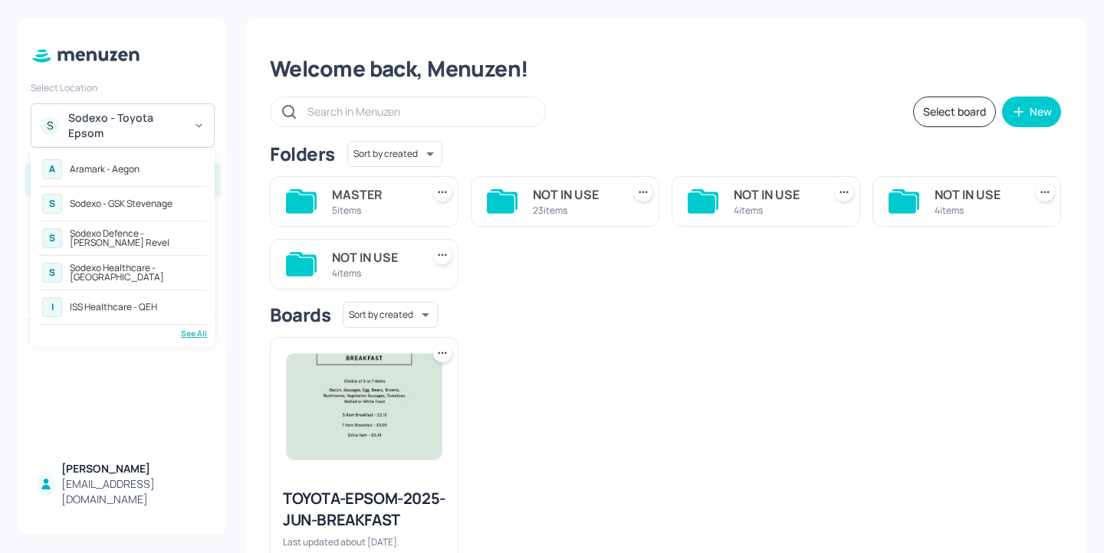
click at [183, 333] on div "See All" at bounding box center [122, 333] width 169 height 11
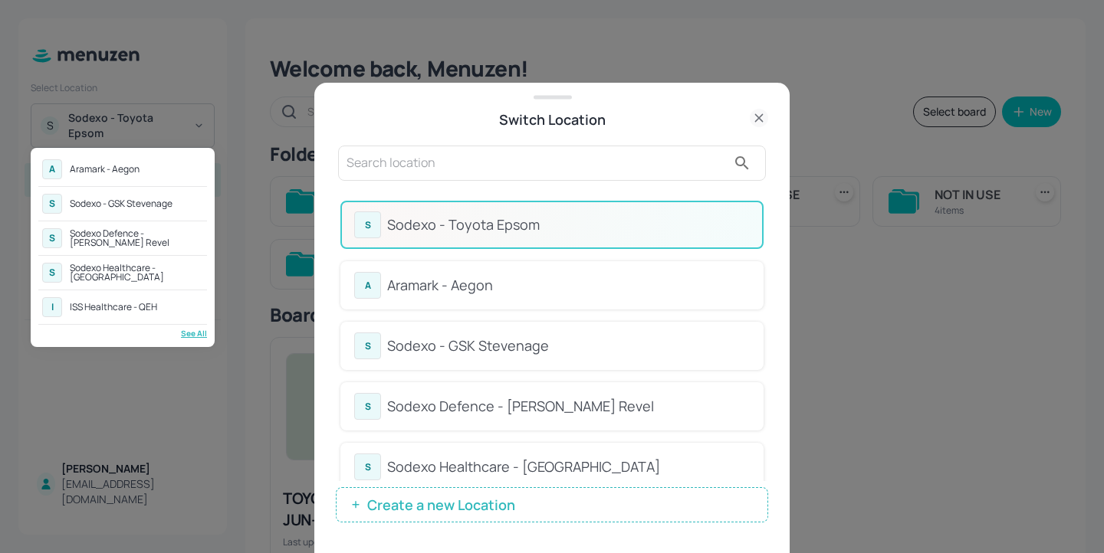
click at [860, 297] on div at bounding box center [552, 276] width 1104 height 553
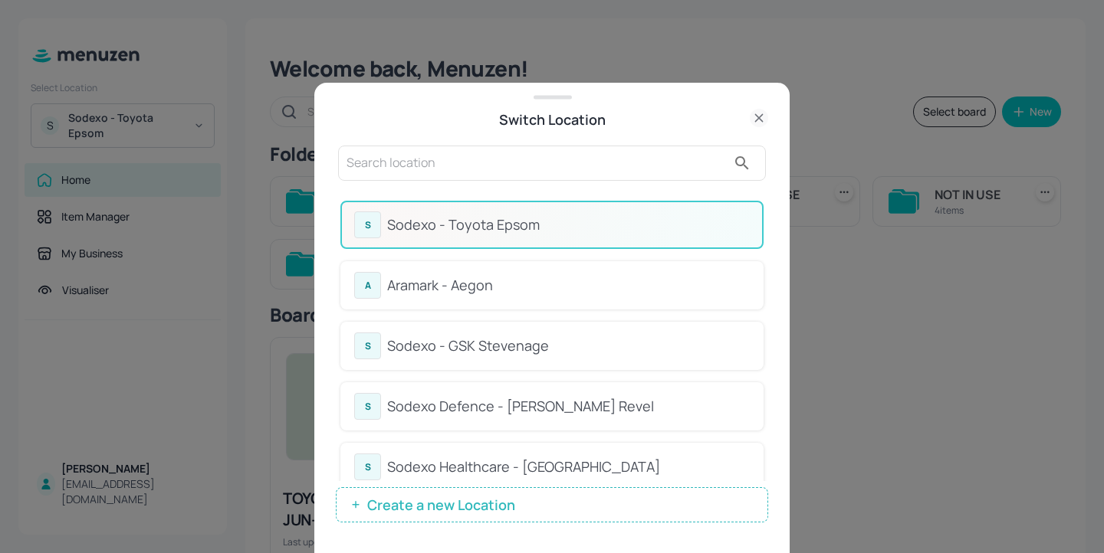
click at [750, 121] on icon at bounding box center [759, 118] width 18 height 18
click at [763, 118] on icon at bounding box center [759, 118] width 18 height 18
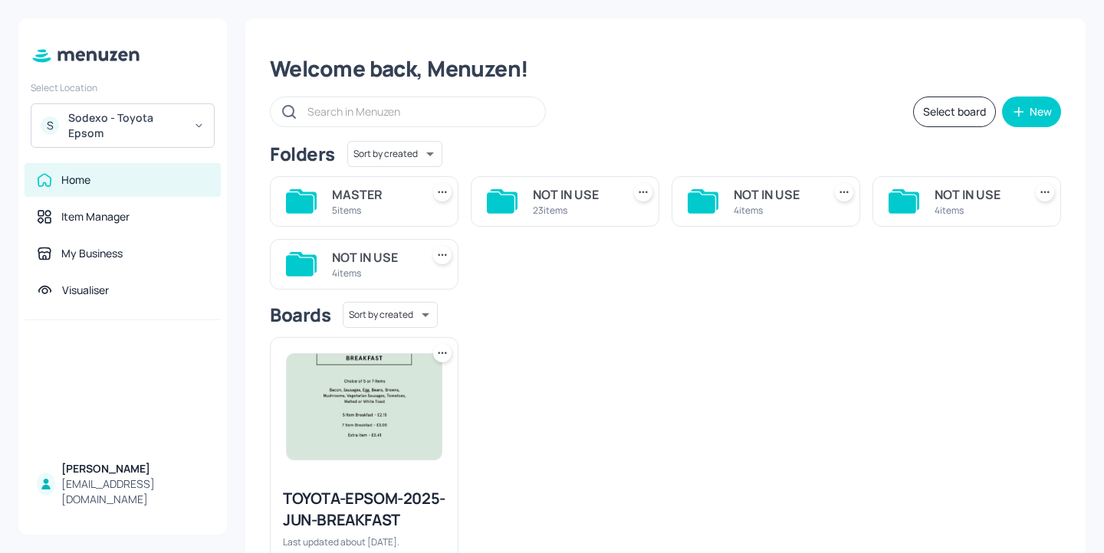
click at [87, 57] on icon at bounding box center [92, 56] width 10 height 10
click at [48, 59] on icon at bounding box center [41, 59] width 18 height 5
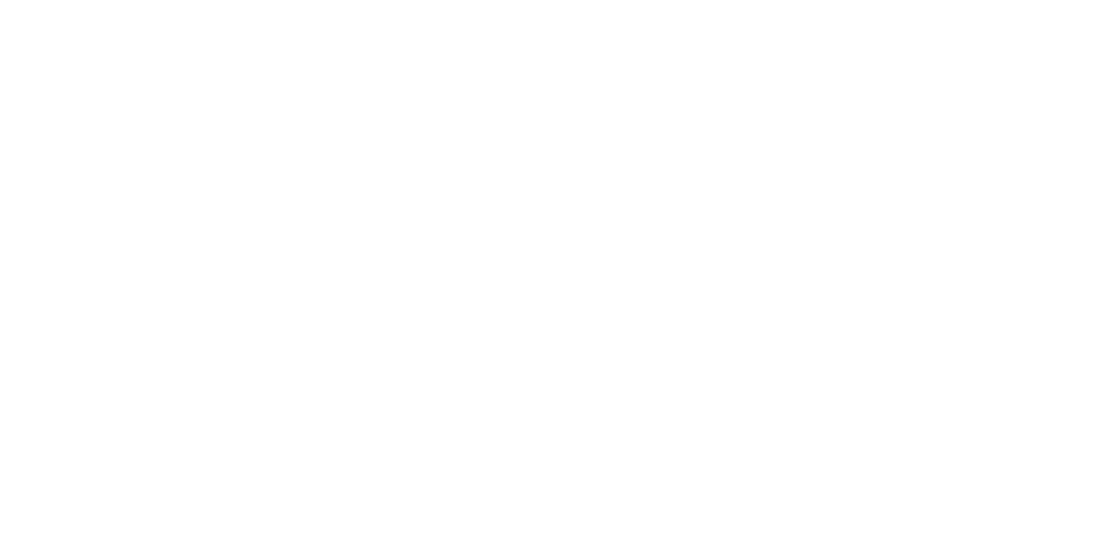
click at [313, 121] on div at bounding box center [552, 276] width 1104 height 553
